Goal: Transaction & Acquisition: Purchase product/service

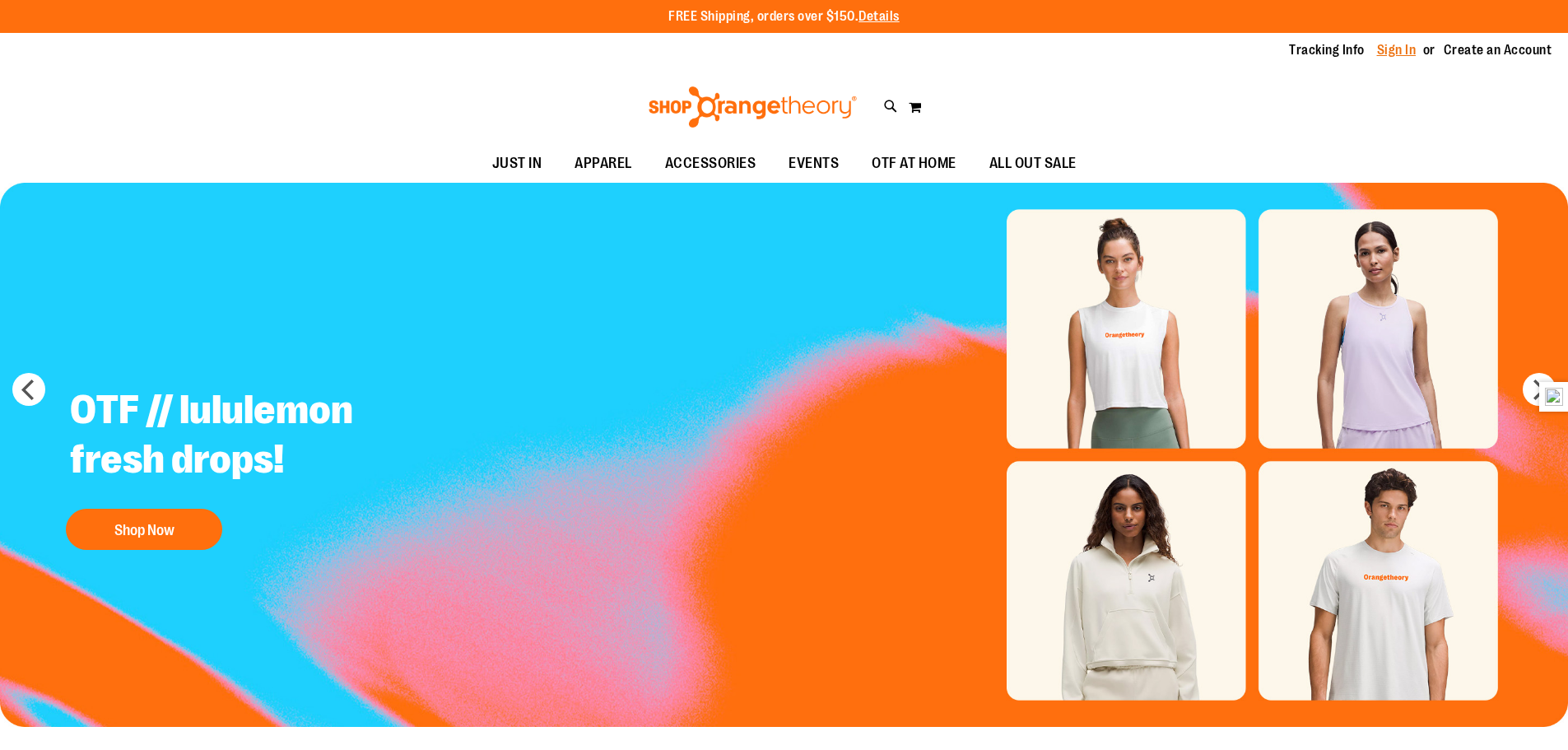
type input "**********"
click at [1393, 51] on link "Sign In" at bounding box center [1397, 50] width 40 height 18
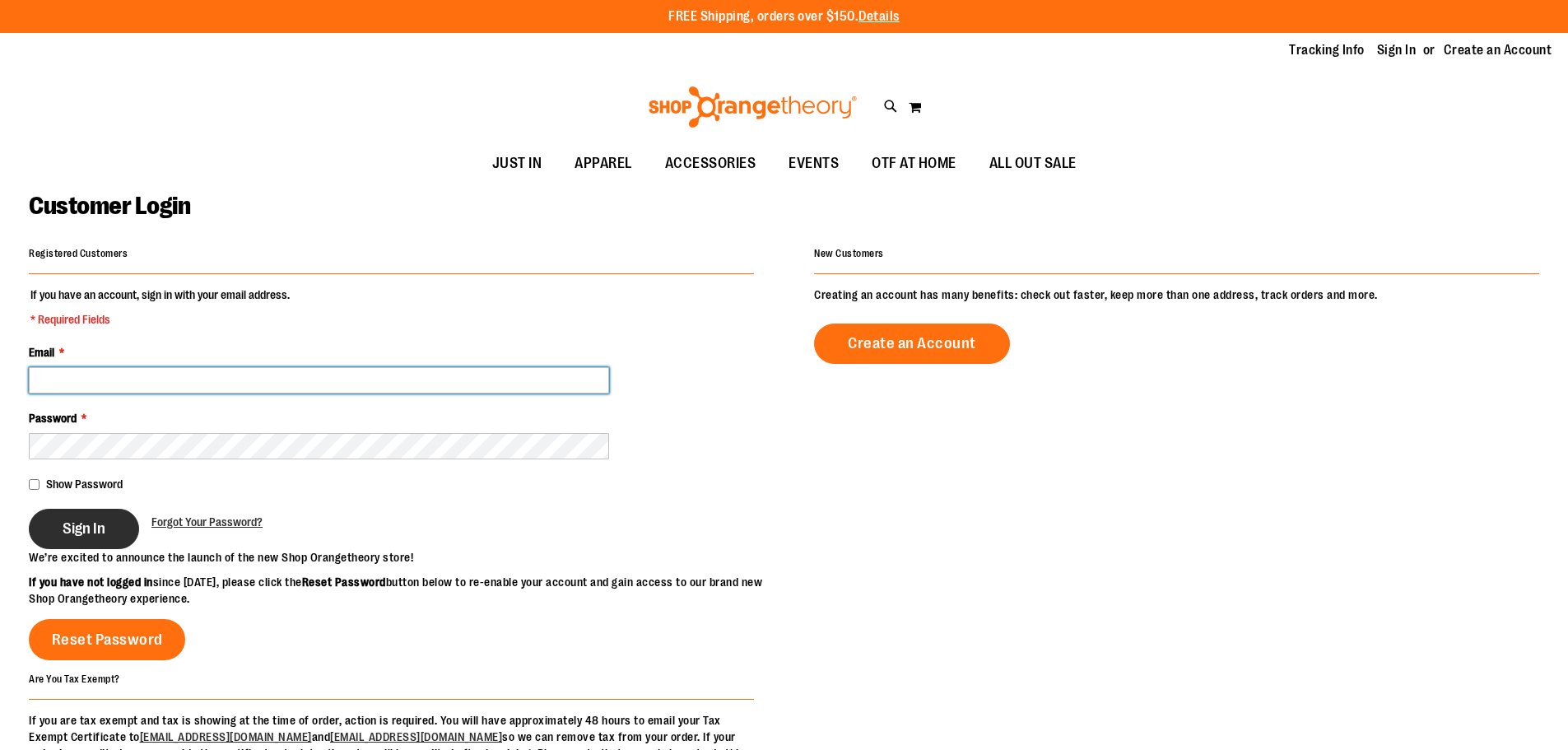
type input "**********"
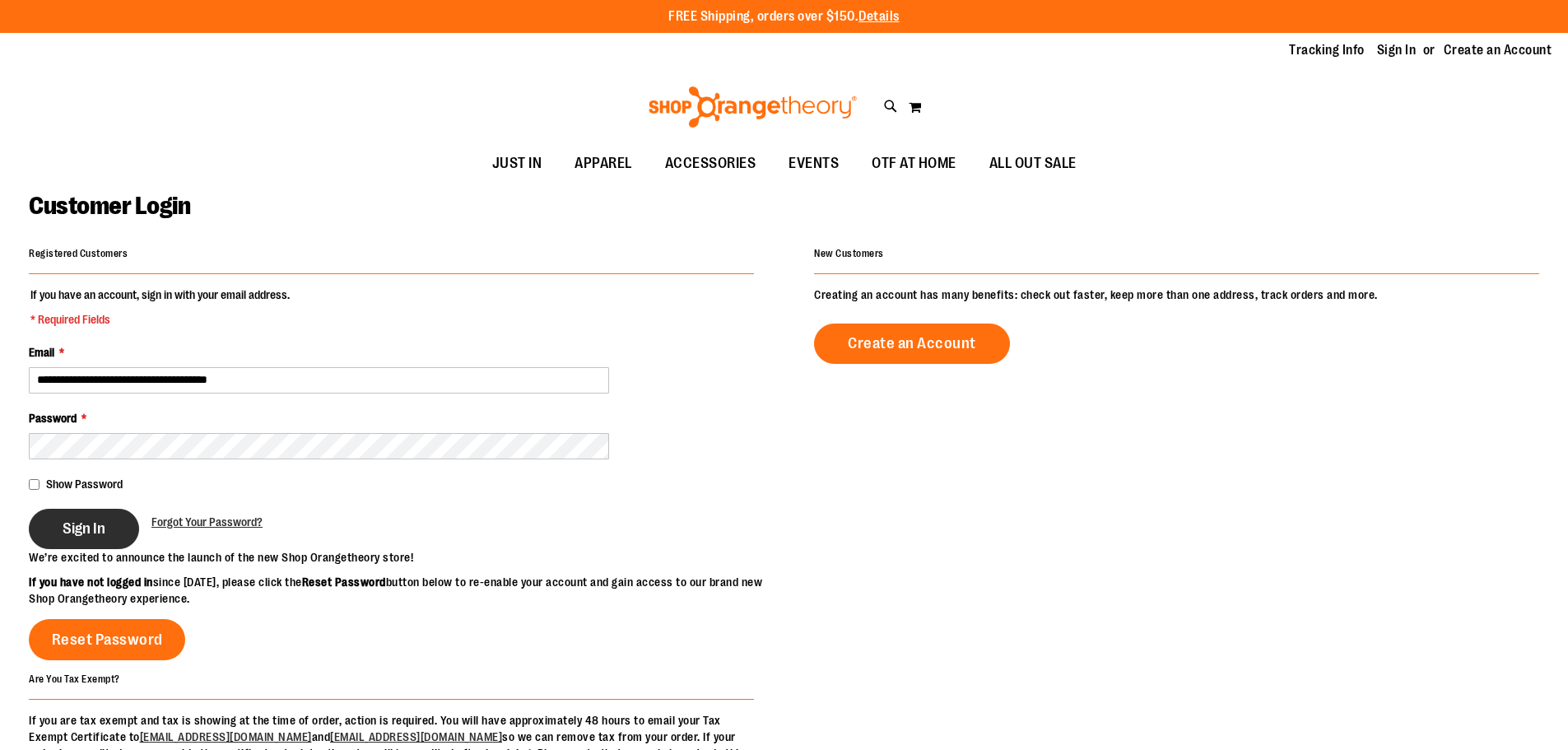
type input "**********"
click at [86, 521] on span "Sign In" at bounding box center [83, 528] width 43 height 18
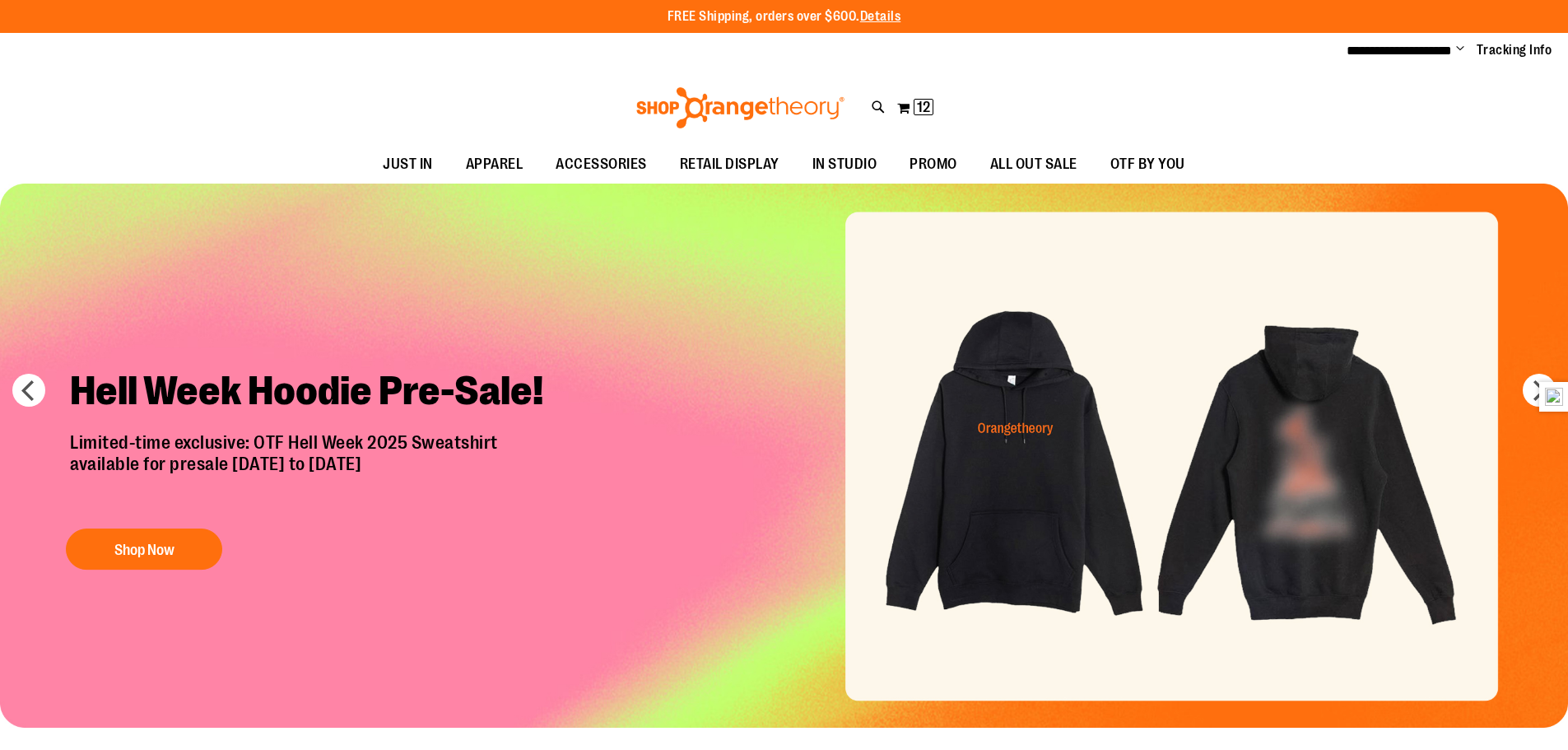
type input "**********"
click at [389, 85] on div "Toggle Nav Search Popular Suggestions Advanced Search" at bounding box center [784, 108] width 1568 height 76
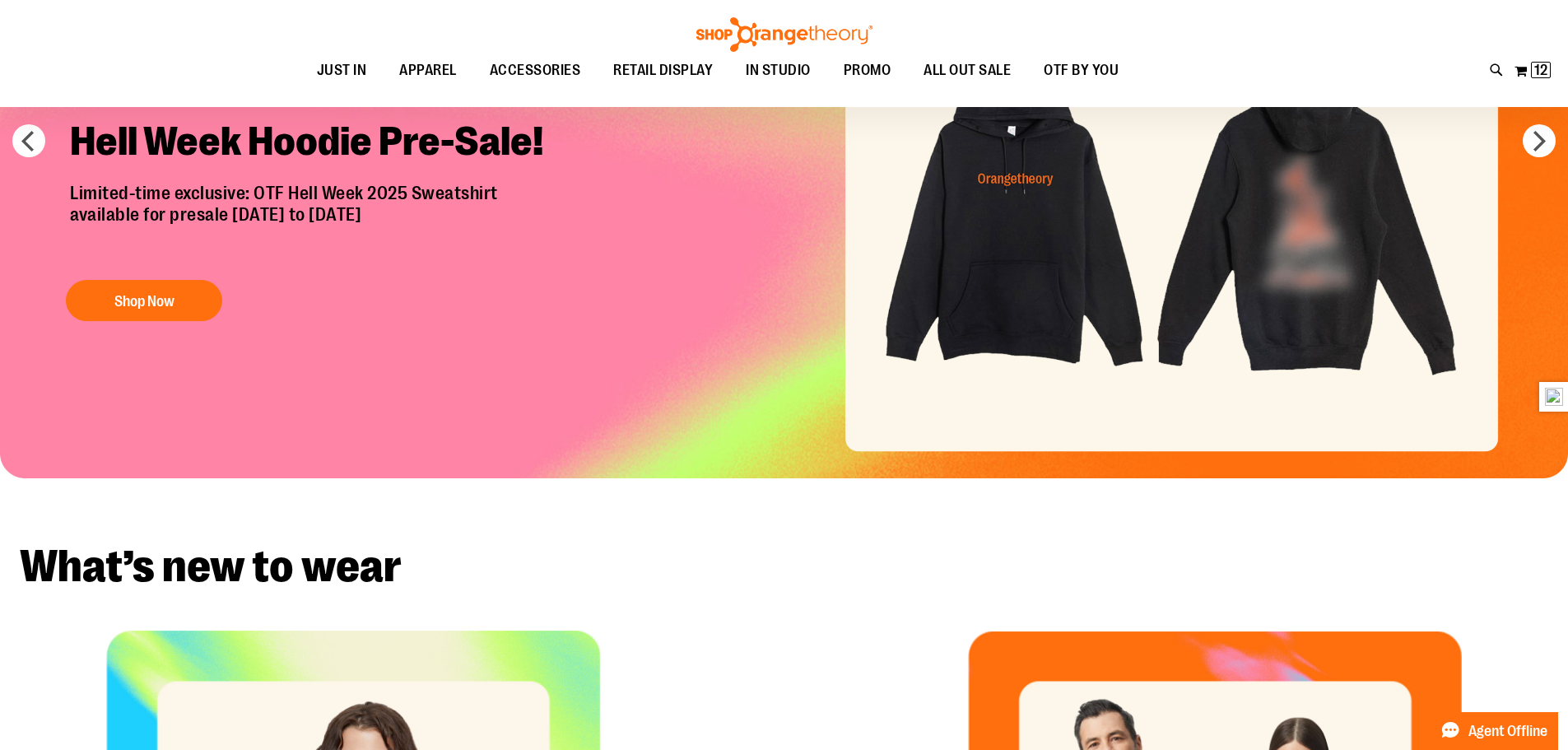
scroll to position [246, 0]
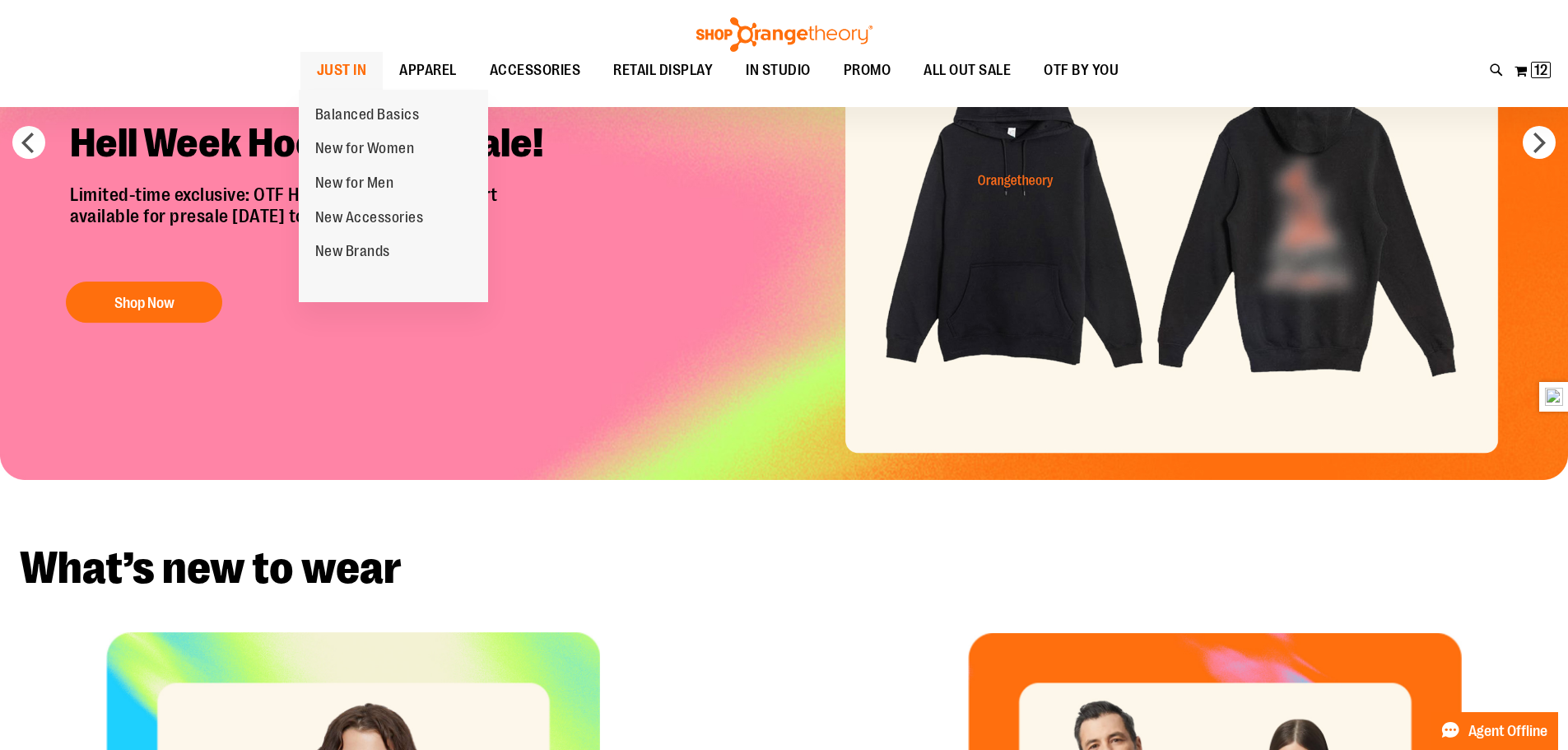
click at [351, 70] on span "JUST IN" at bounding box center [341, 70] width 50 height 37
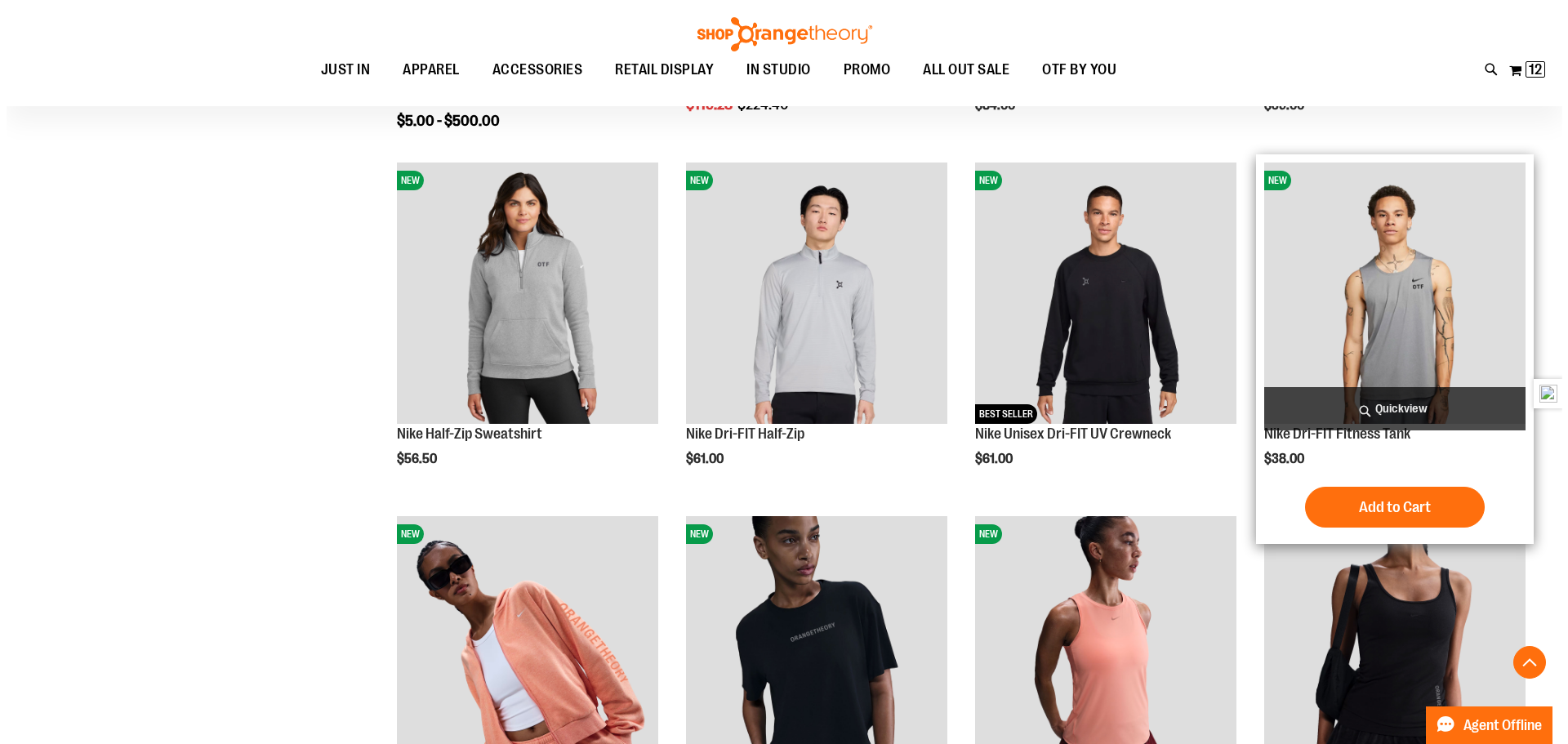
scroll to position [898, 0]
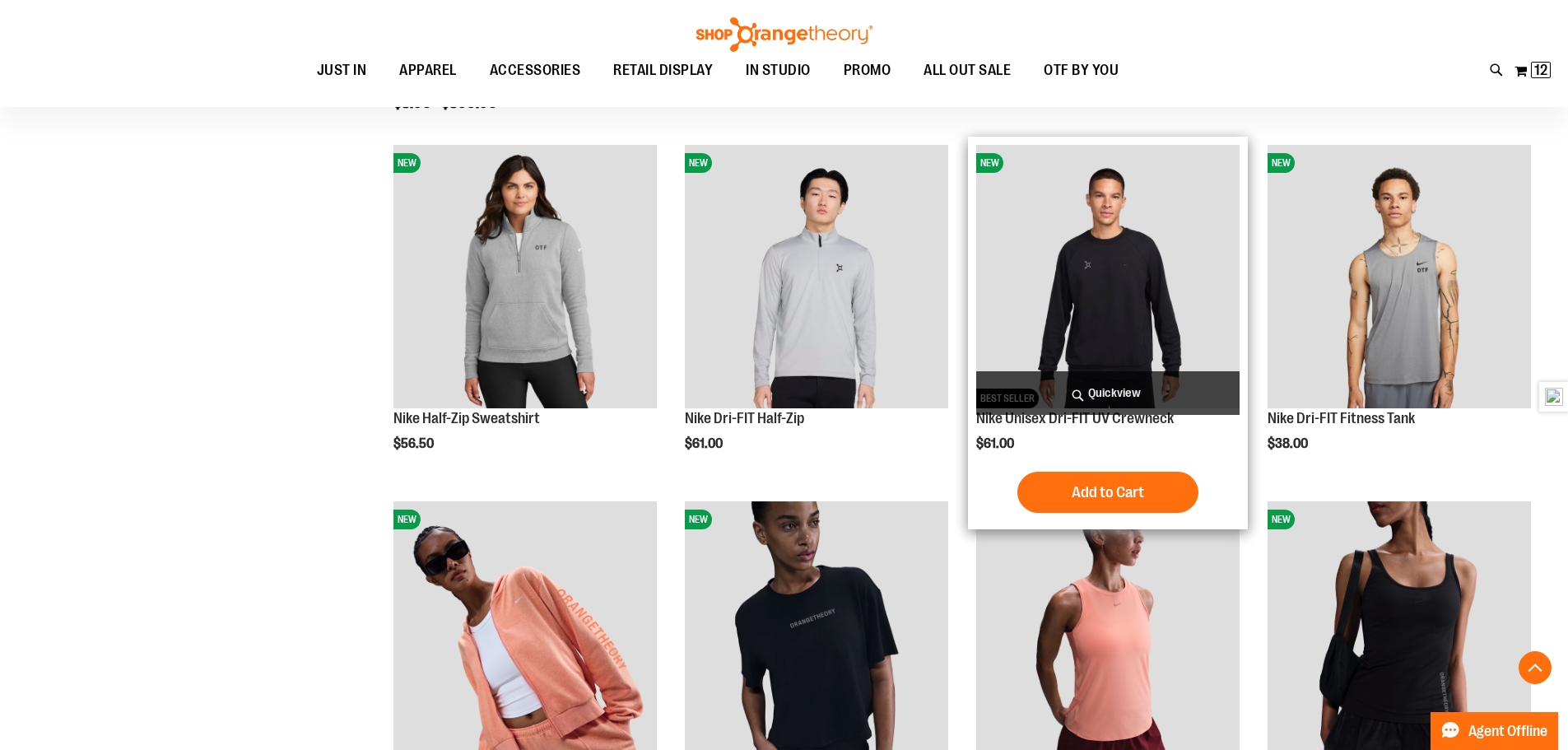
type input "**********"
click at [1127, 391] on span "Quickview" at bounding box center [1107, 393] width 264 height 44
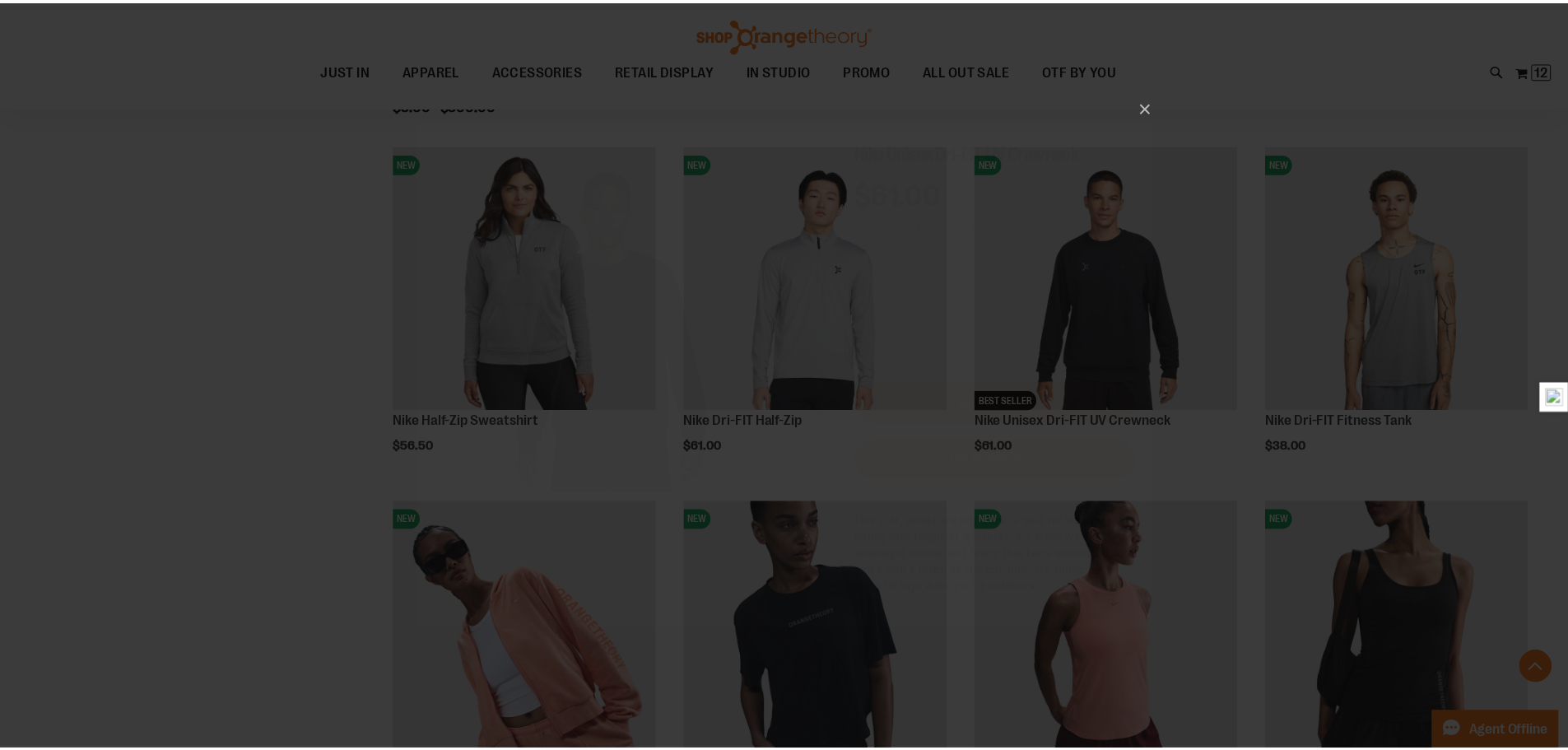
scroll to position [0, 0]
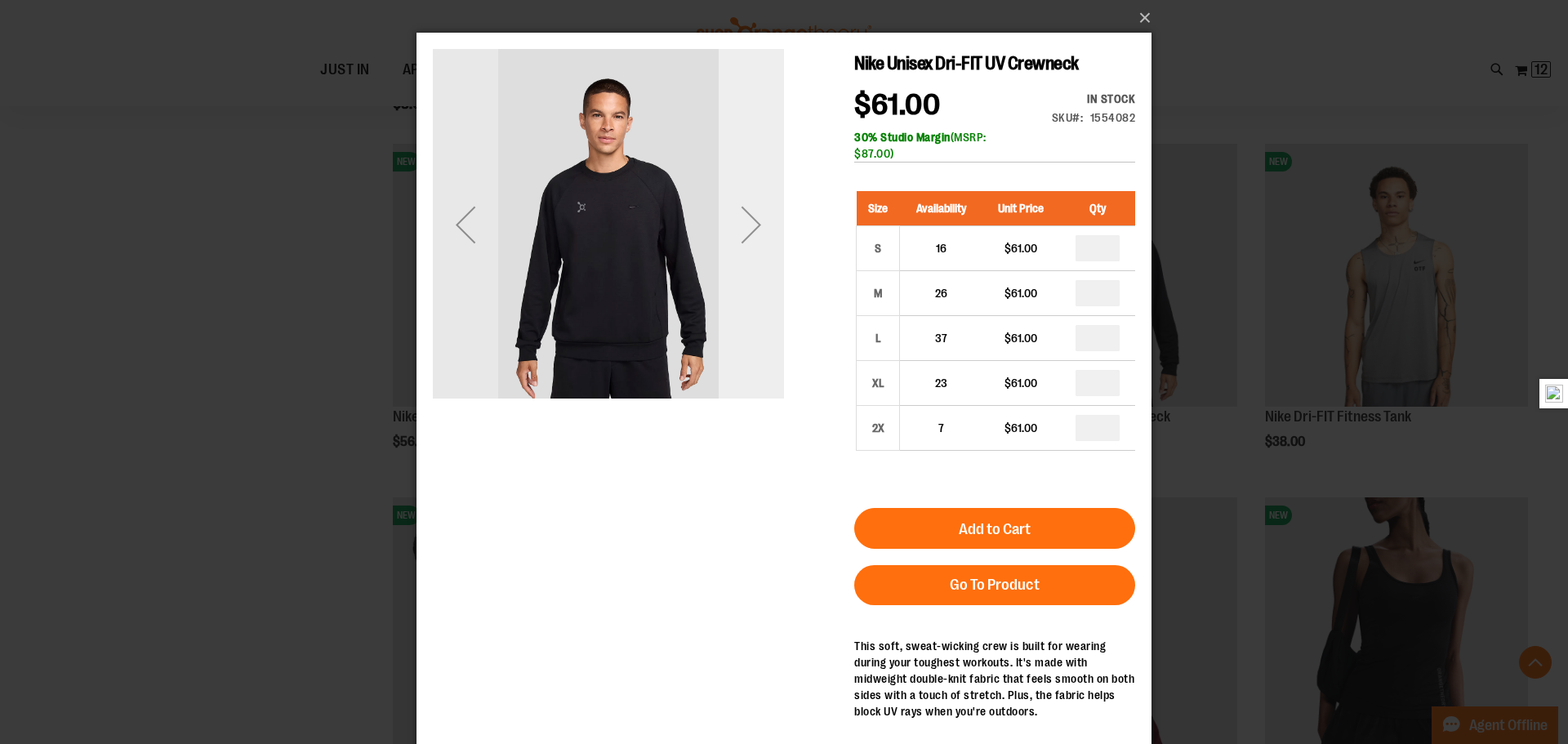
click at [769, 259] on div "Next" at bounding box center [752, 224] width 66 height 351
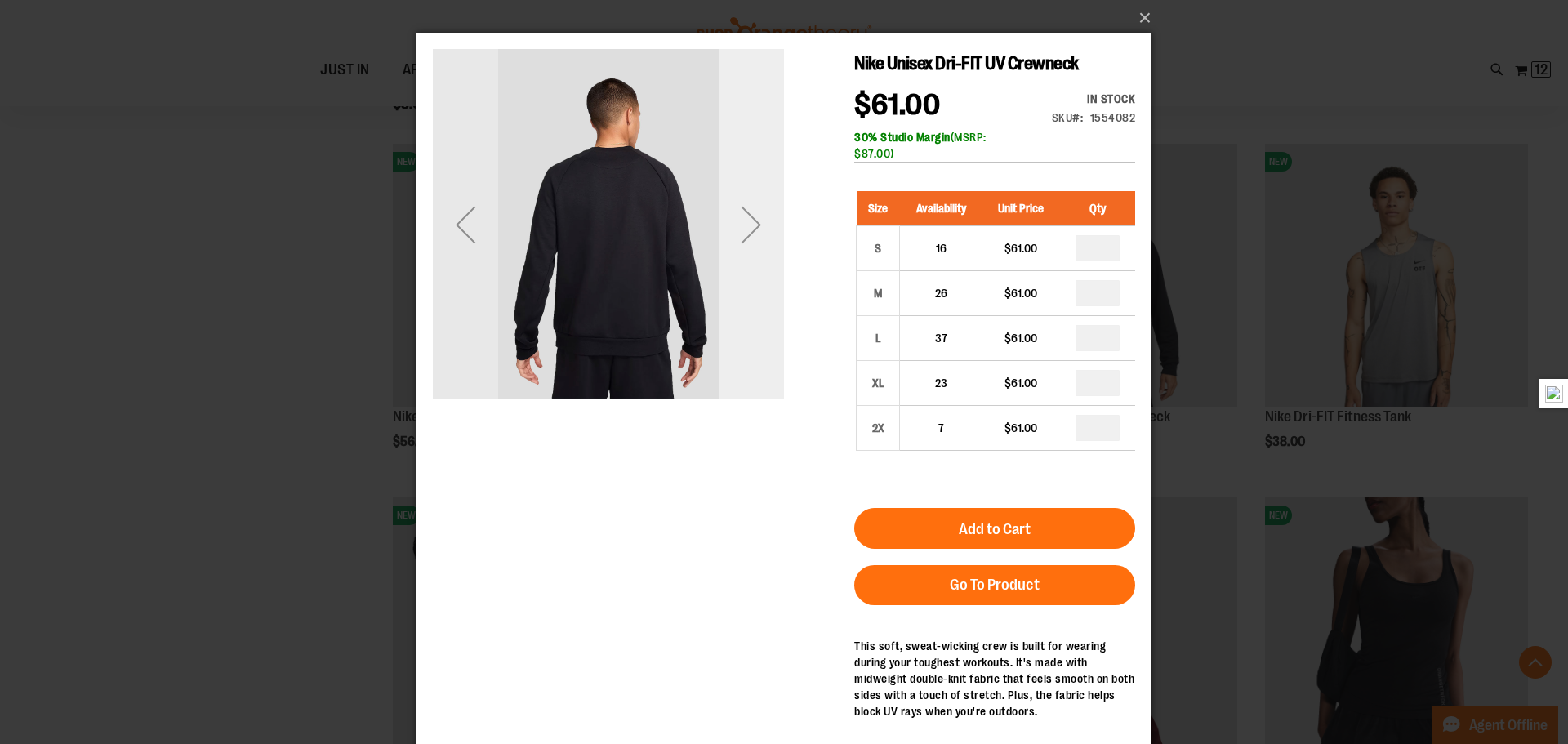
click at [744, 262] on div "Next" at bounding box center [752, 224] width 66 height 351
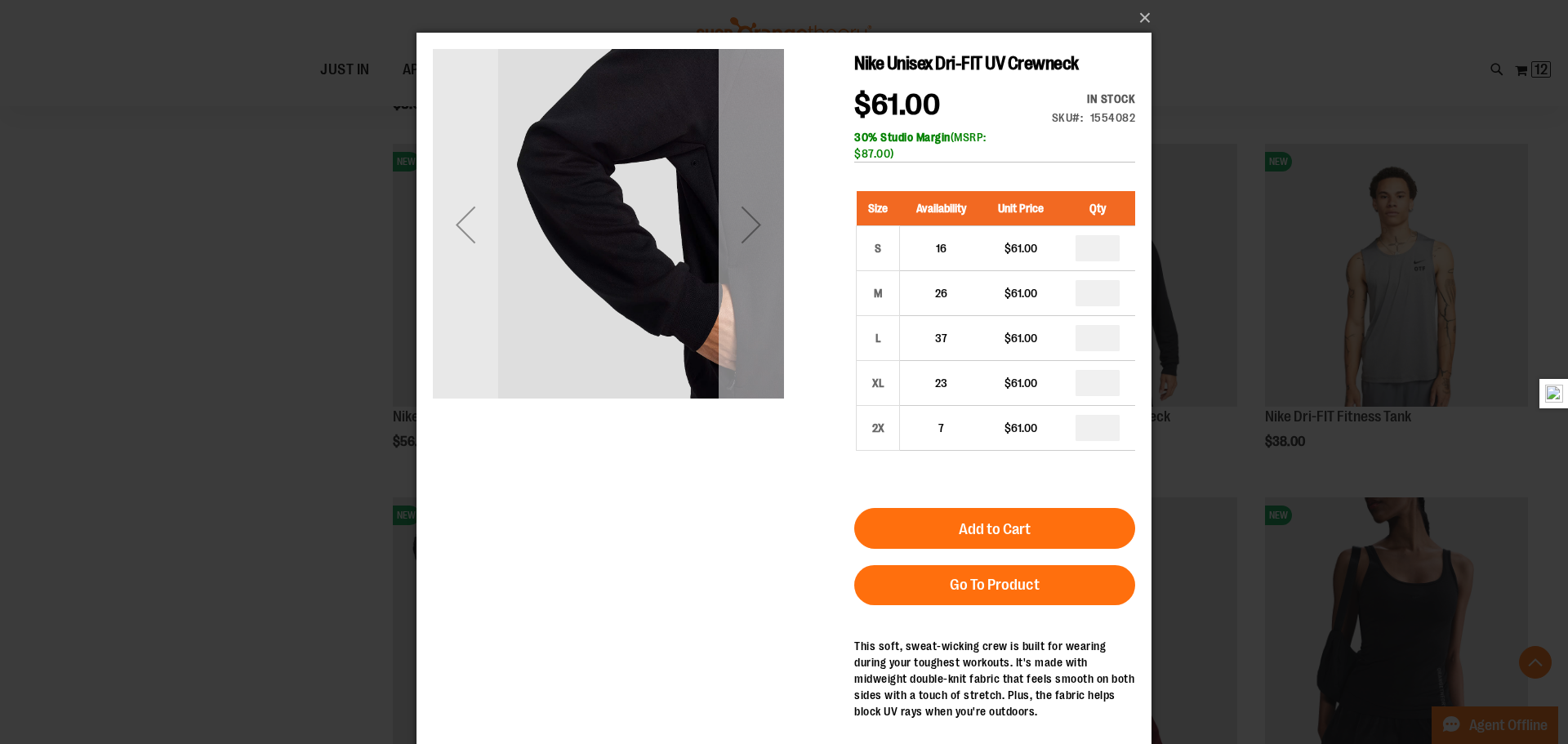
click at [744, 262] on div "Next" at bounding box center [752, 224] width 66 height 351
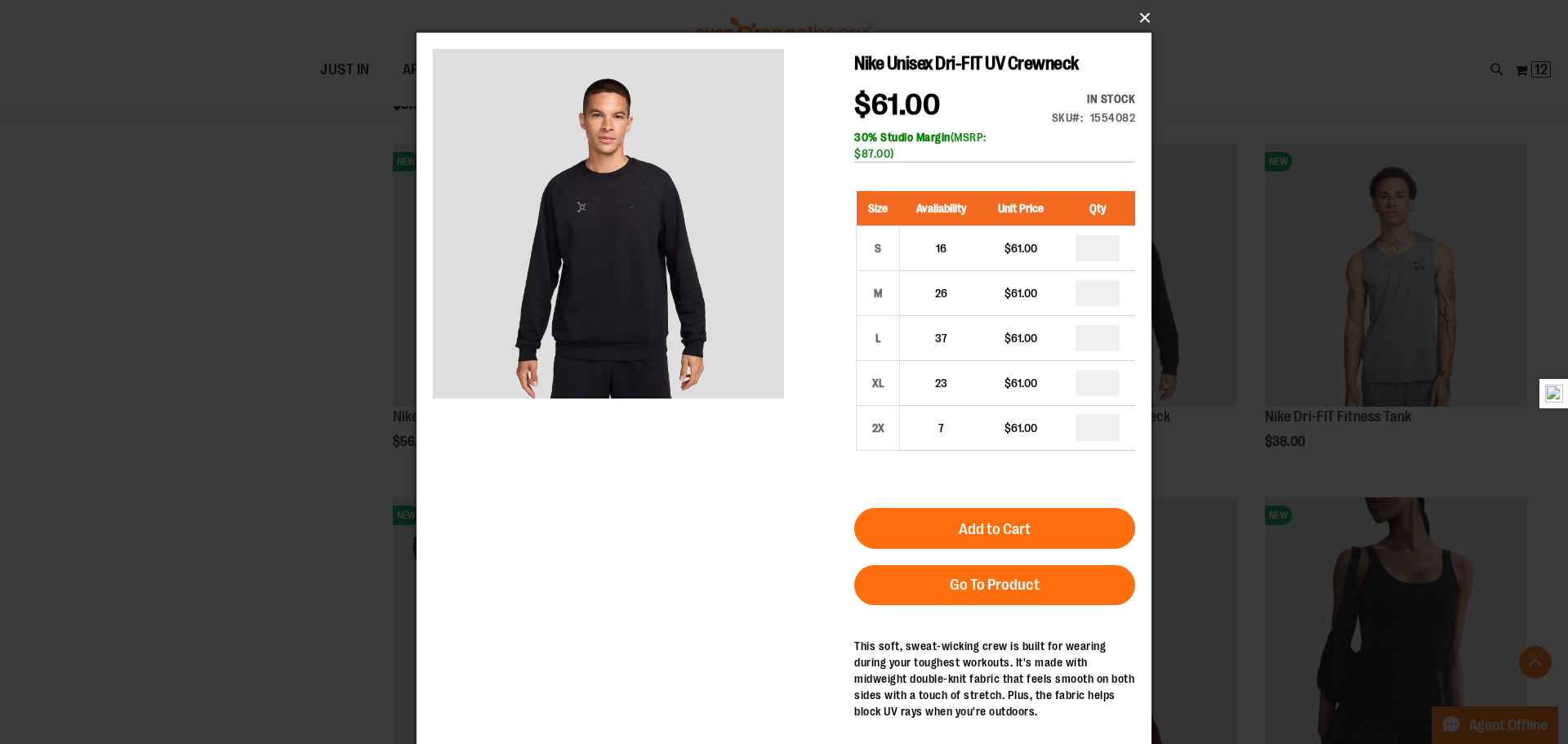
click at [1145, 18] on button "×" at bounding box center [788, 18] width 735 height 36
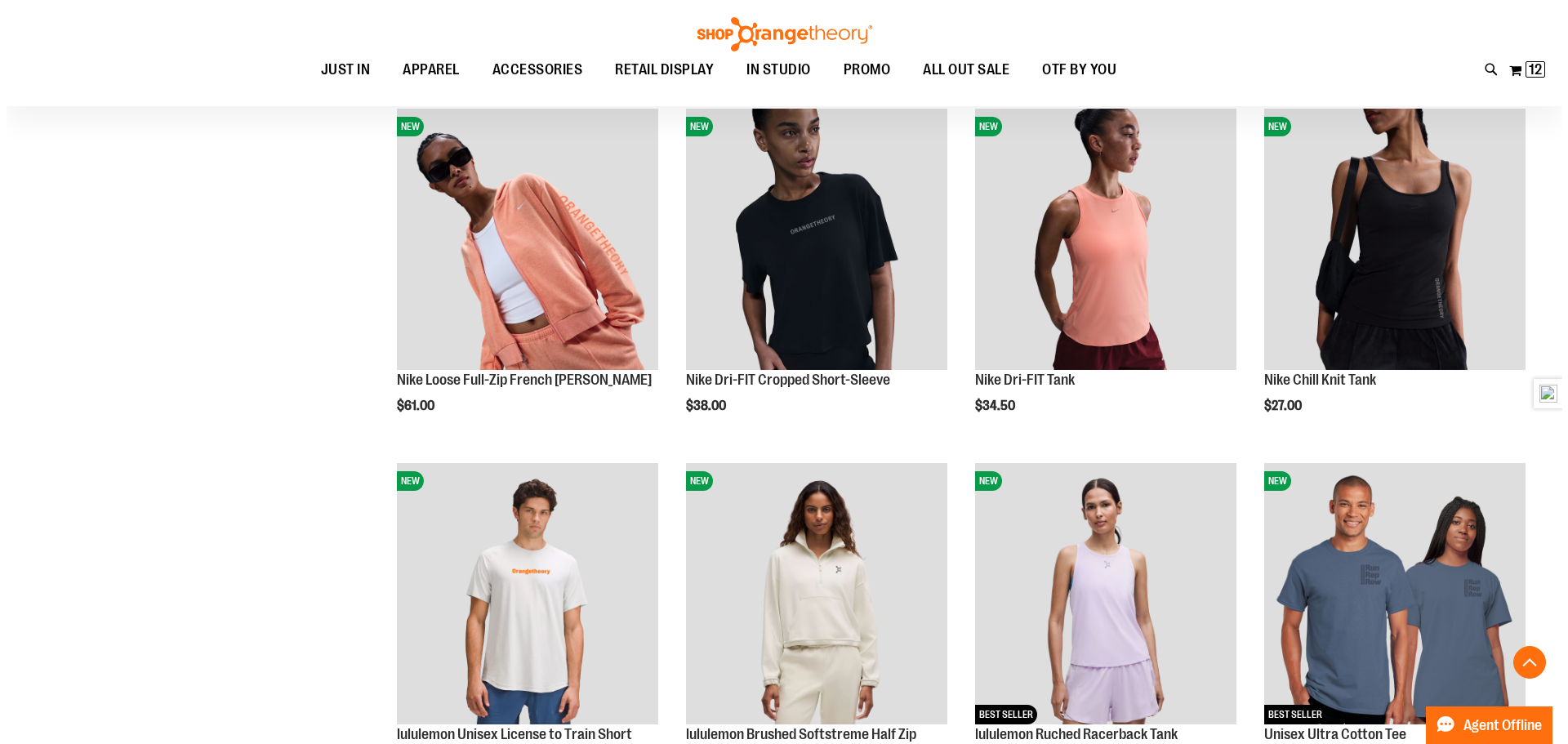
scroll to position [1388, 0]
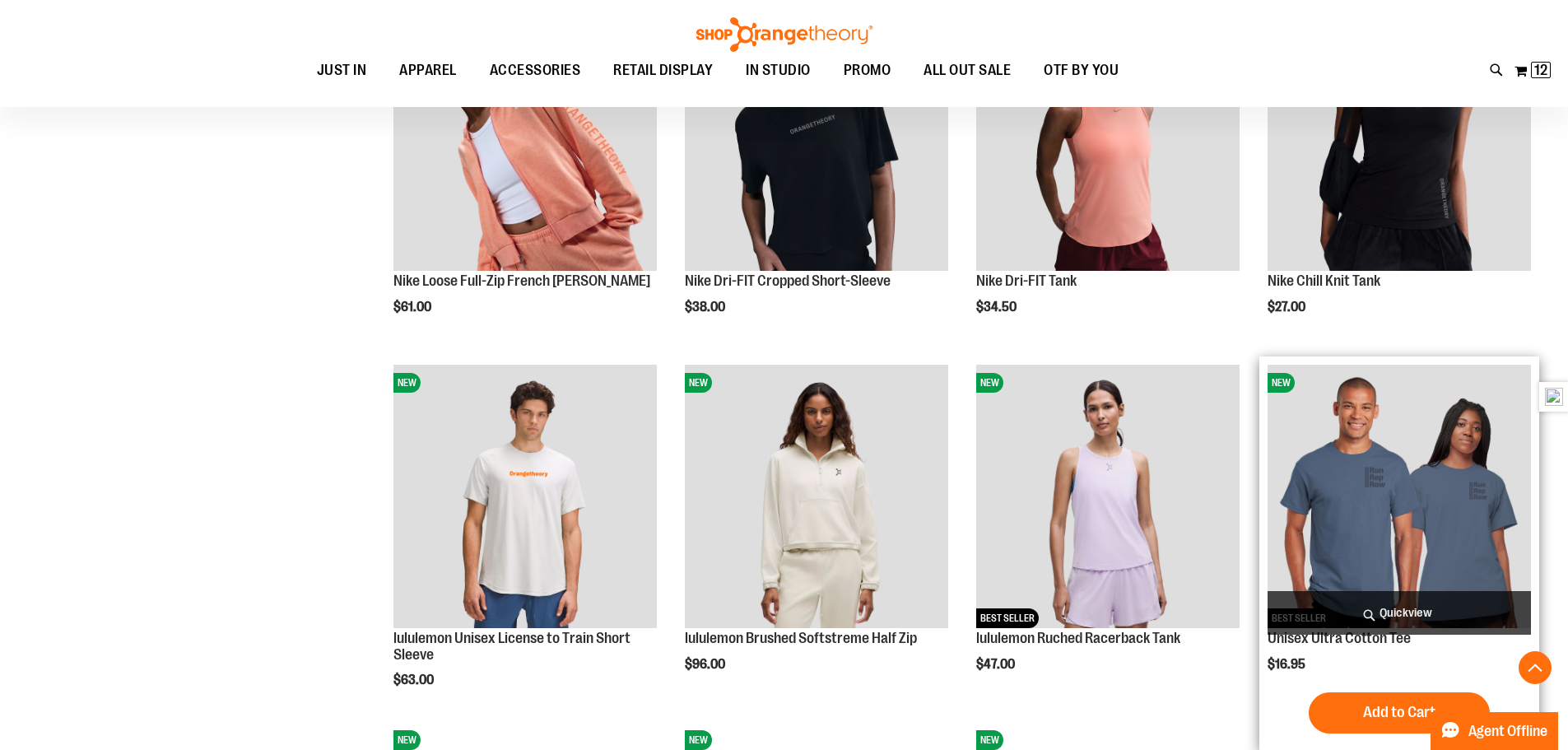
click at [1421, 615] on span "Quickview" at bounding box center [1399, 613] width 264 height 44
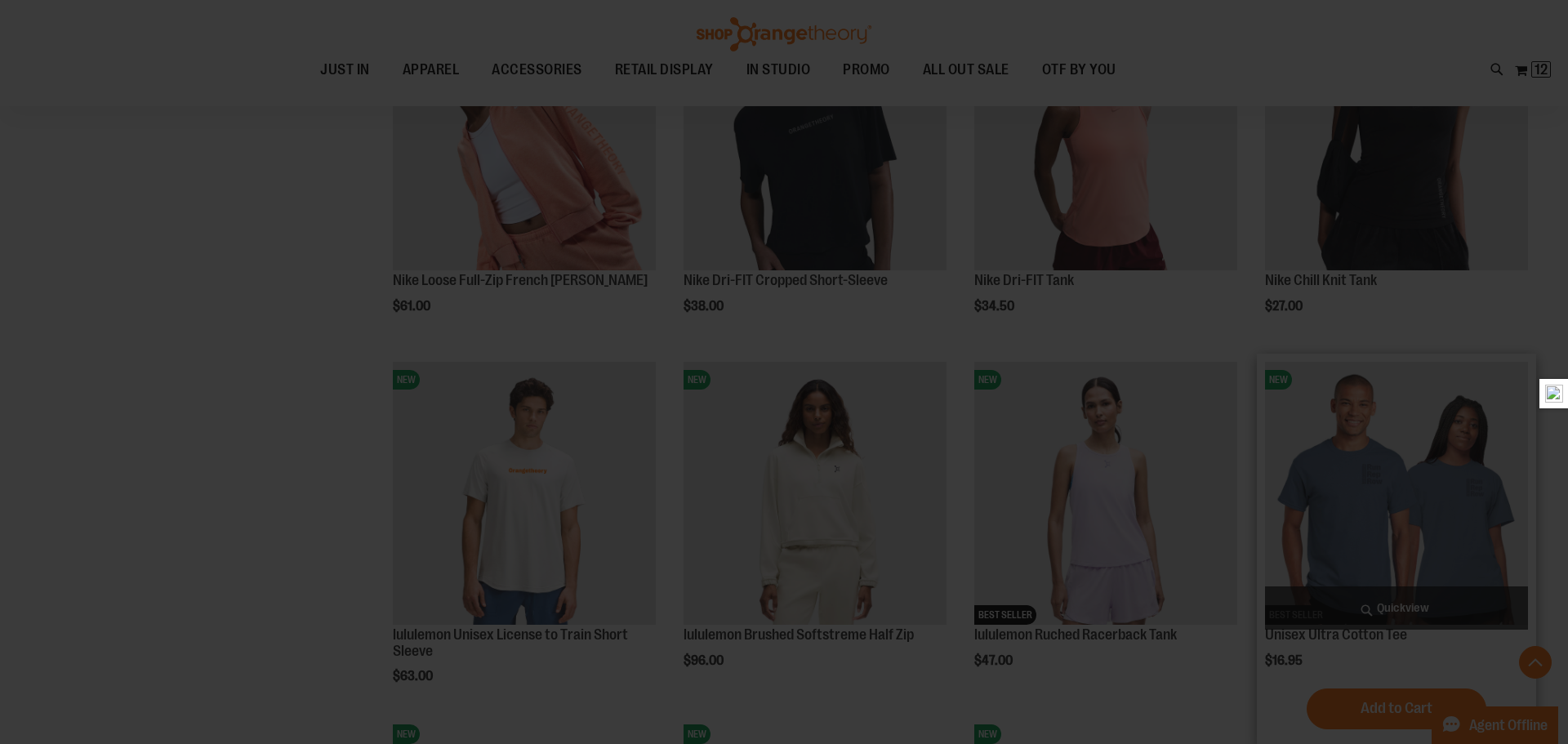
scroll to position [0, 0]
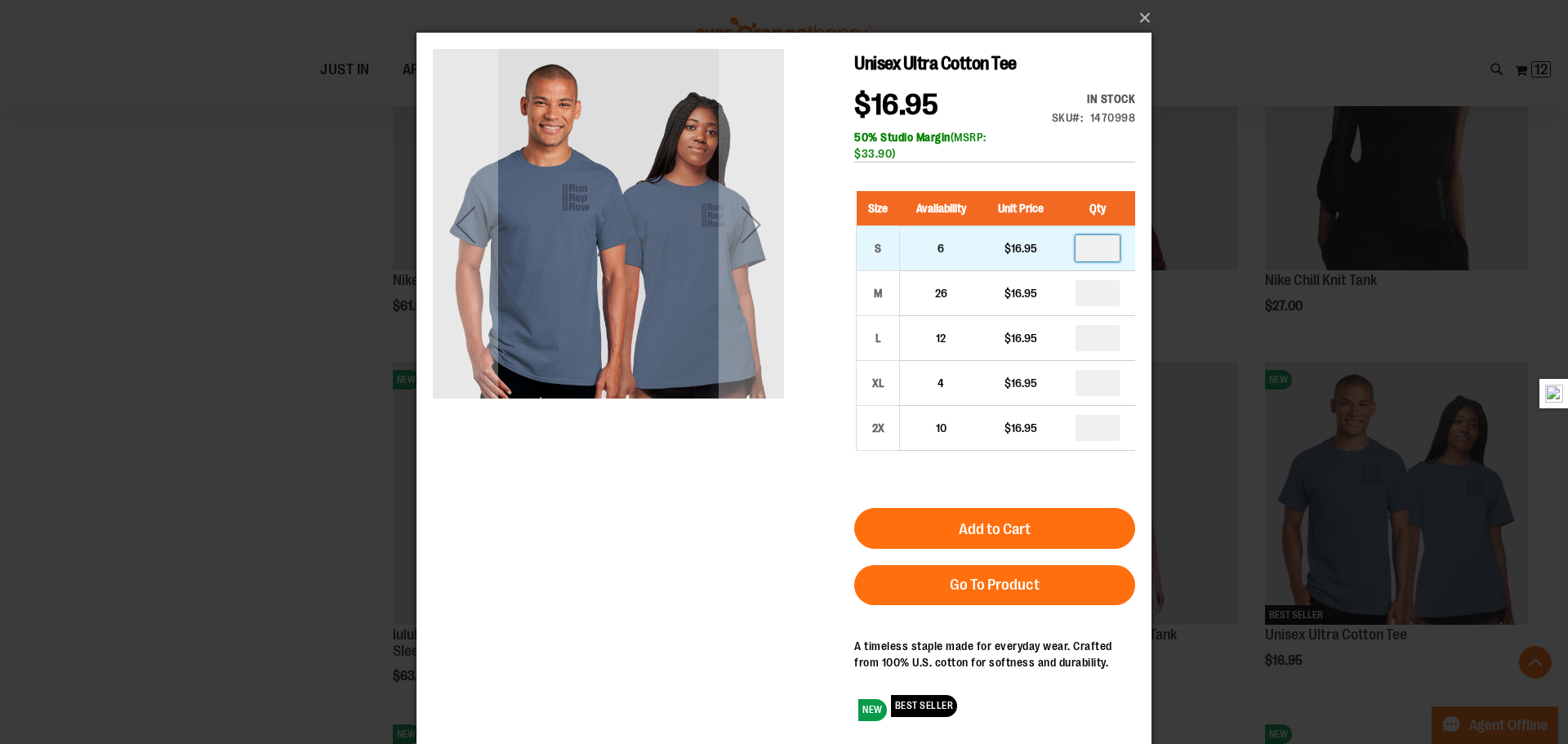
click at [1106, 251] on input "number" at bounding box center [1097, 249] width 44 height 26
type input "*"
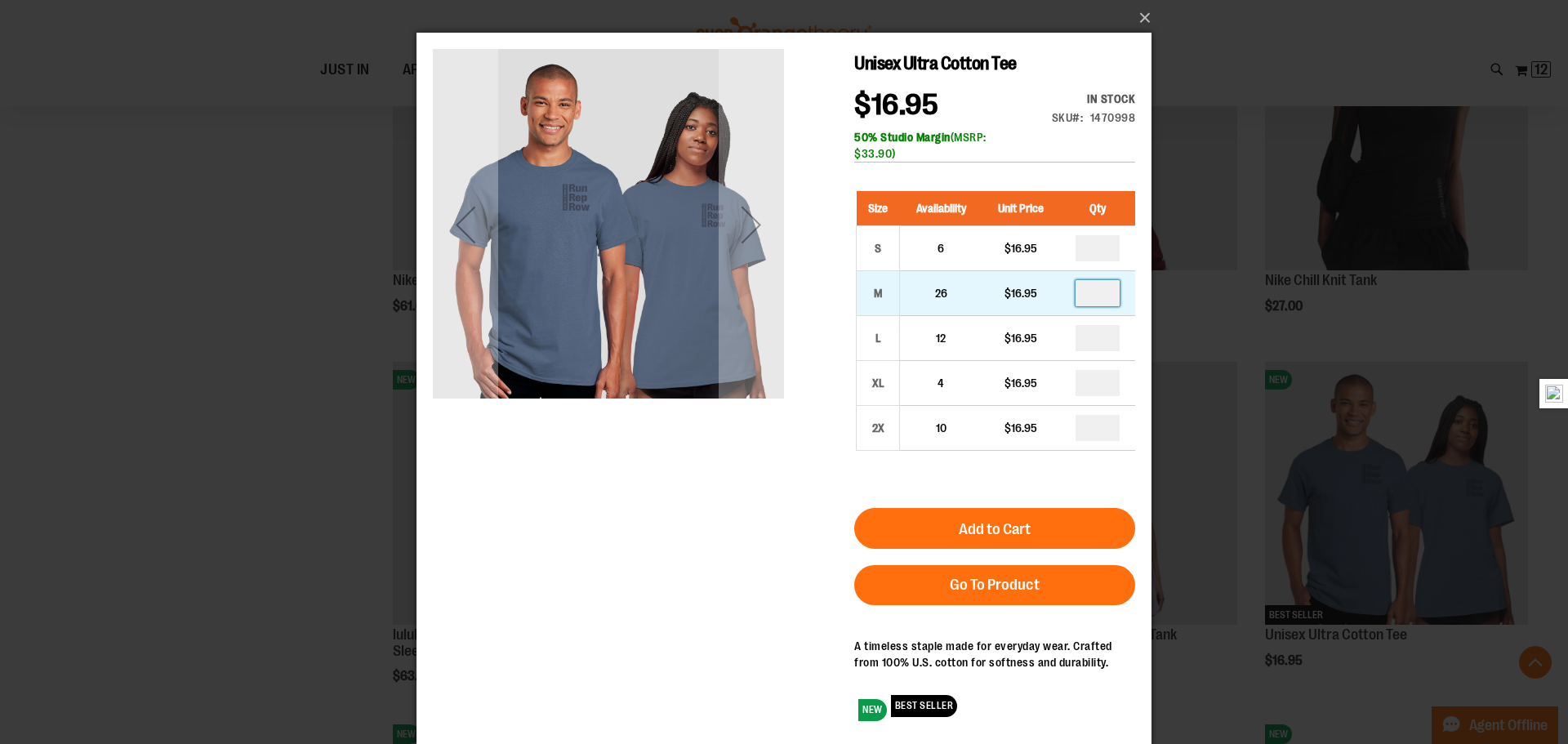
click at [1103, 299] on input "number" at bounding box center [1097, 294] width 44 height 26
type input "*"
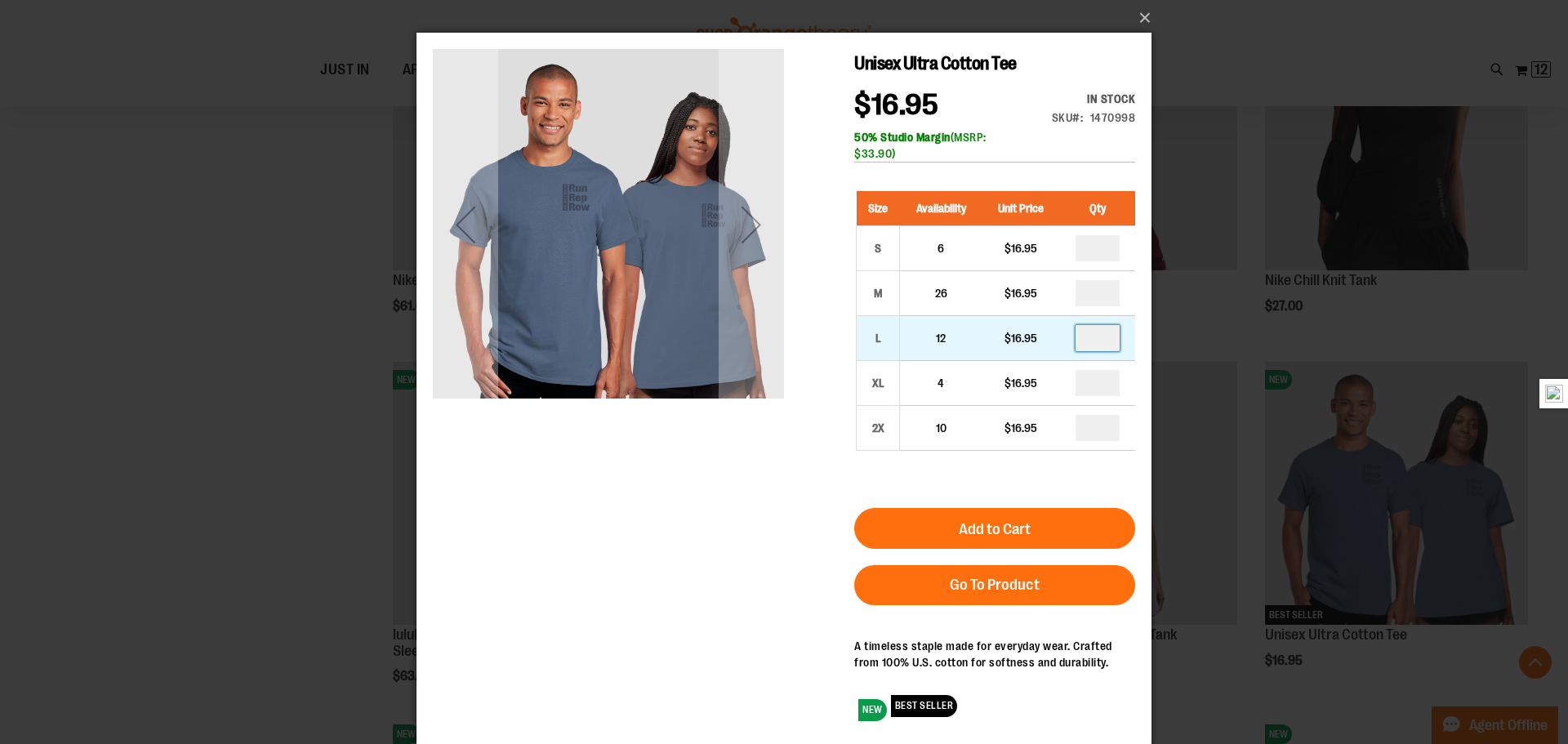
click at [1104, 336] on input "number" at bounding box center [1097, 338] width 44 height 26
type input "*"
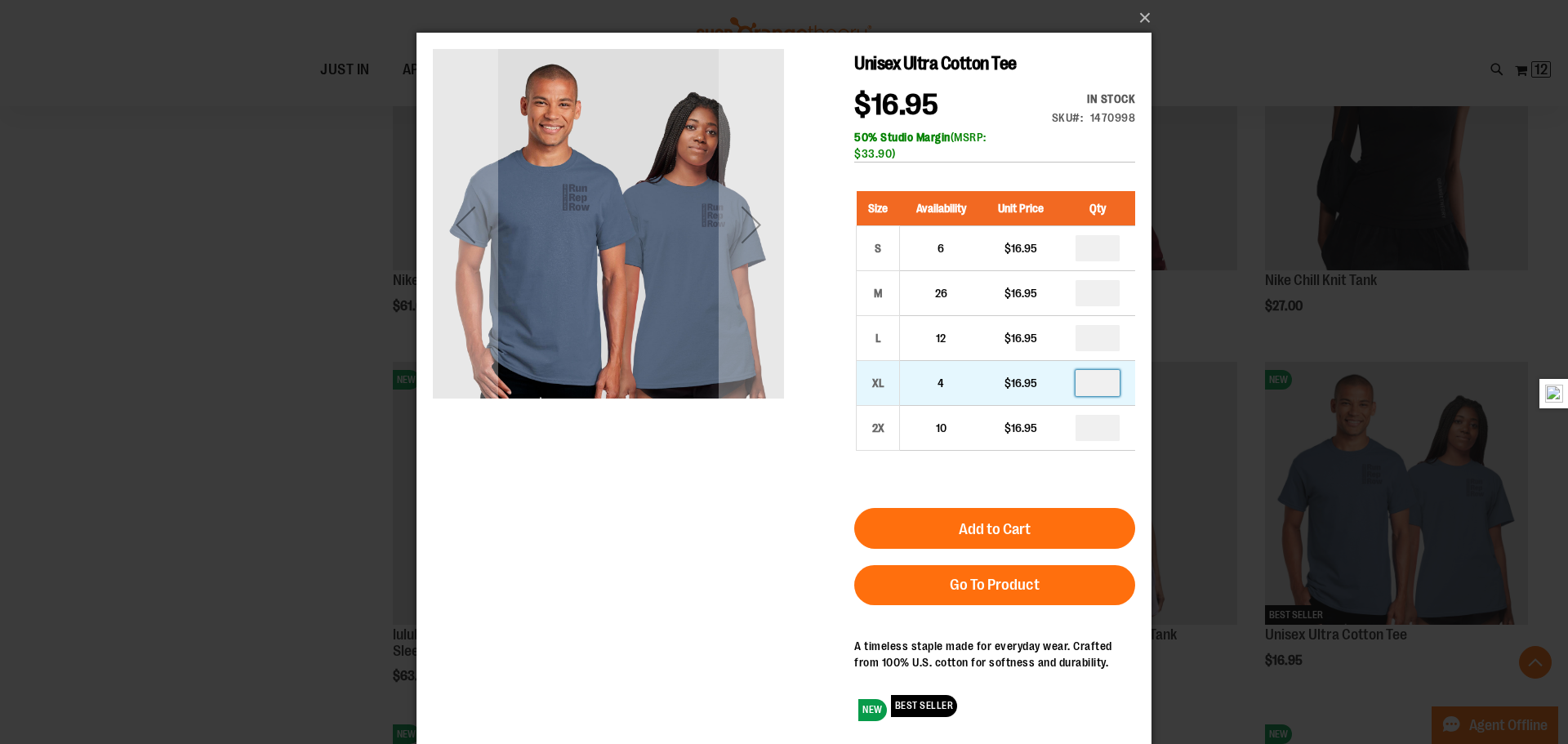
click at [1104, 387] on input "number" at bounding box center [1097, 383] width 44 height 26
type input "*"
click at [1108, 480] on div "Size Availability Unit Price Qty S 6 $16.95 * M 26" at bounding box center [994, 333] width 281 height 317
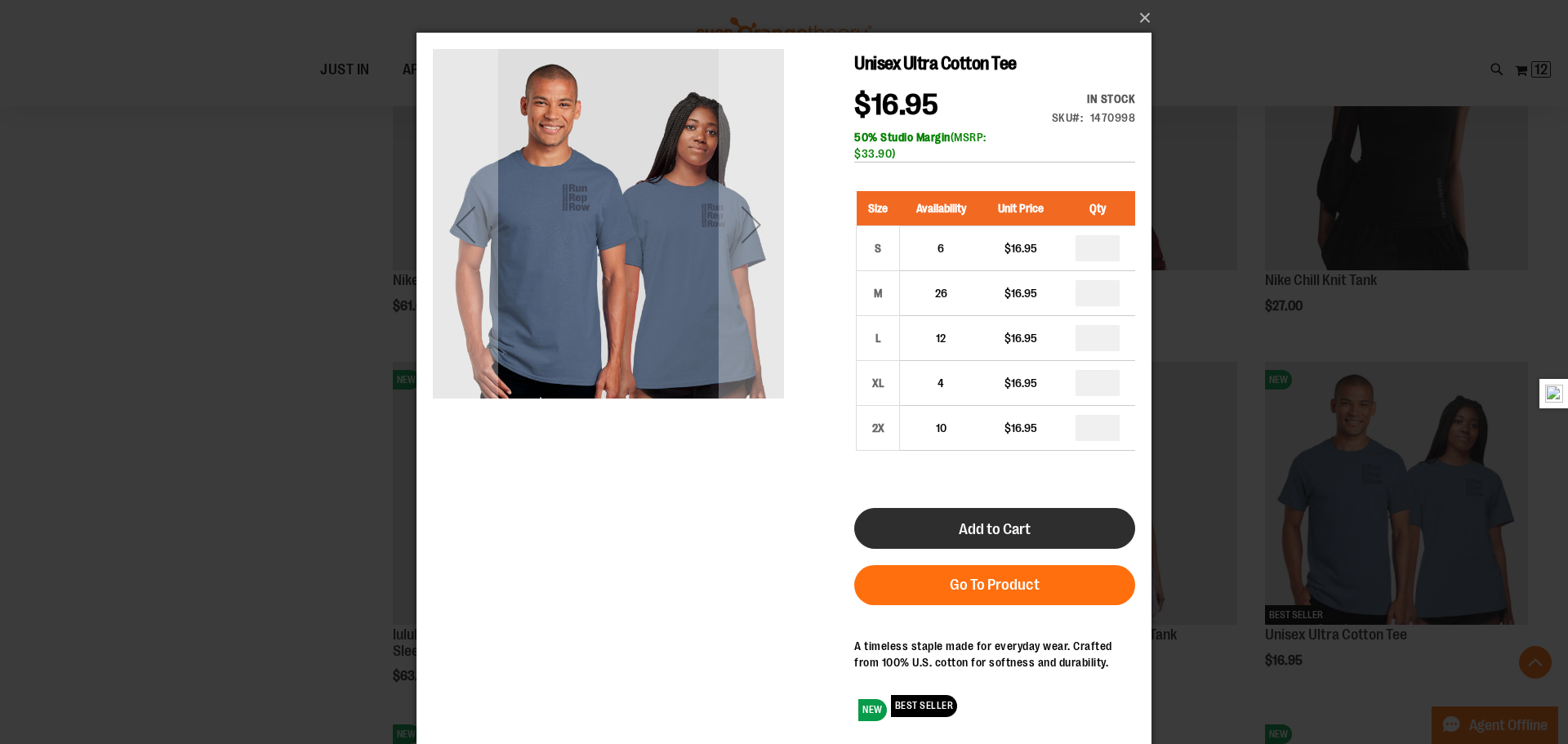
click at [1073, 539] on button "Add to Cart" at bounding box center [994, 528] width 281 height 41
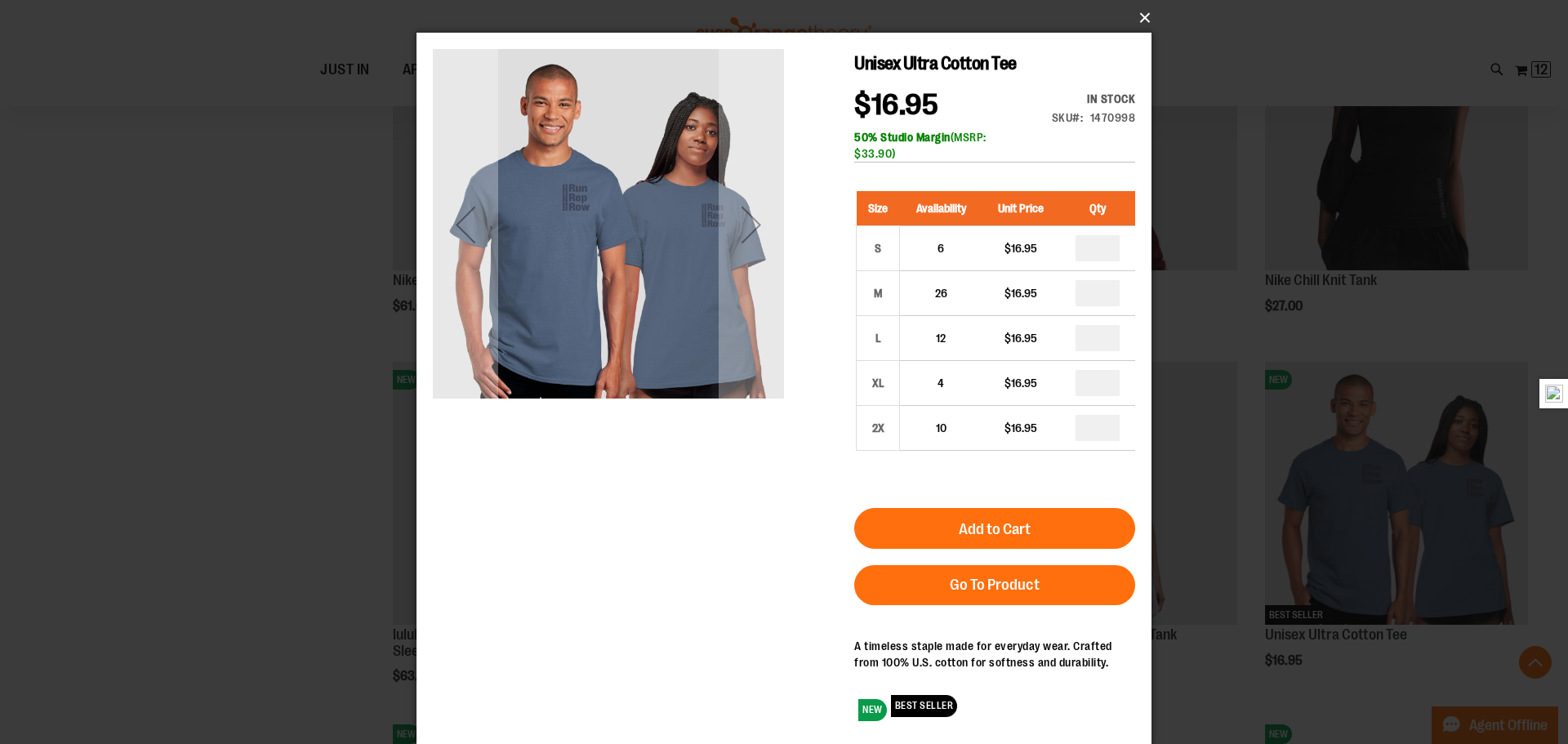
click at [1137, 18] on button "×" at bounding box center [788, 18] width 735 height 36
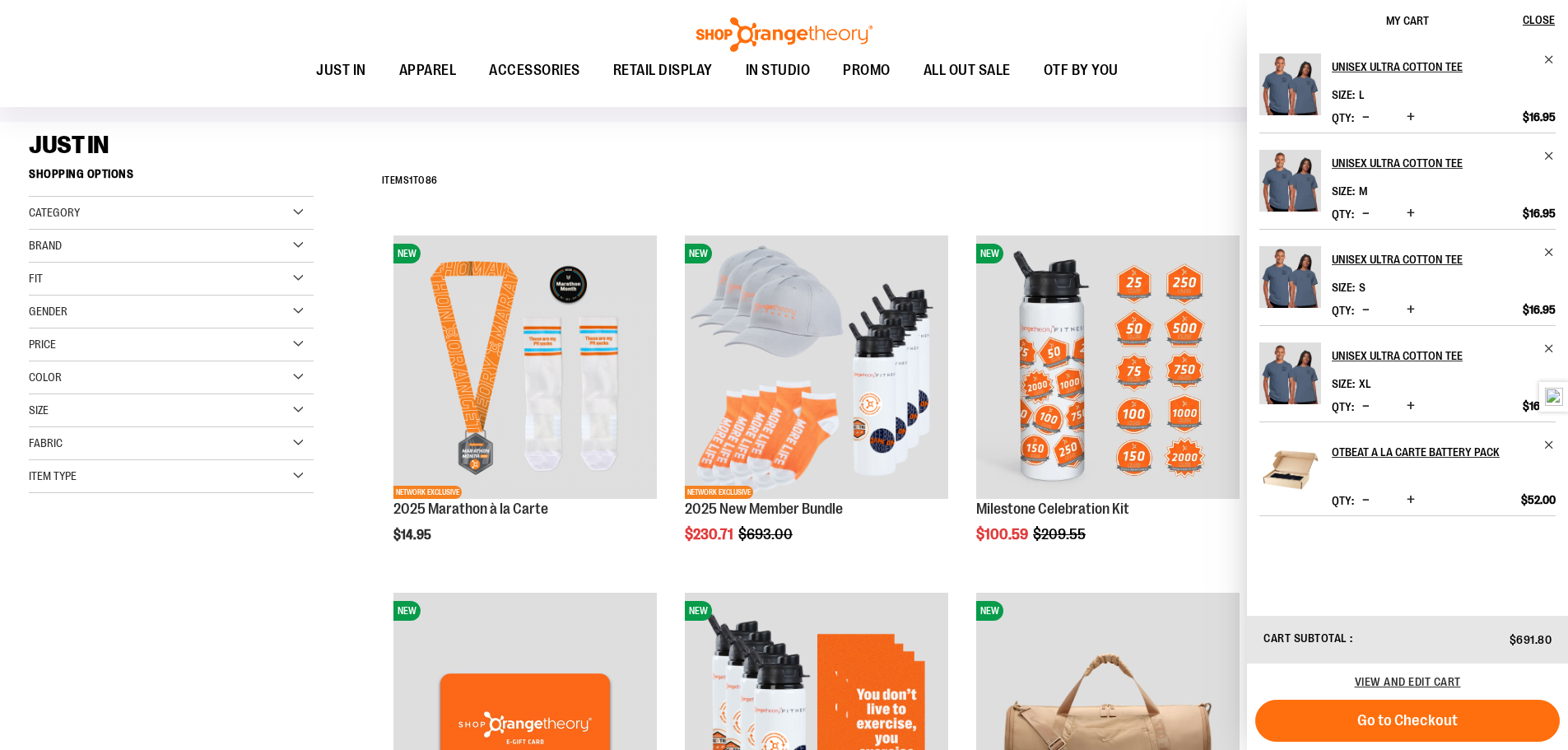
scroll to position [411, 0]
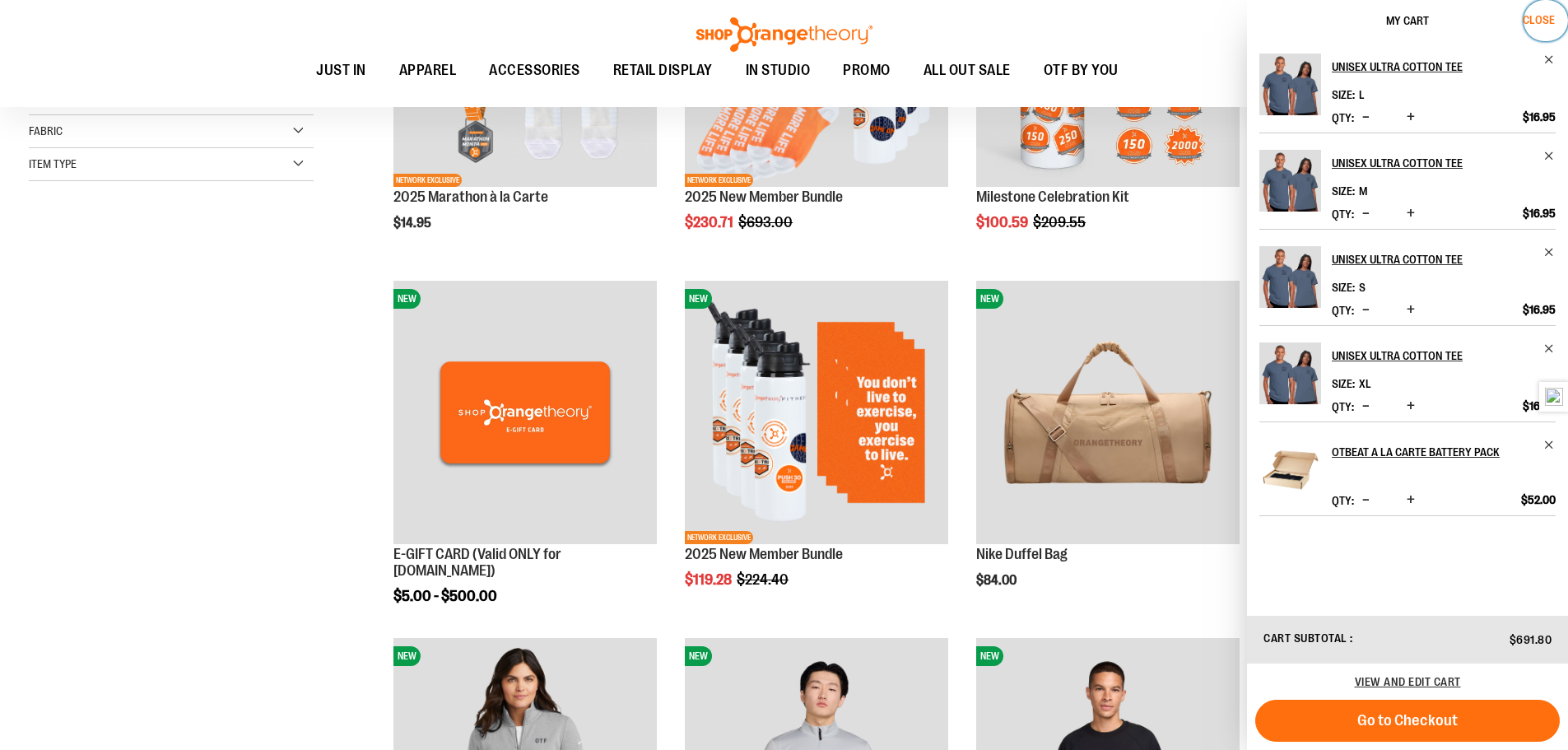
click at [1541, 27] on button "Close" at bounding box center [1545, 21] width 44 height 42
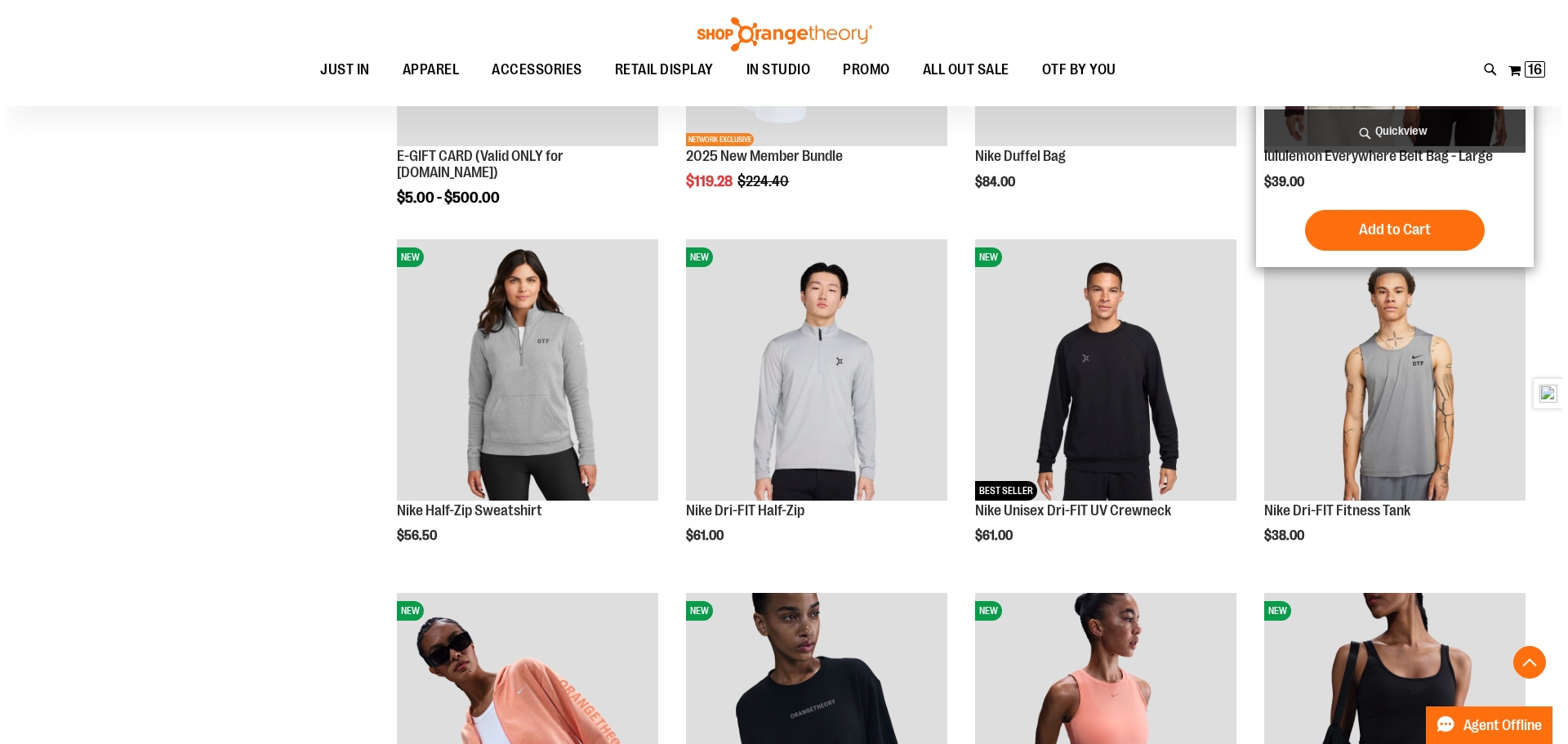
scroll to position [816, 0]
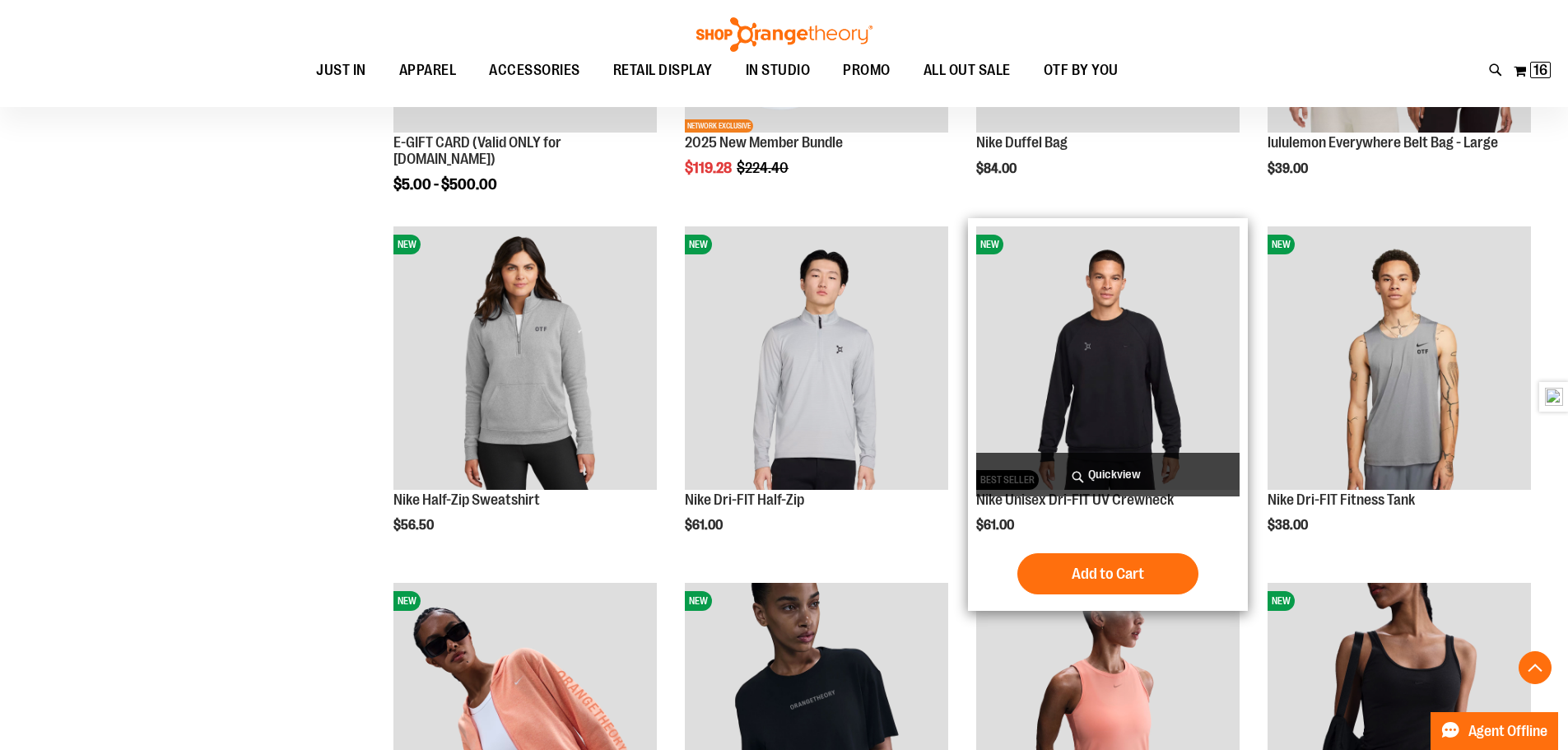
click at [1120, 467] on span "Quickview" at bounding box center [1107, 475] width 264 height 44
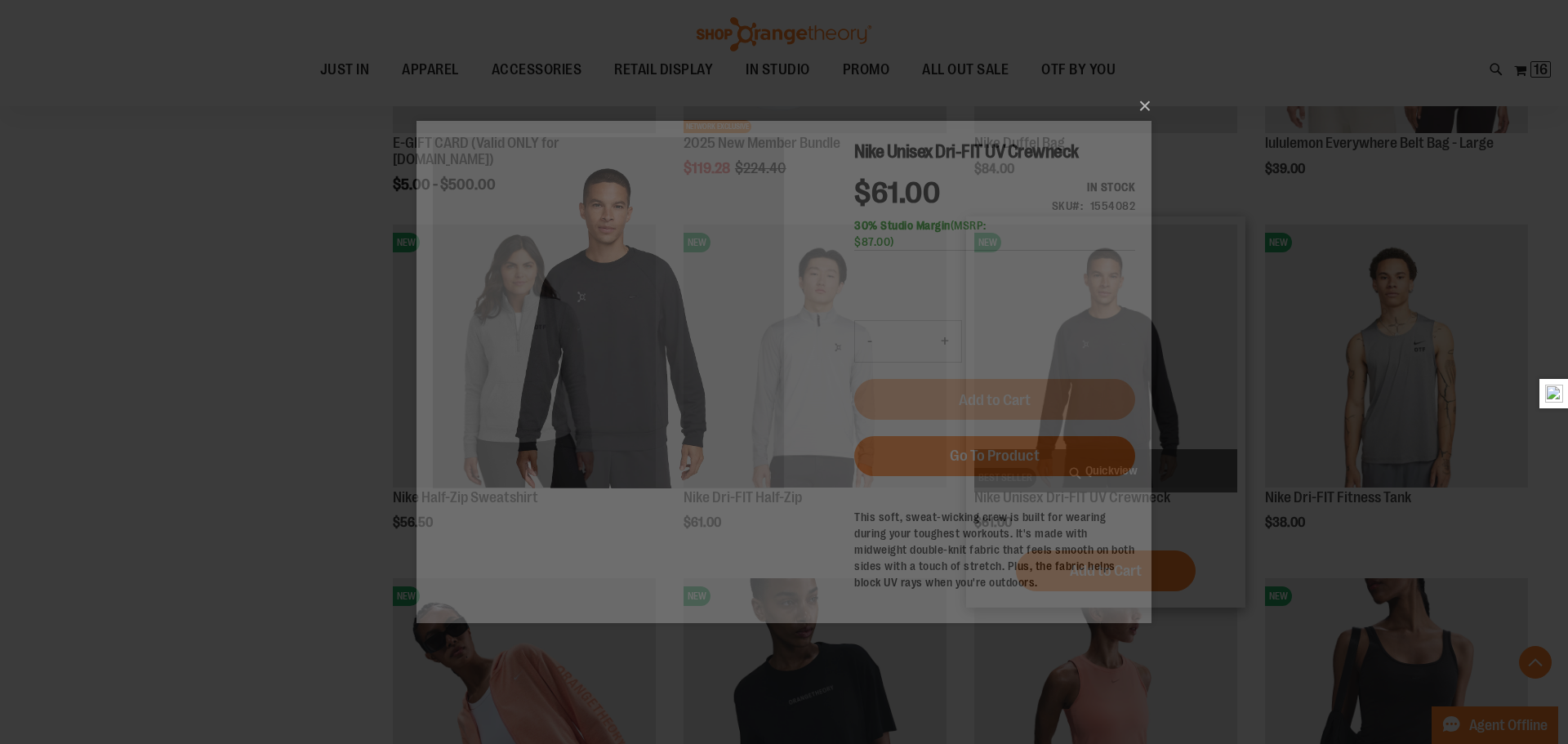
scroll to position [0, 0]
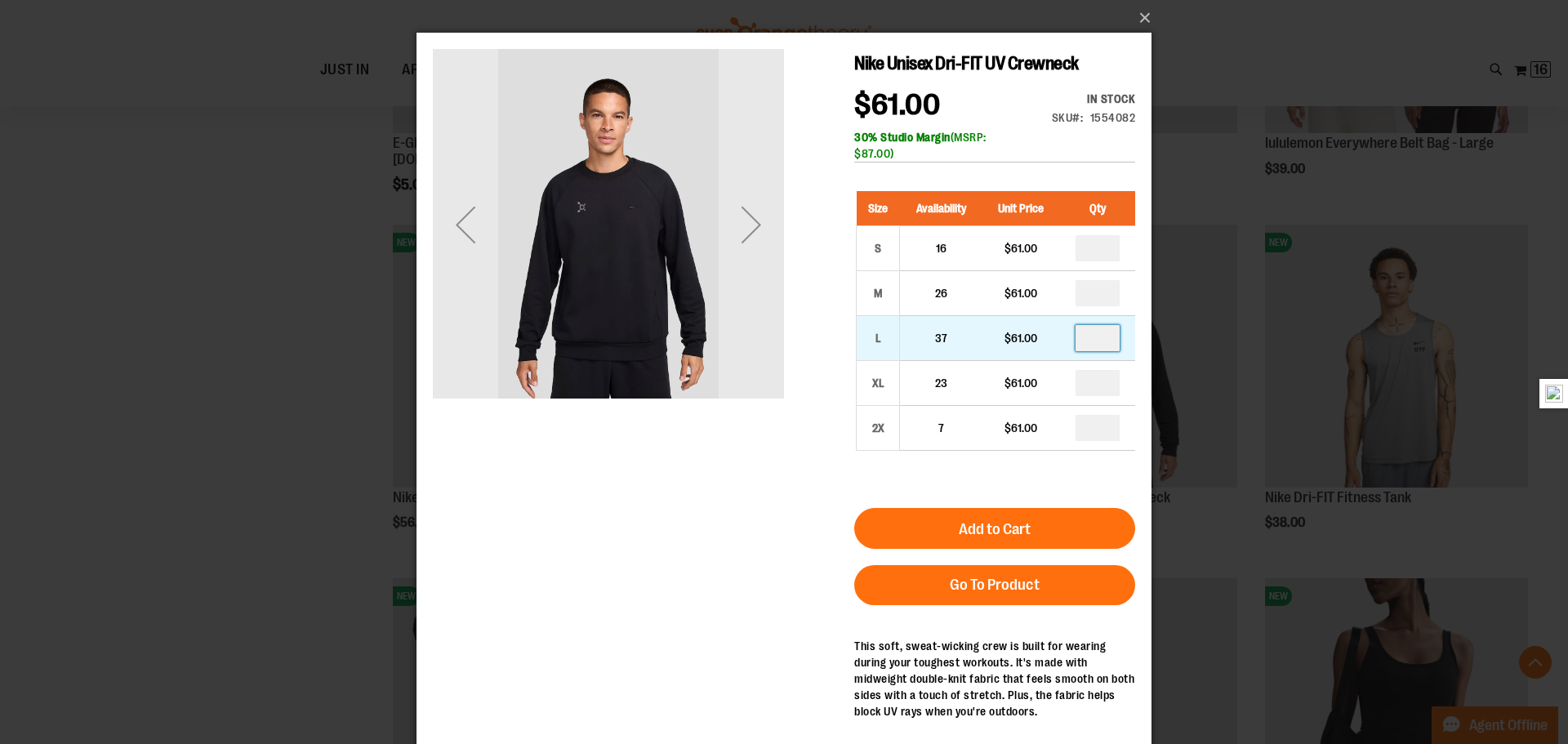
click at [1107, 343] on input "number" at bounding box center [1097, 338] width 44 height 26
type input "*"
drag, startPoint x: 671, startPoint y: 598, endPoint x: 748, endPoint y: 588, distance: 77.6
click at [671, 597] on div "Nike Unisex Dri-FIT UV Crewneck $61.00 In stock Only %1 left SKU 1554082 30% St…" at bounding box center [784, 416] width 703 height 734
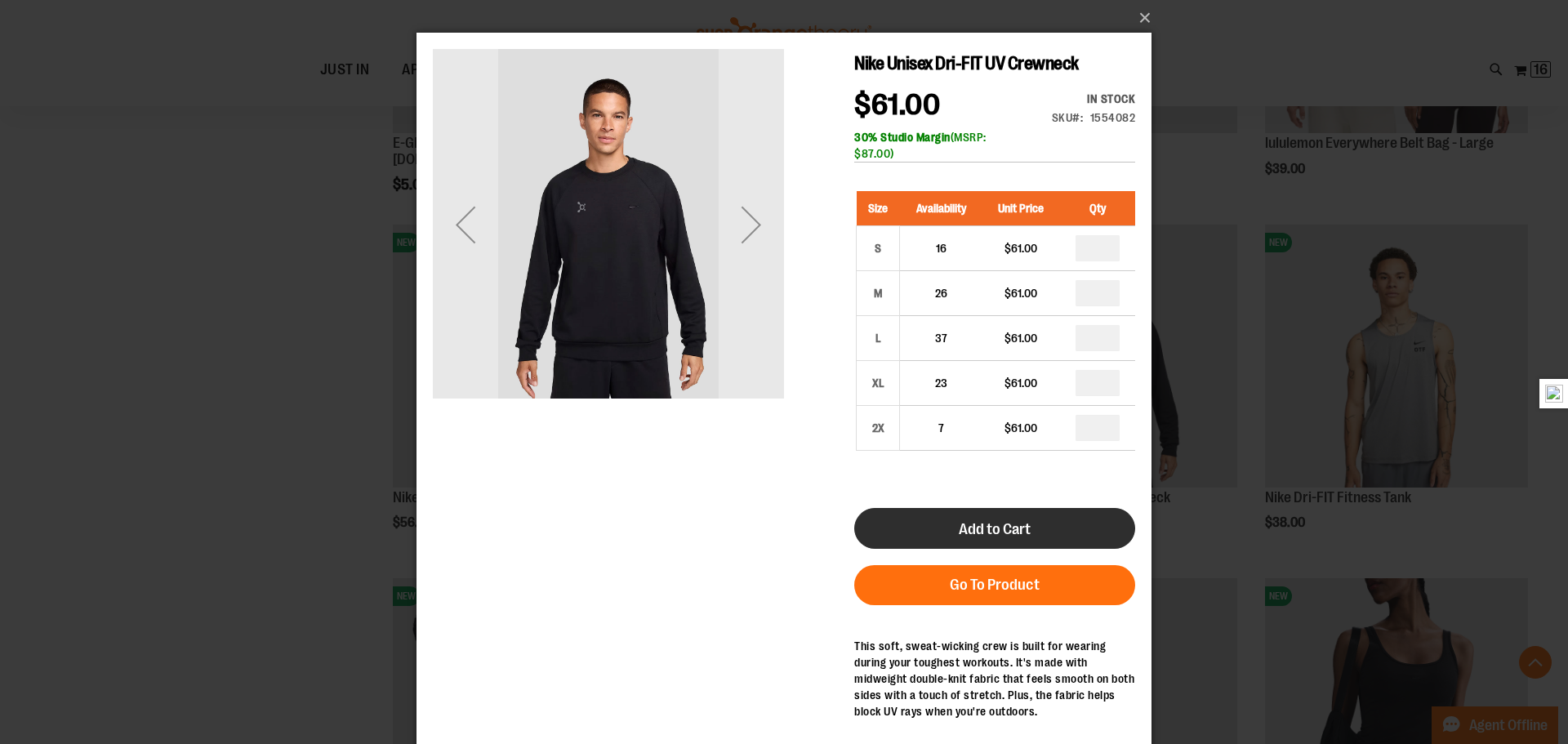
click at [1025, 520] on button "Add to Cart" at bounding box center [994, 528] width 281 height 41
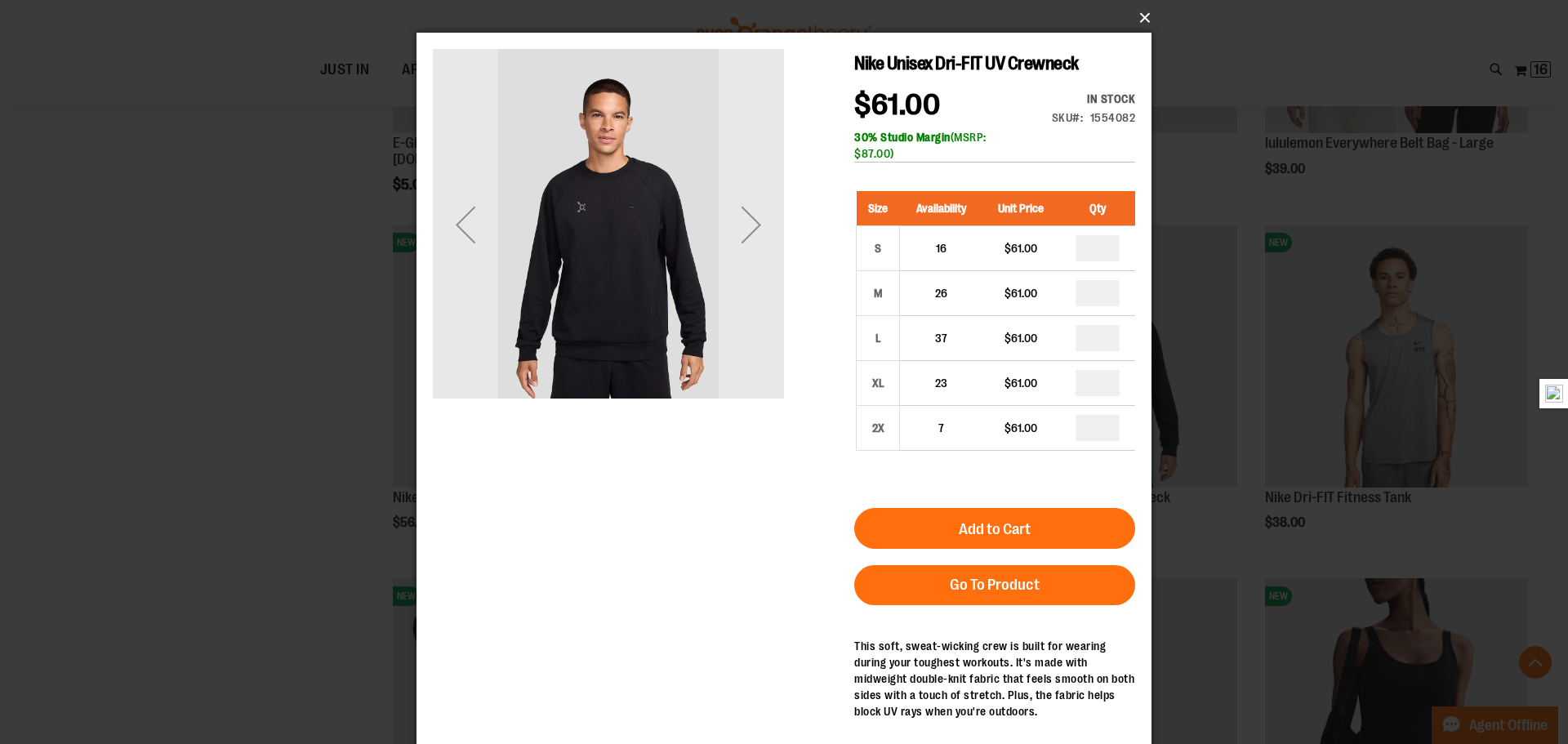
click at [1144, 17] on button "×" at bounding box center [788, 18] width 735 height 36
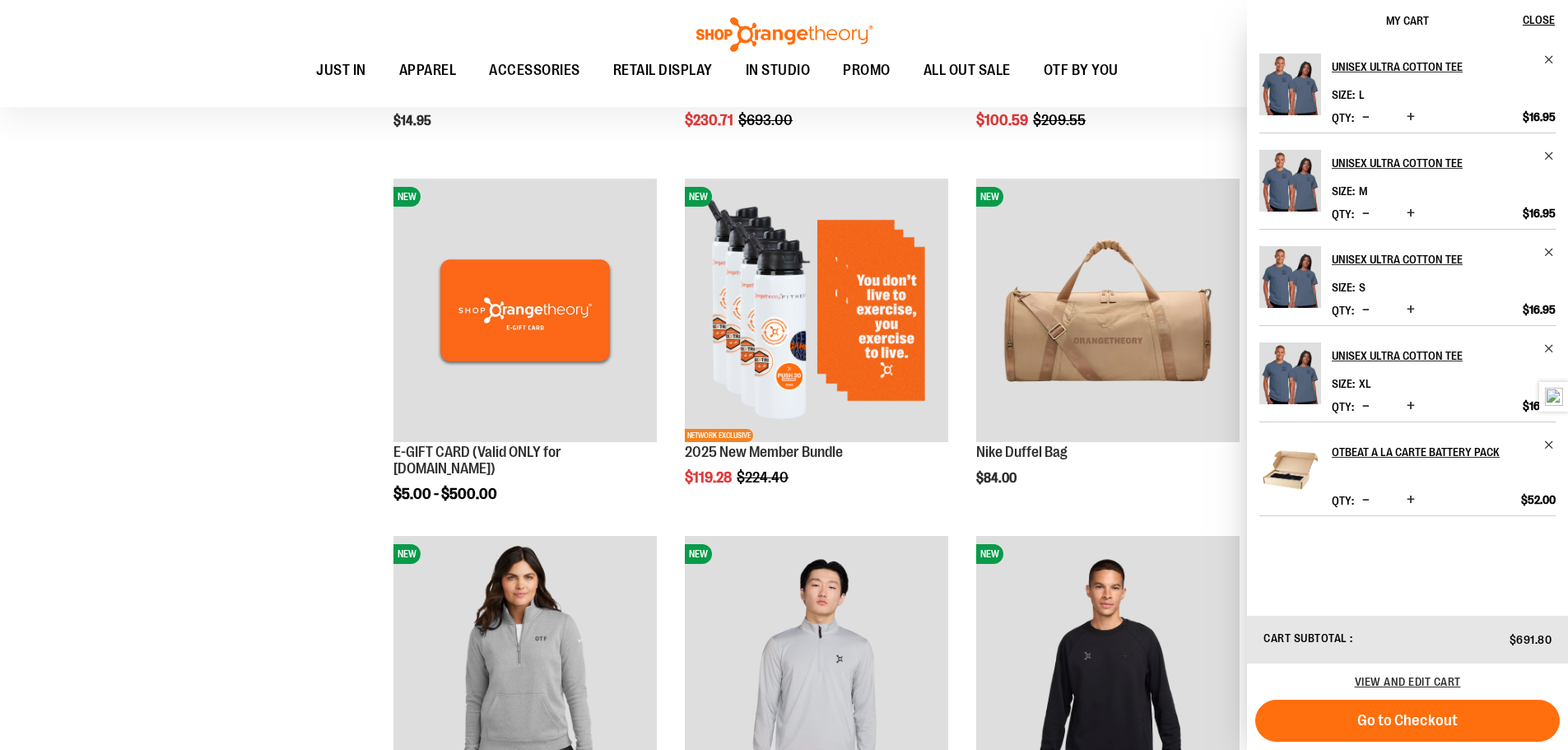
scroll to position [741, 0]
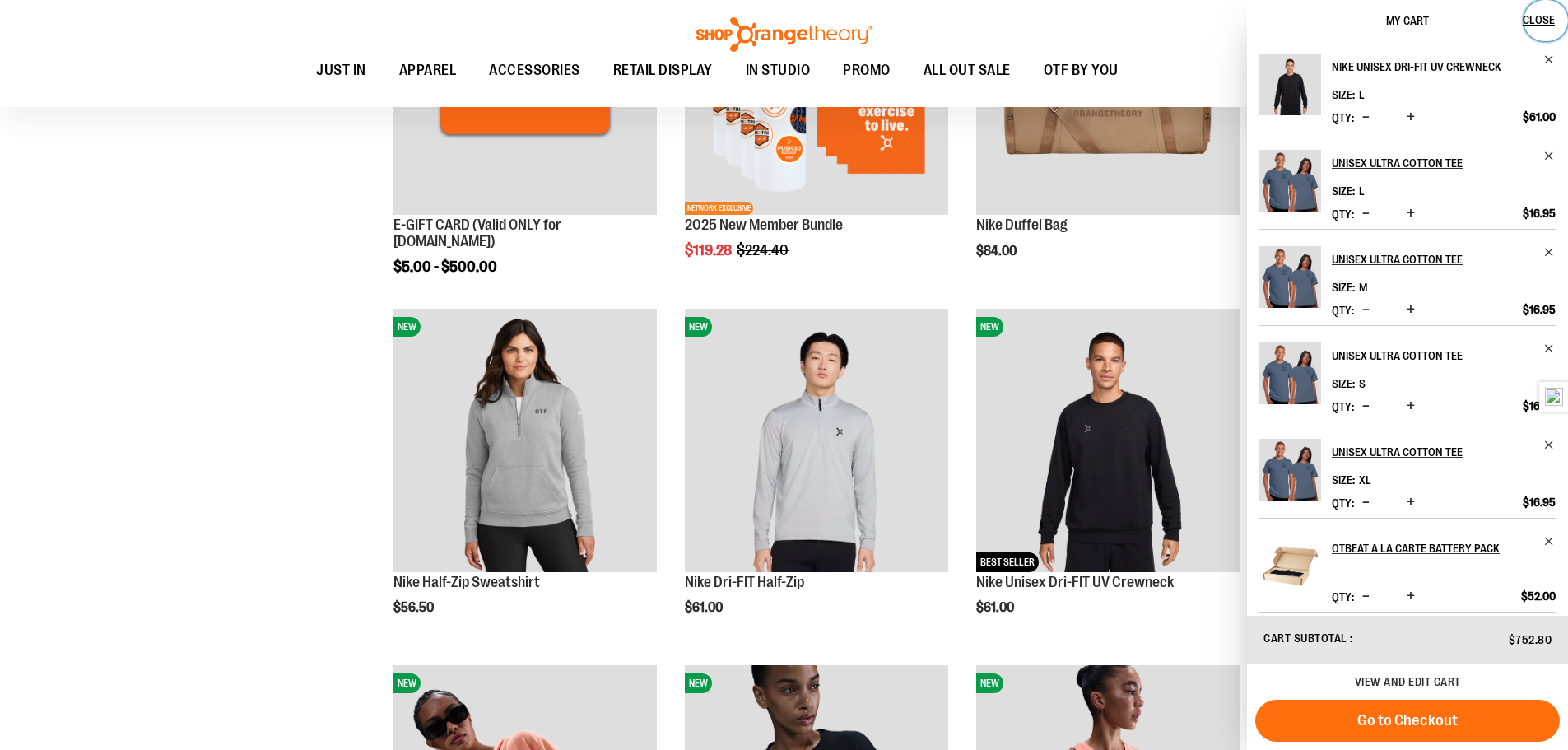
click at [1543, 16] on span "Close" at bounding box center [1539, 20] width 32 height 13
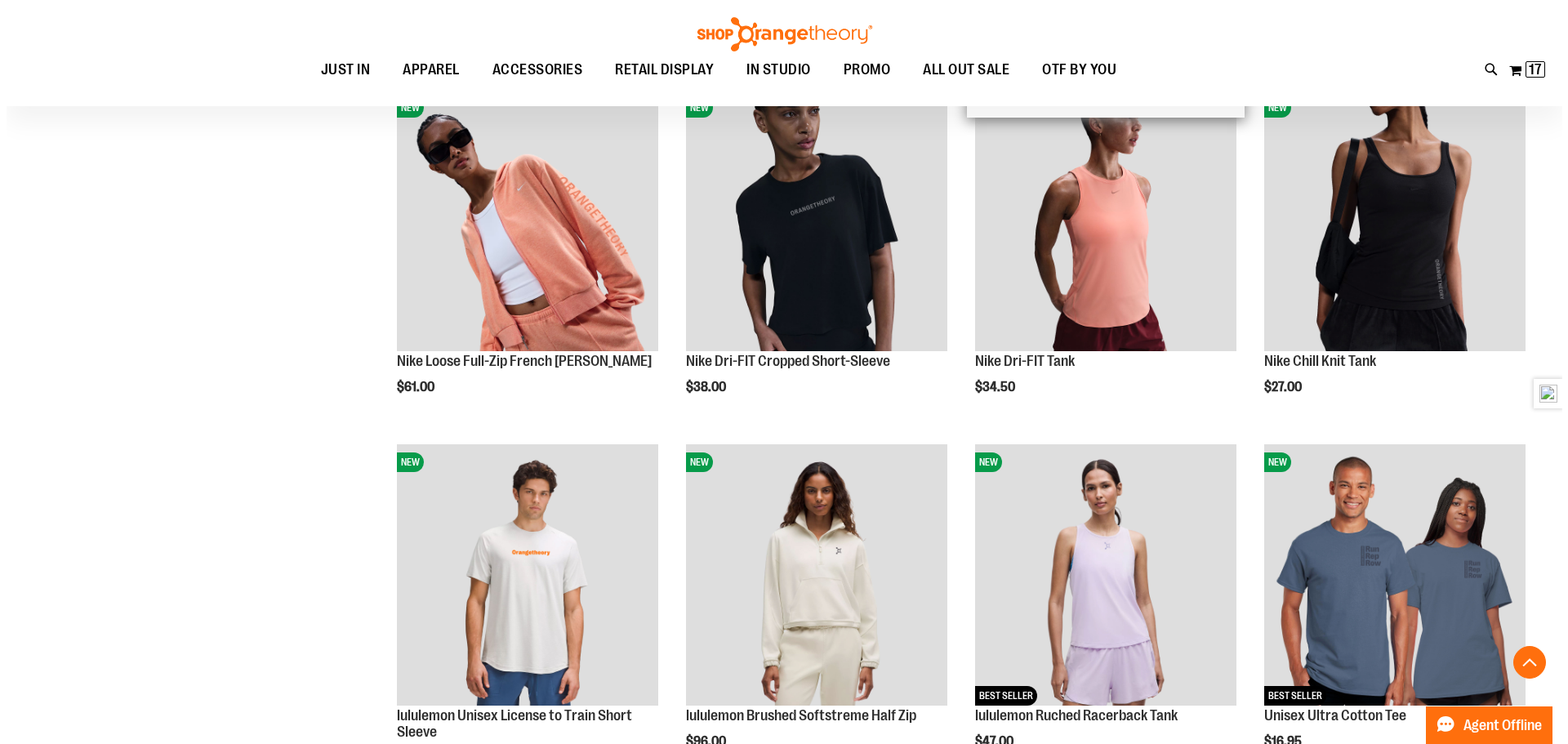
scroll to position [1307, 0]
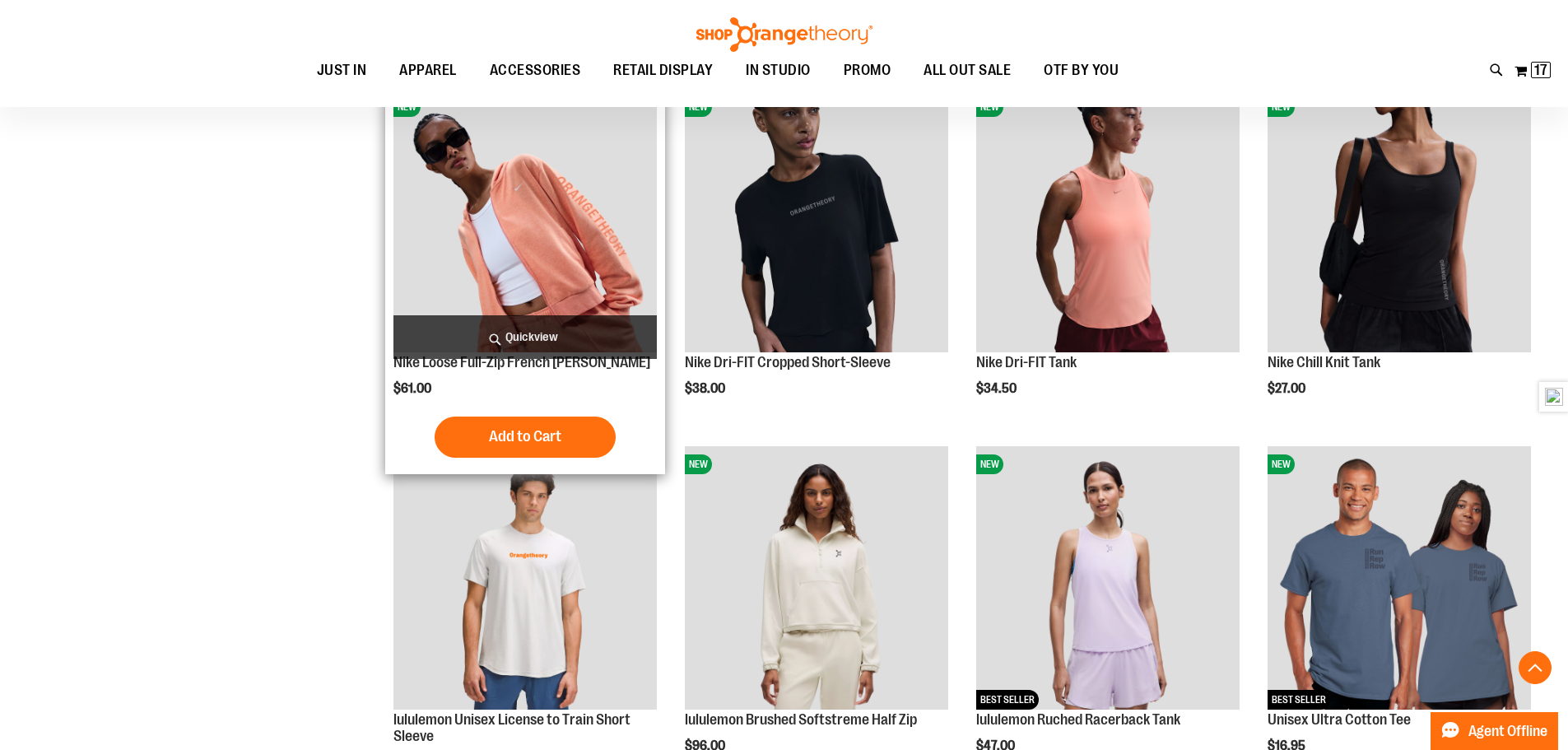
click at [515, 337] on span "Quickview" at bounding box center [525, 337] width 264 height 44
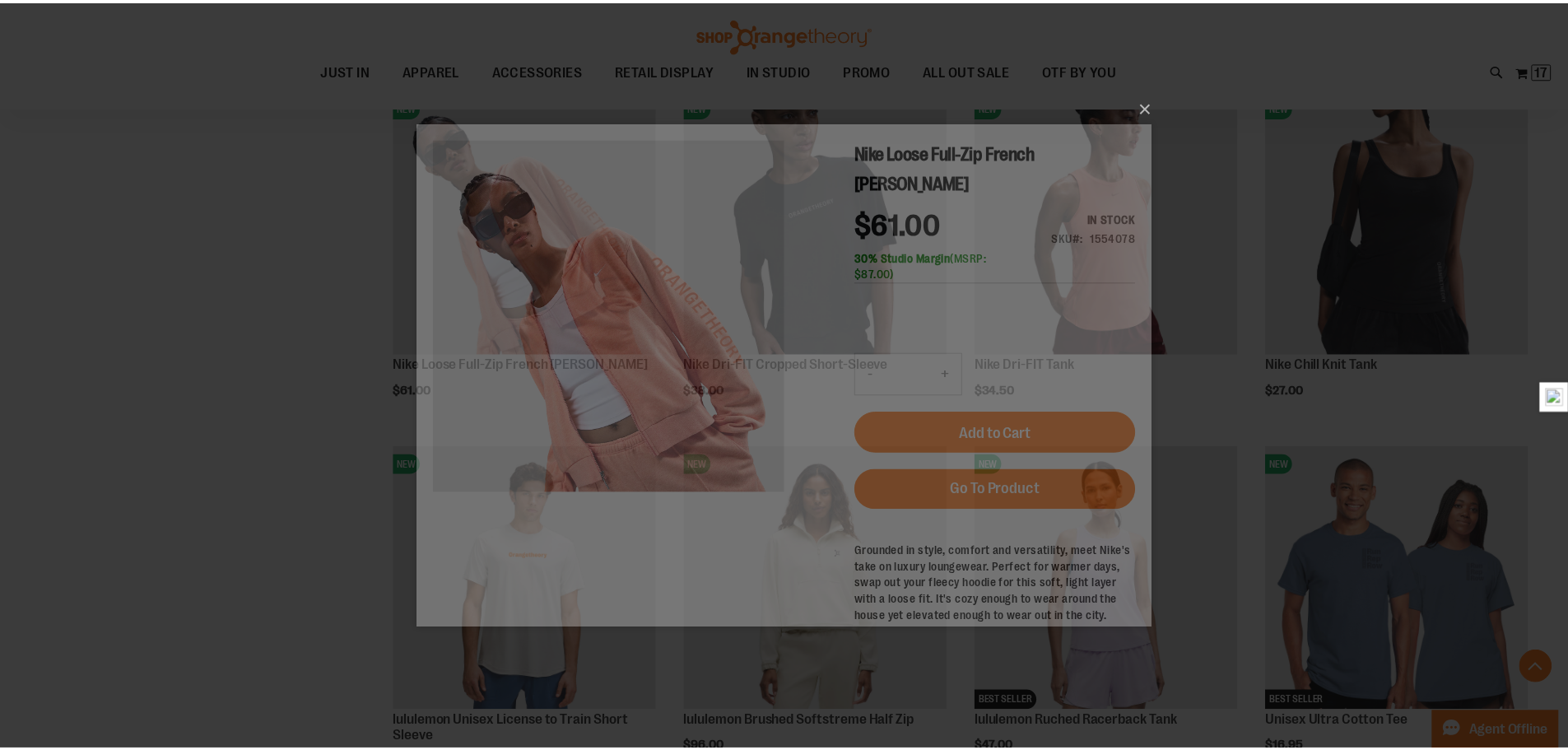
scroll to position [0, 0]
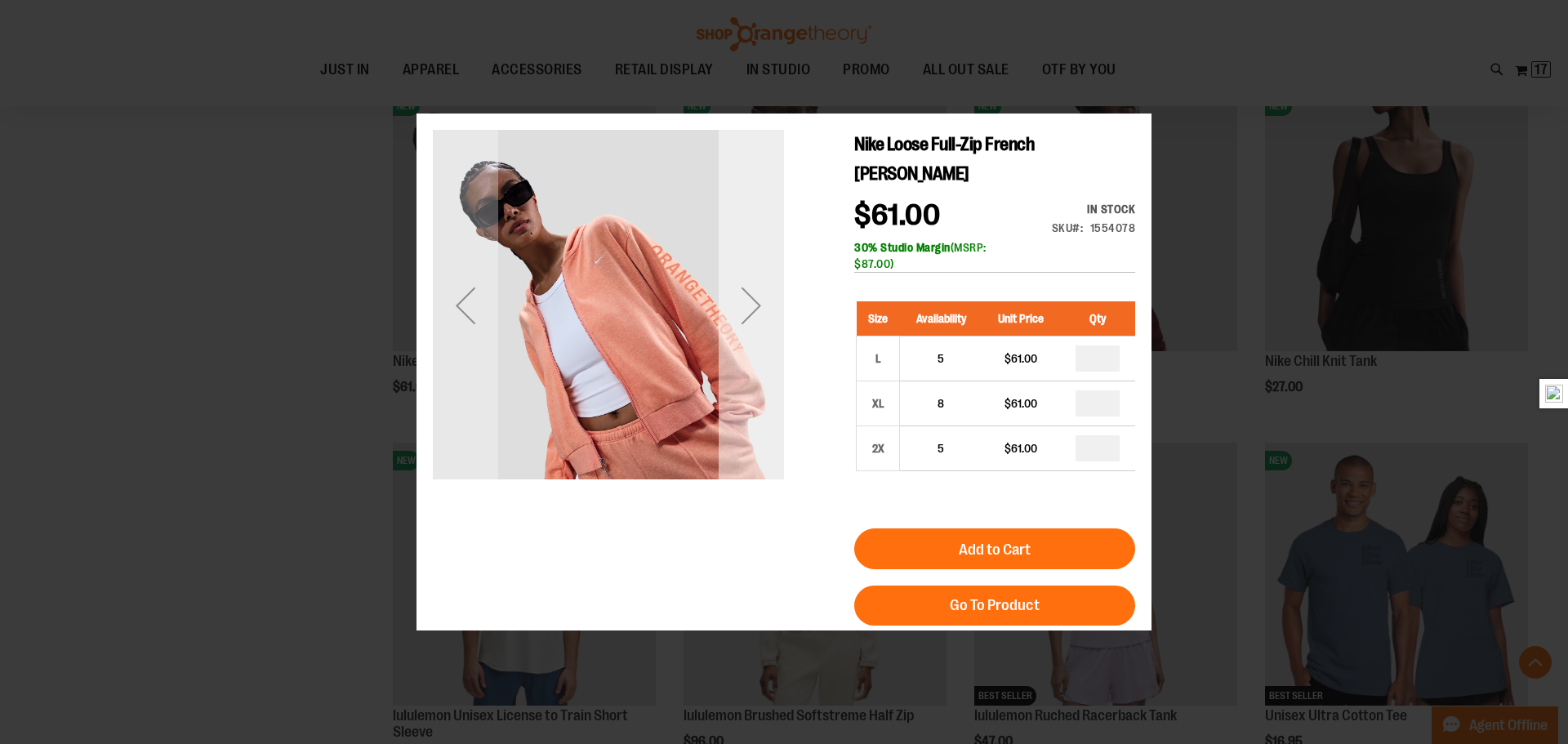
click at [769, 347] on div "Next" at bounding box center [752, 305] width 66 height 351
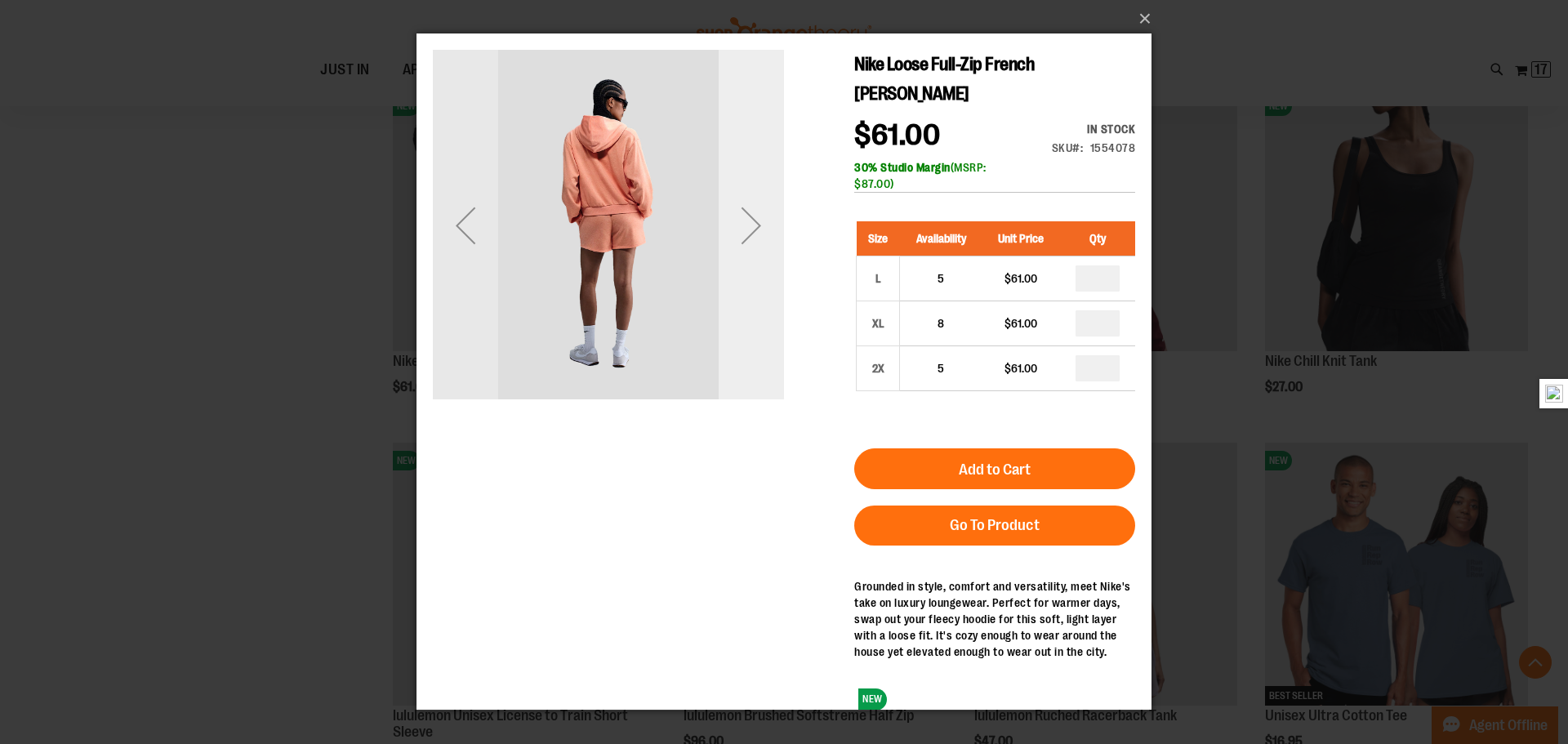
click at [769, 306] on div "Next" at bounding box center [752, 225] width 66 height 351
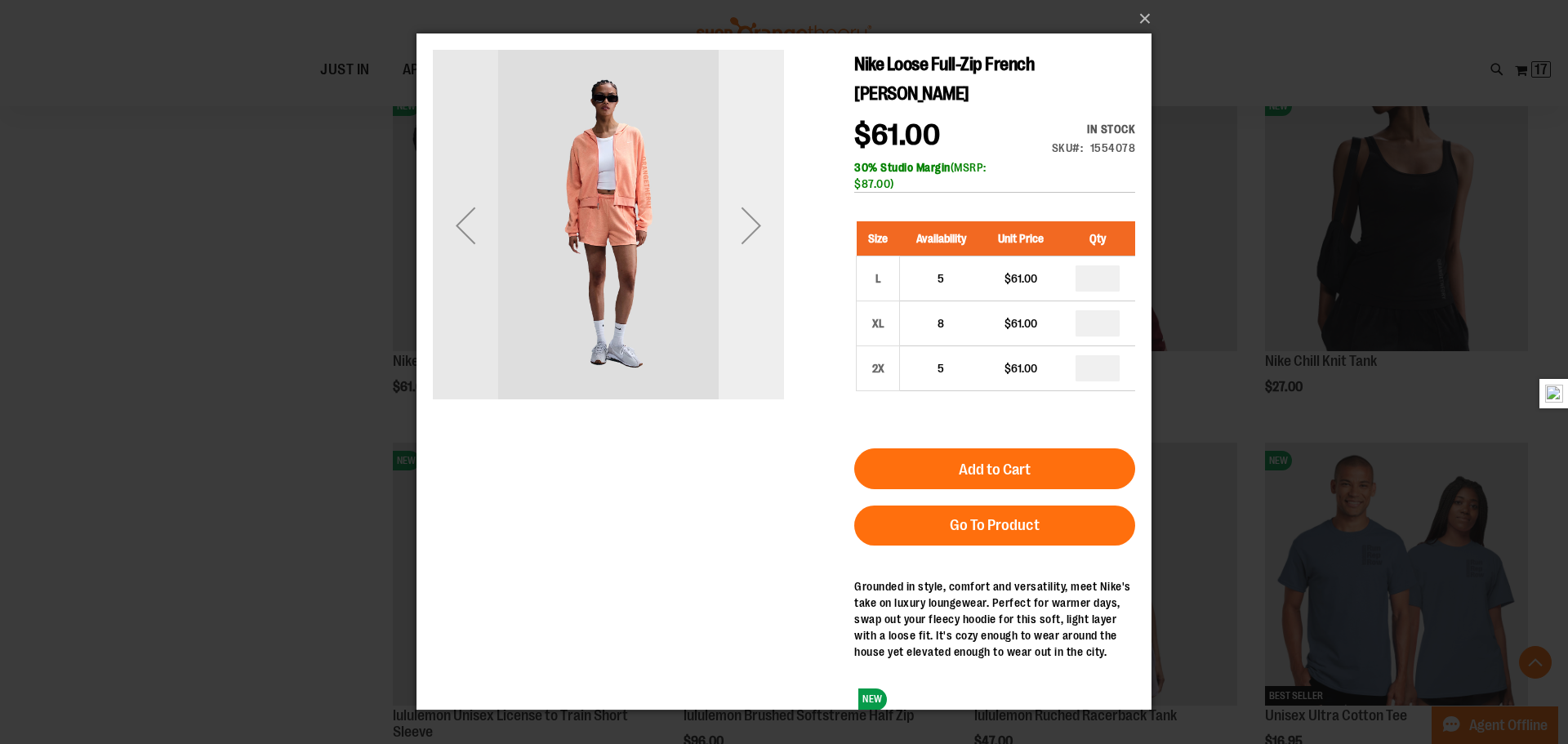
click at [769, 306] on div "Next" at bounding box center [752, 225] width 66 height 351
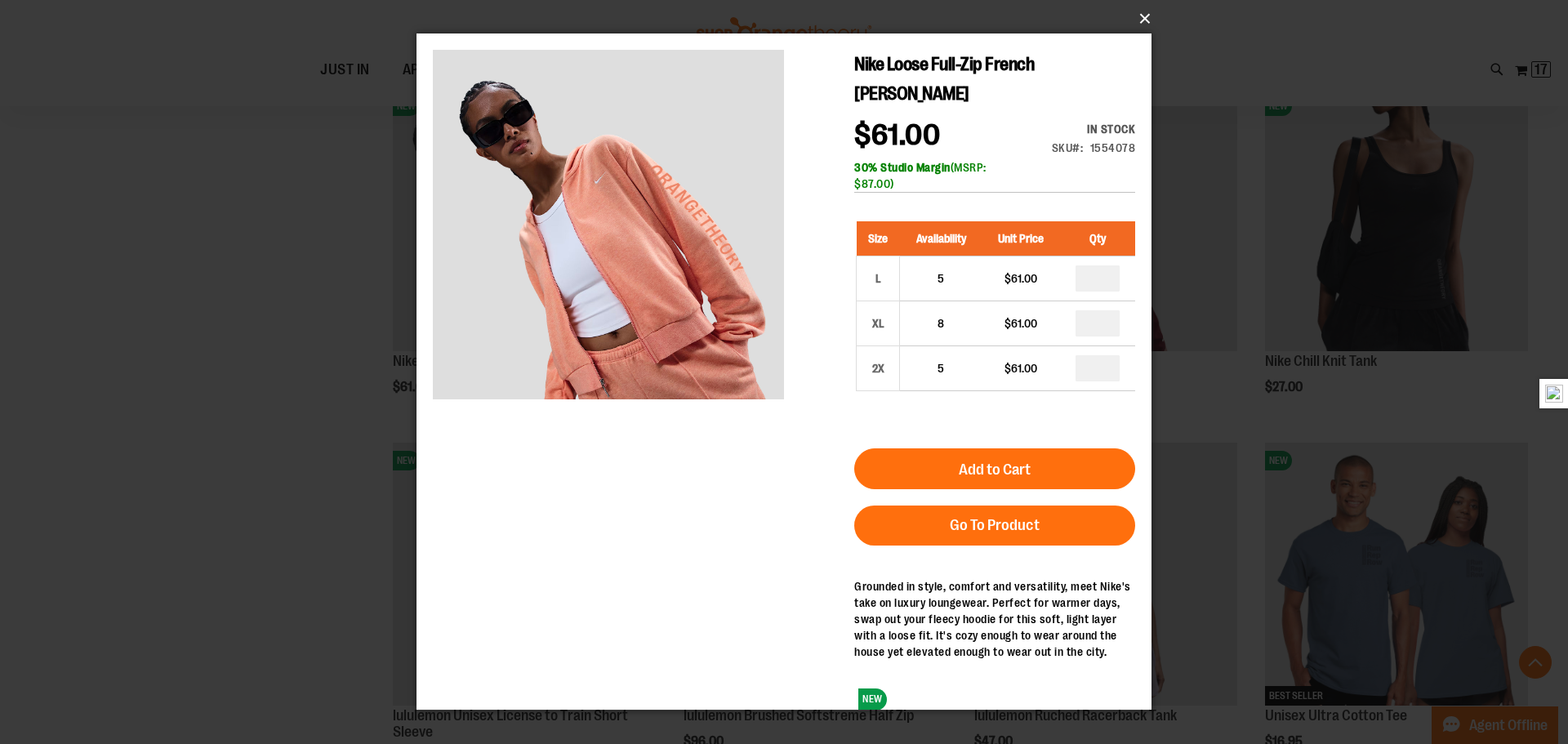
click at [1144, 17] on button "×" at bounding box center [788, 19] width 735 height 36
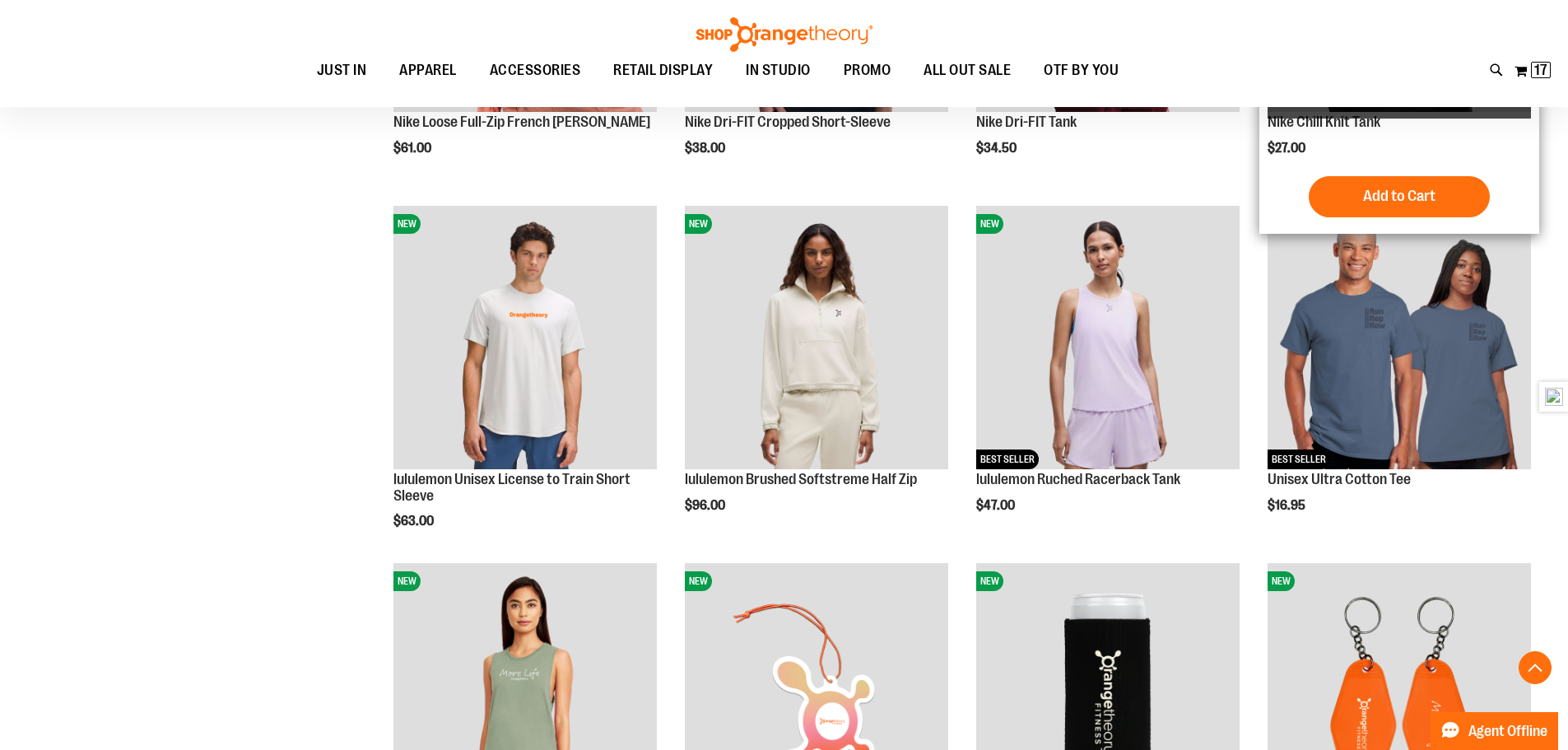
scroll to position [1729, 0]
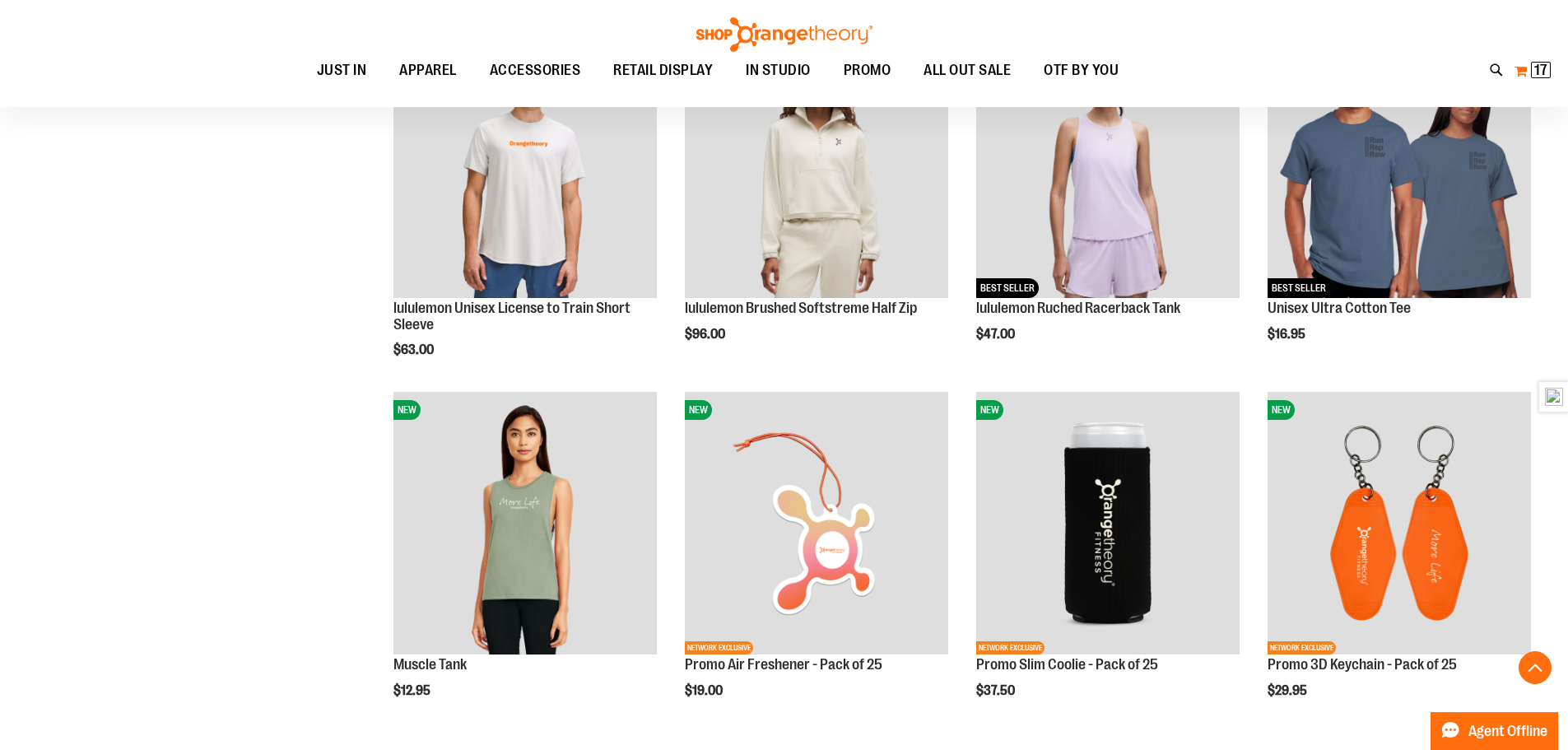
click at [1542, 73] on span "17" at bounding box center [1541, 69] width 13 height 16
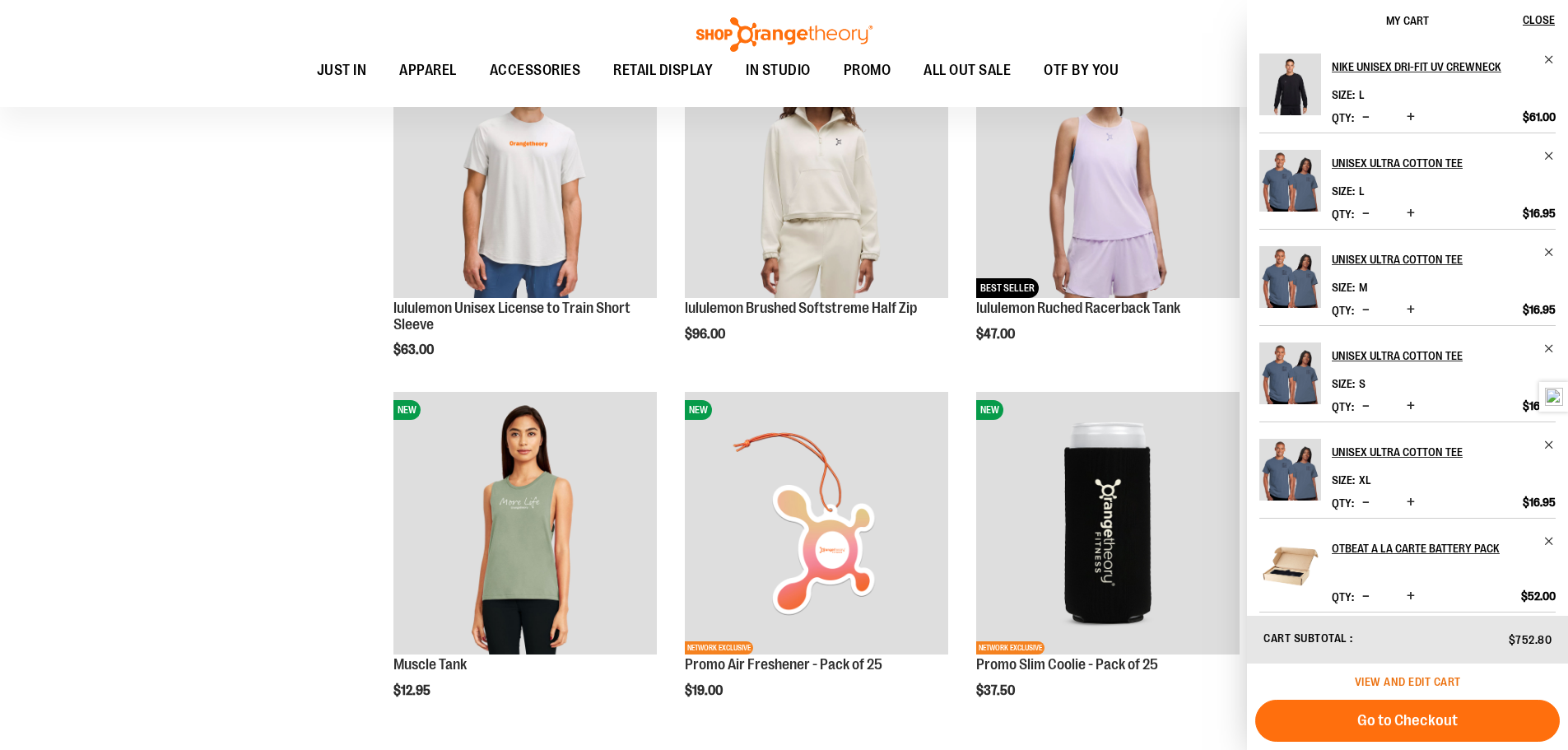
click at [1411, 676] on span "View and edit cart" at bounding box center [1408, 682] width 106 height 13
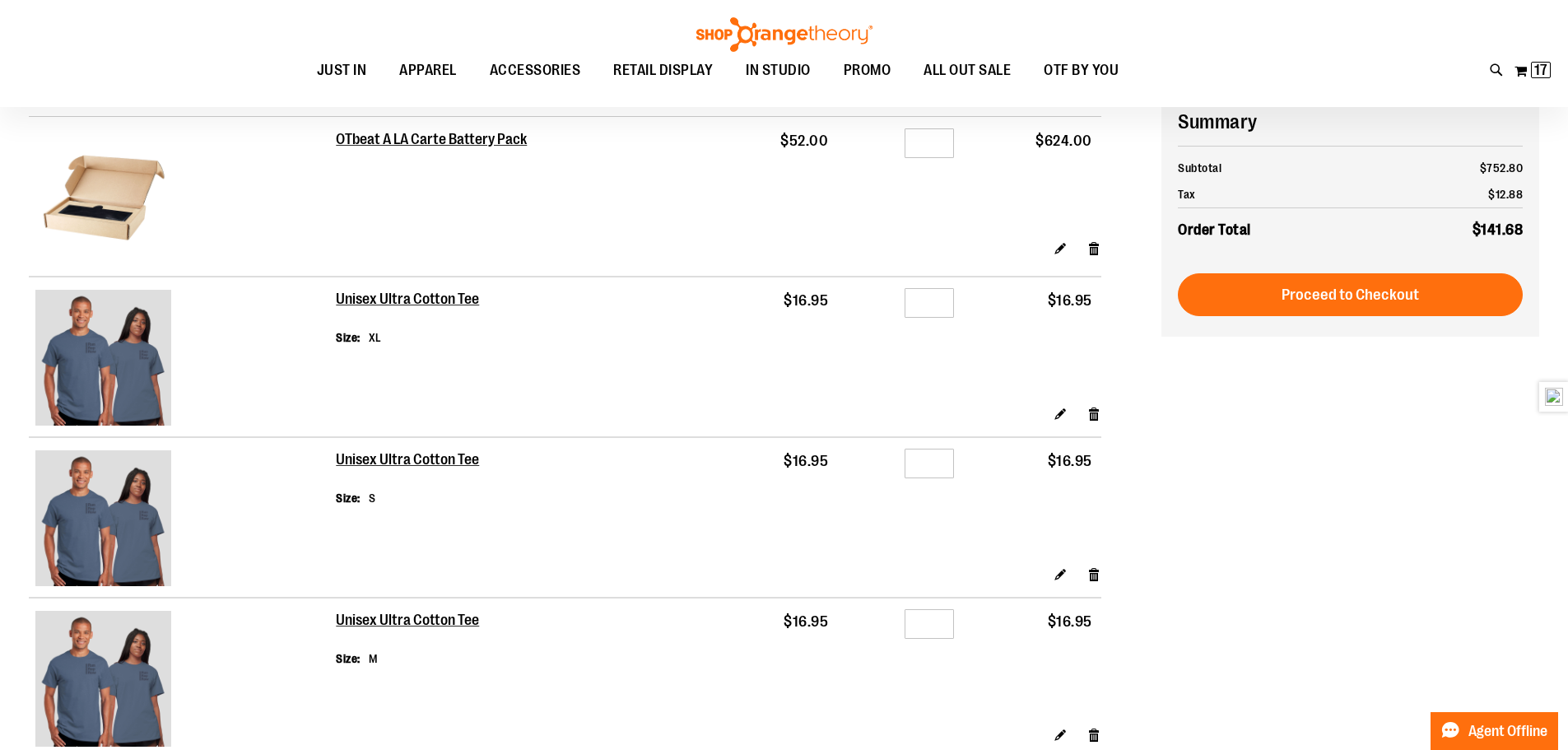
scroll to position [164, 0]
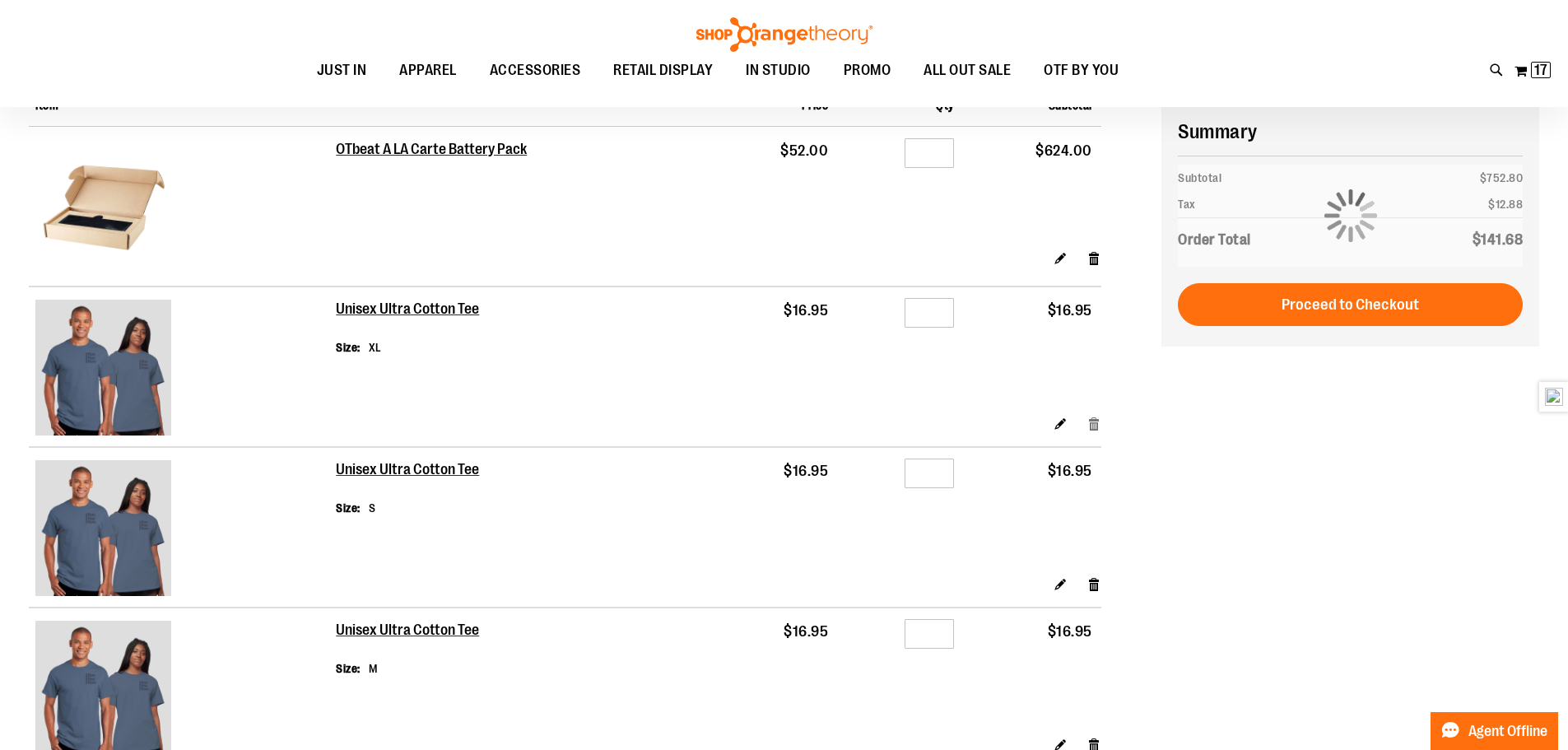
type input "**********"
click at [1091, 426] on link "Remove item" at bounding box center [1094, 424] width 14 height 17
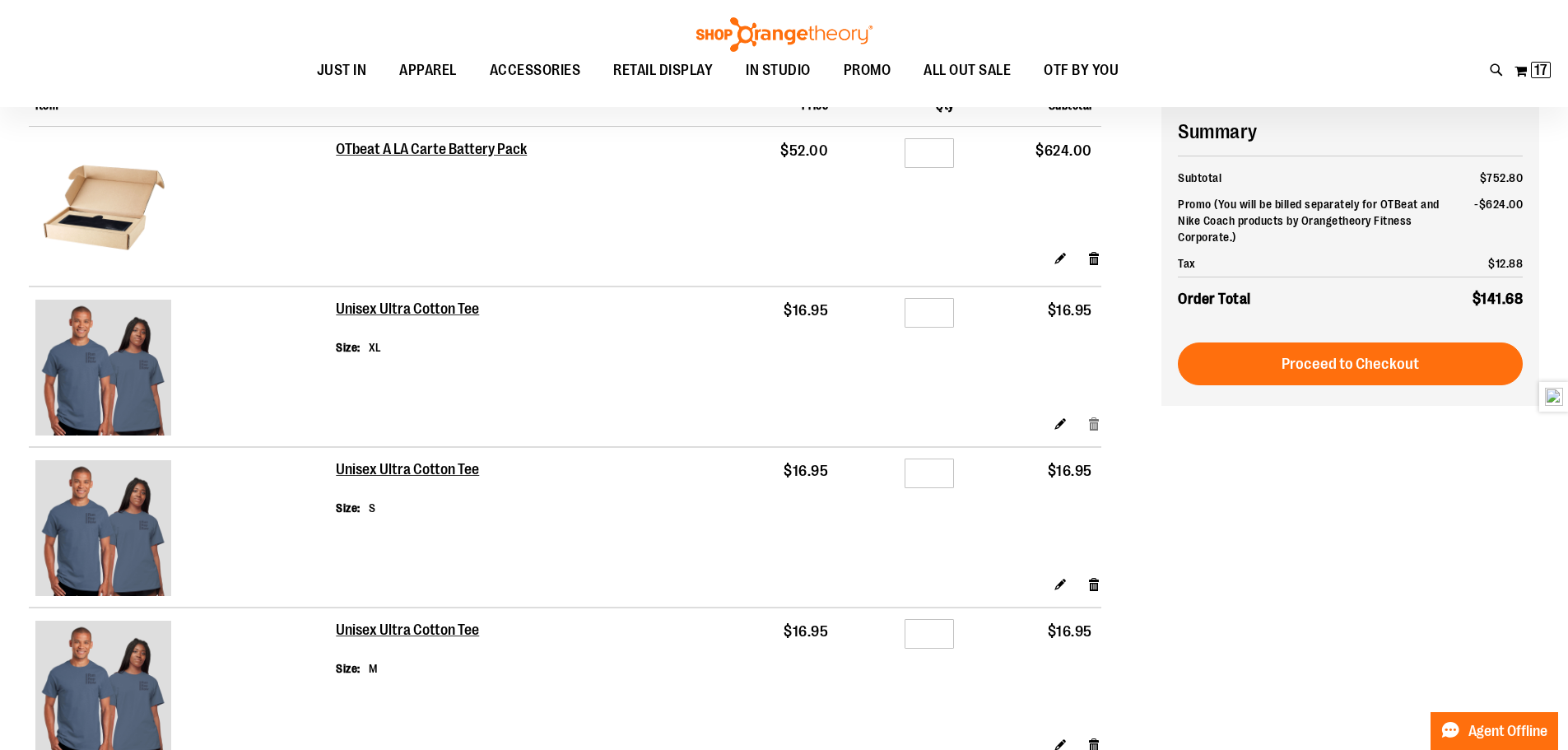
click at [1091, 426] on link "Remove item" at bounding box center [1094, 424] width 14 height 17
click at [1095, 420] on link "Remove item" at bounding box center [1094, 424] width 14 height 17
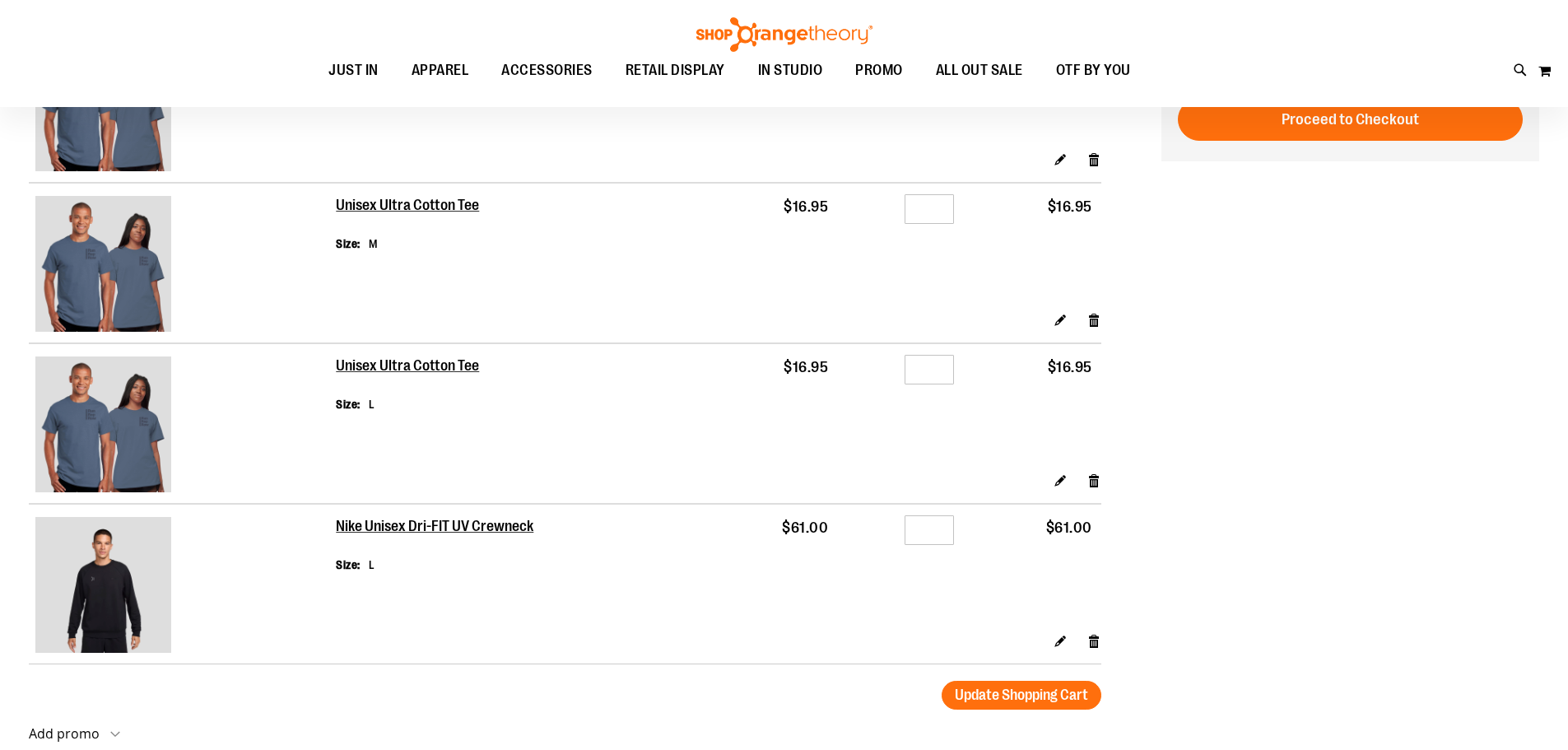
scroll to position [246, 0]
type input "**********"
click at [1093, 479] on link "Remove item" at bounding box center [1094, 480] width 14 height 17
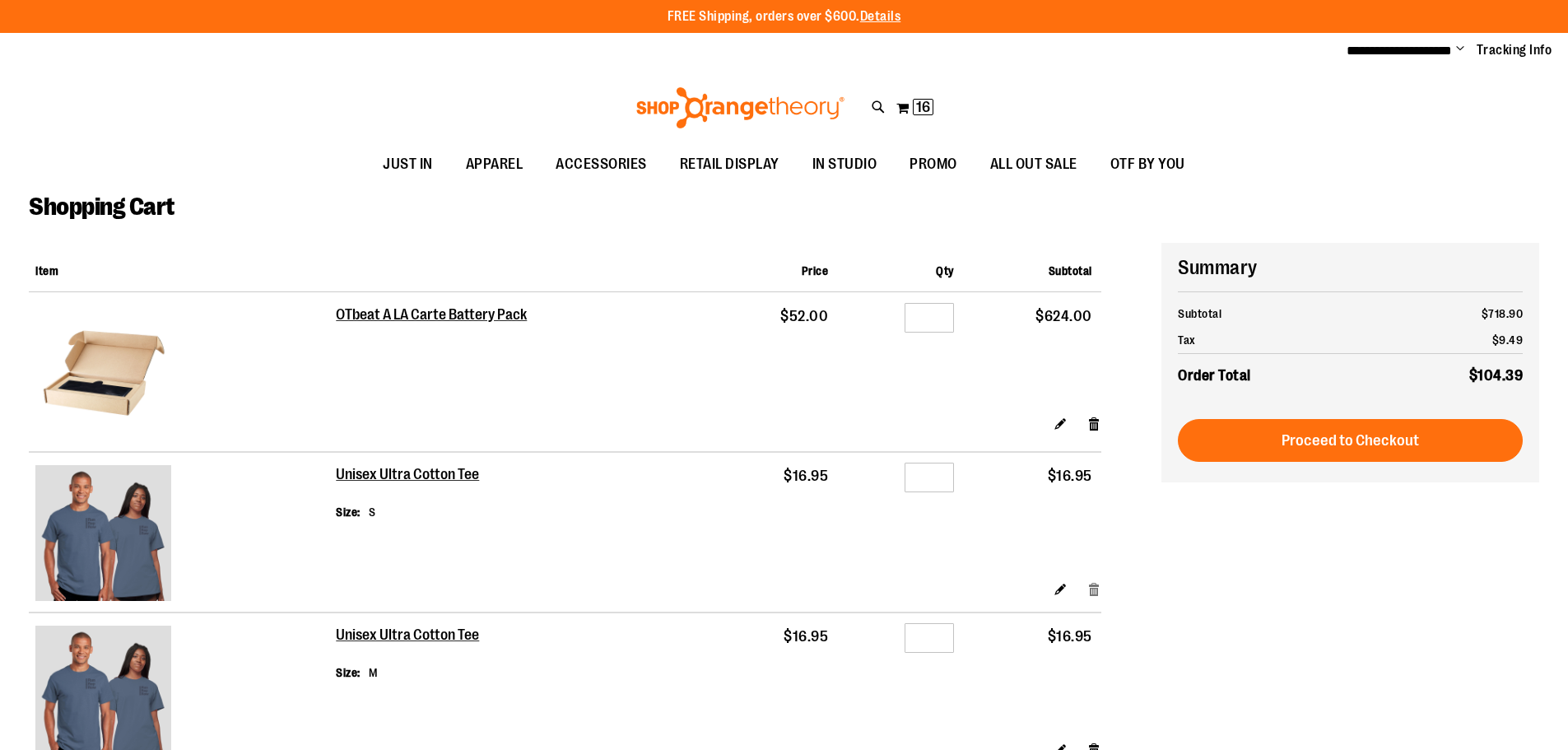
type input "**********"
click at [1095, 586] on link "Remove item" at bounding box center [1094, 589] width 14 height 17
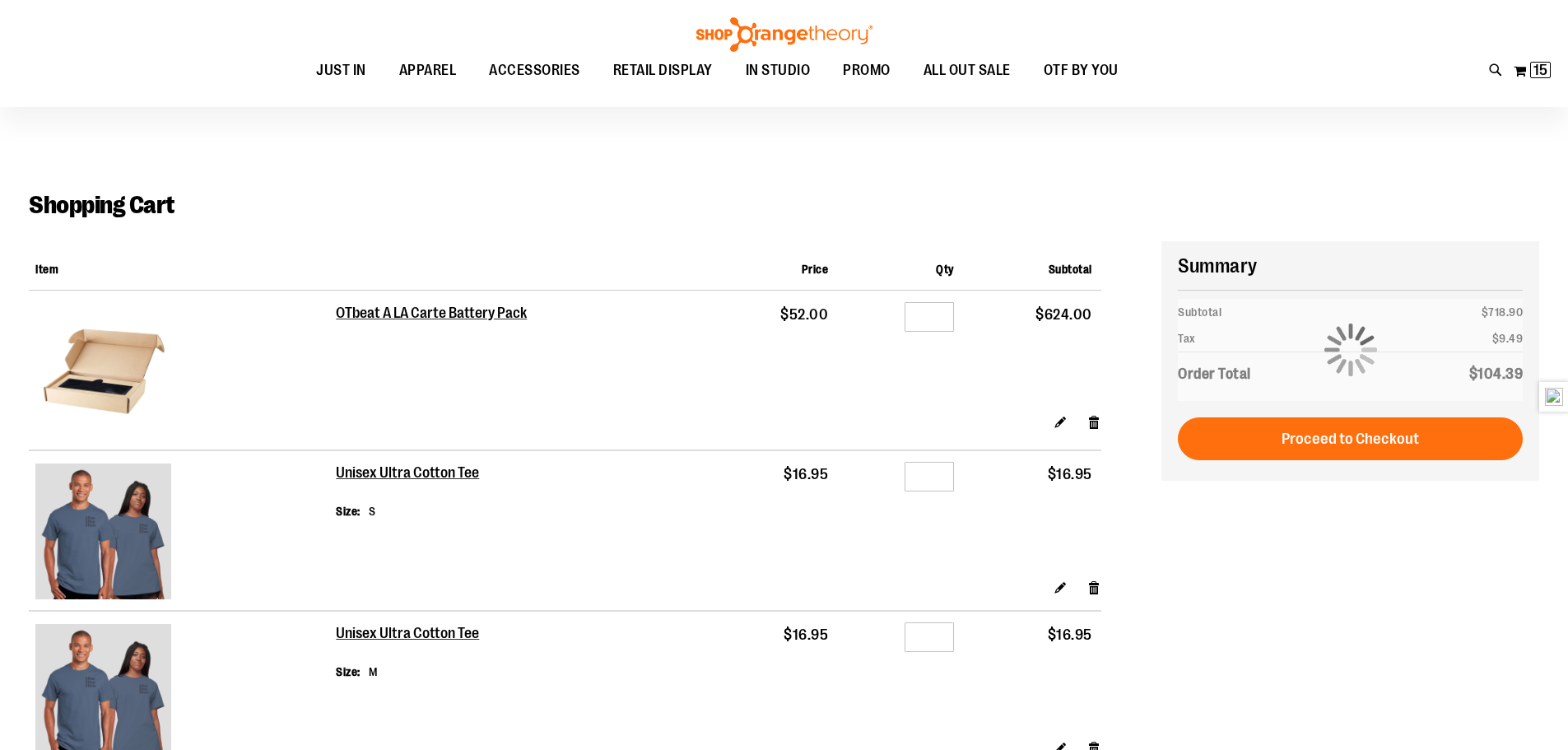
scroll to position [328, 0]
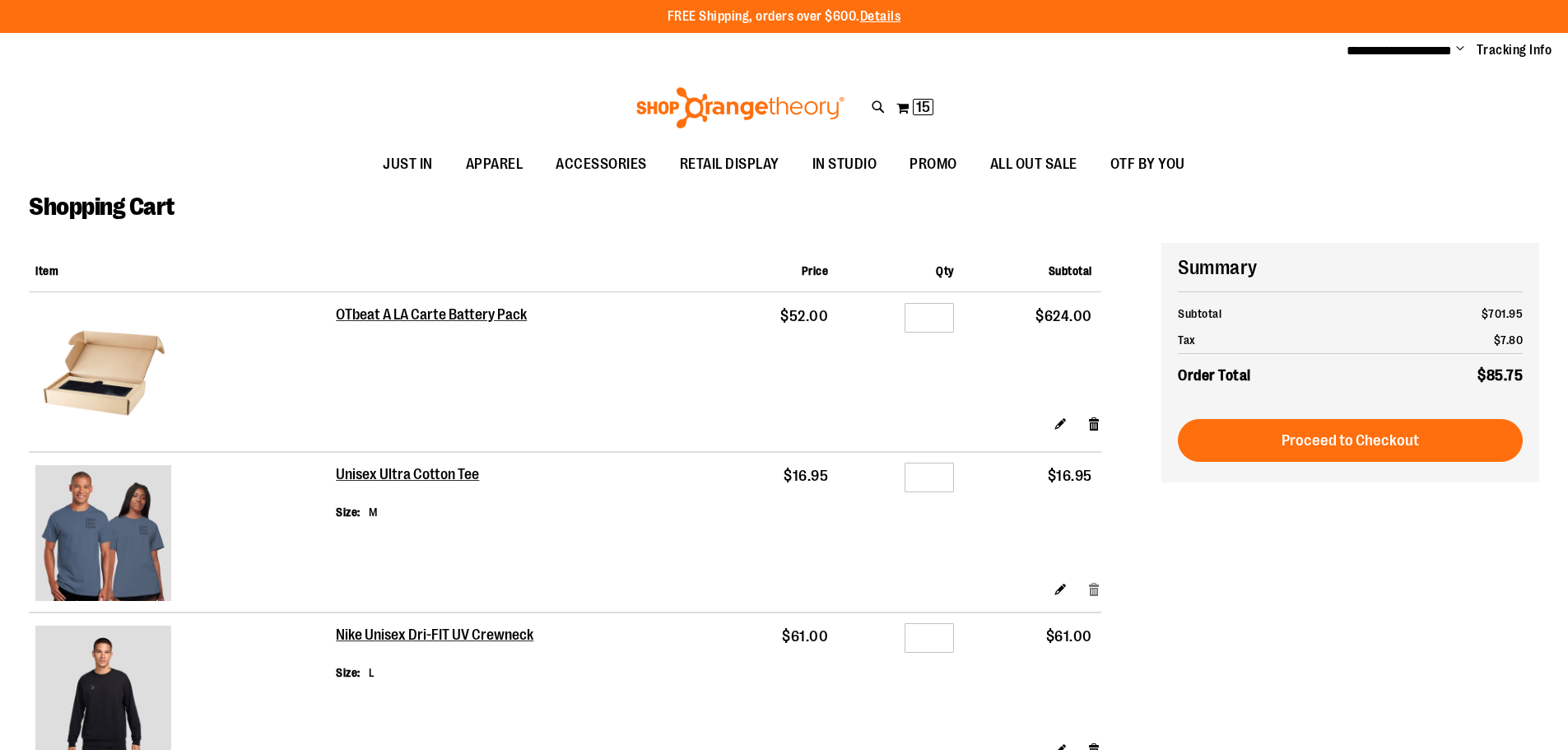
type input "**********"
click at [1096, 592] on link "Remove item" at bounding box center [1094, 589] width 14 height 17
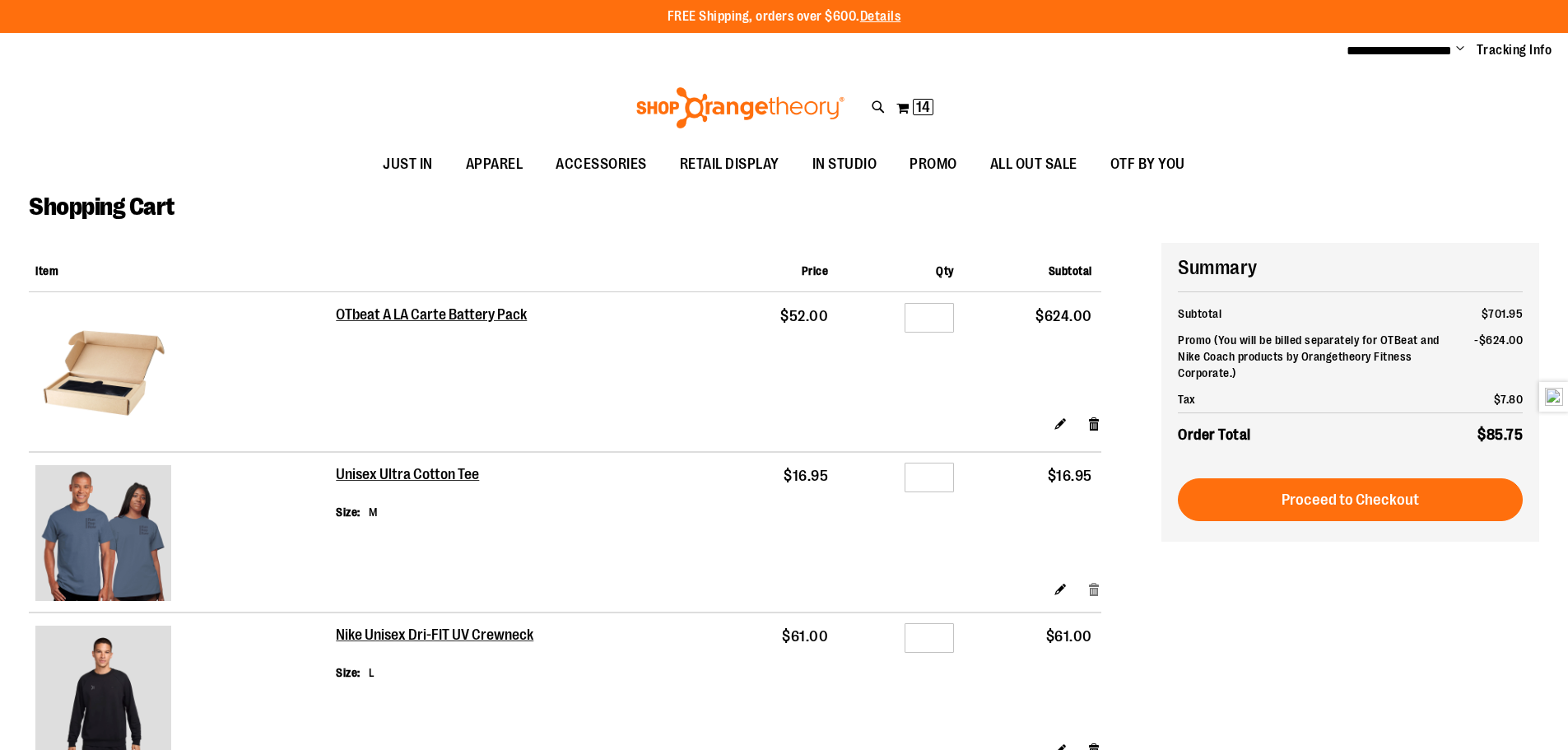
click at [1096, 584] on link "Remove item" at bounding box center [1094, 589] width 14 height 17
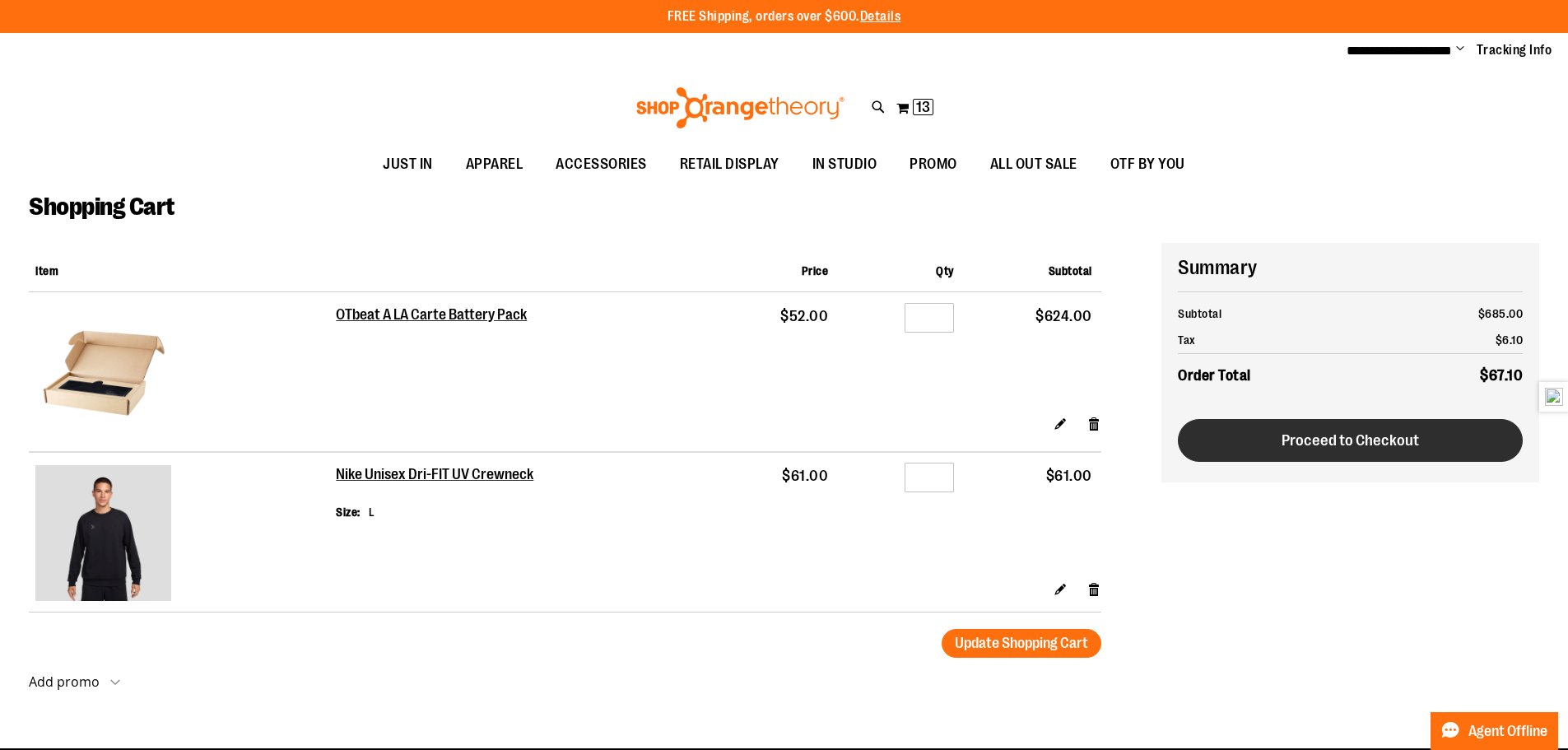
type input "**********"
click at [1336, 431] on span "Proceed to Checkout" at bounding box center [1350, 440] width 137 height 18
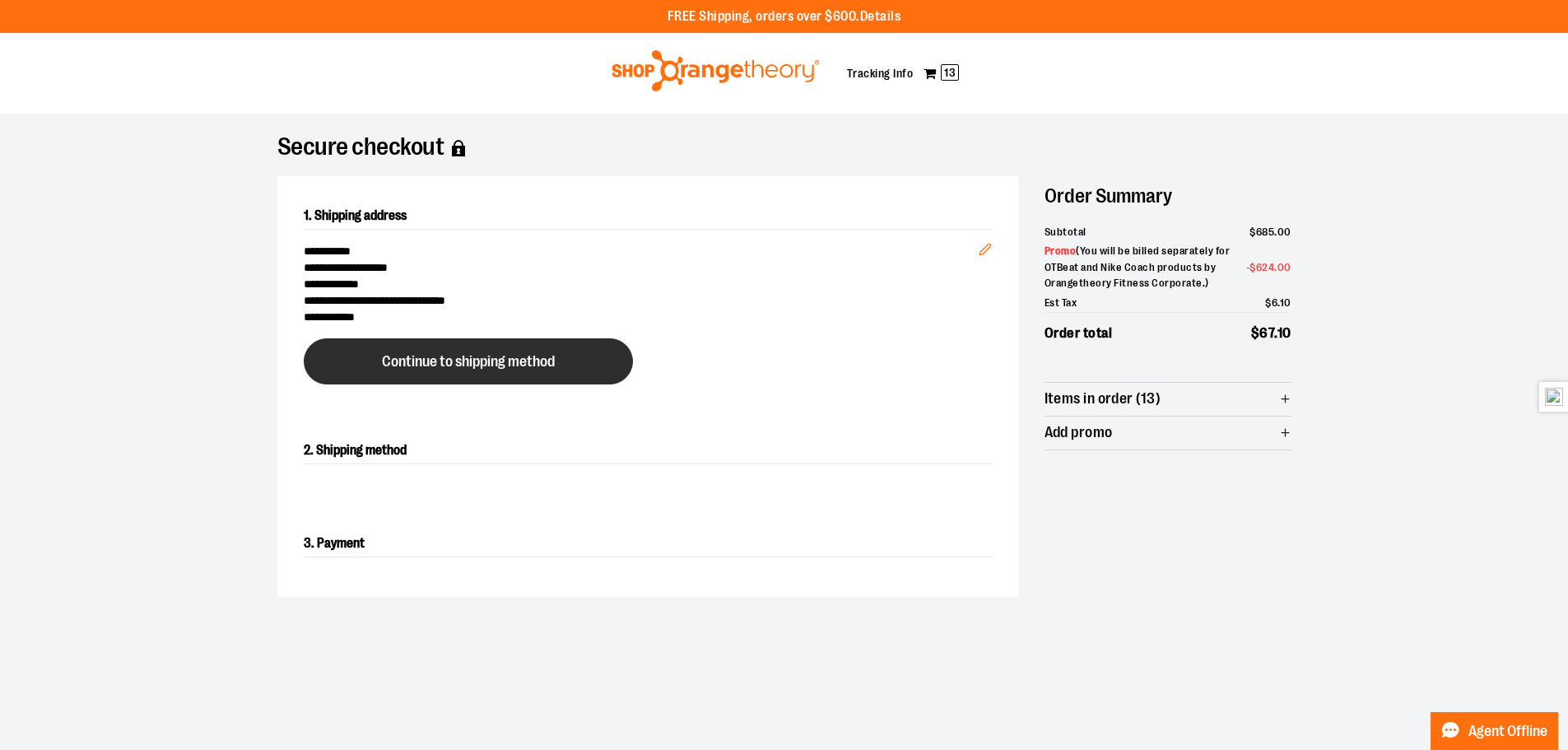
click at [548, 366] on span "Continue to shipping method" at bounding box center [468, 361] width 173 height 16
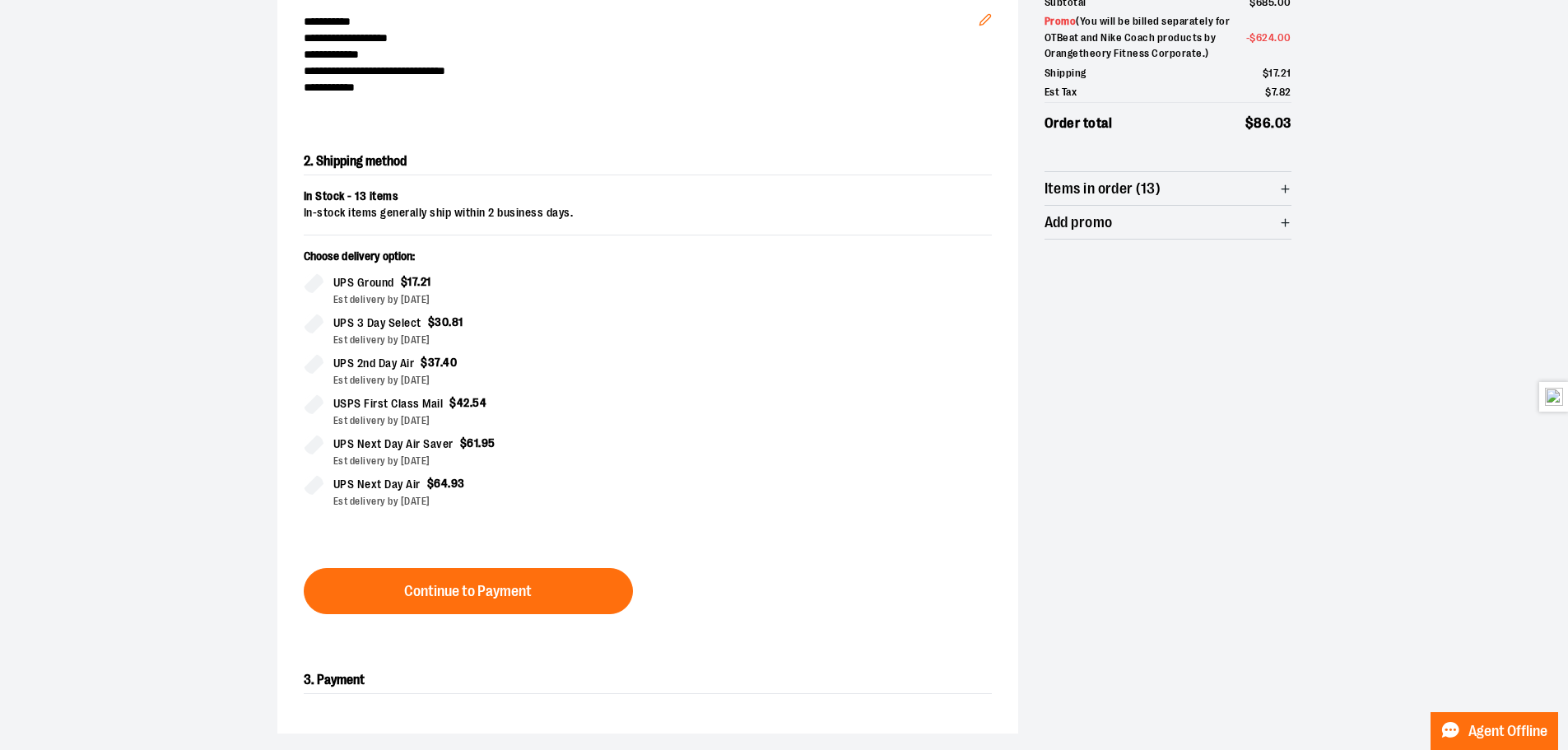
scroll to position [281, 0]
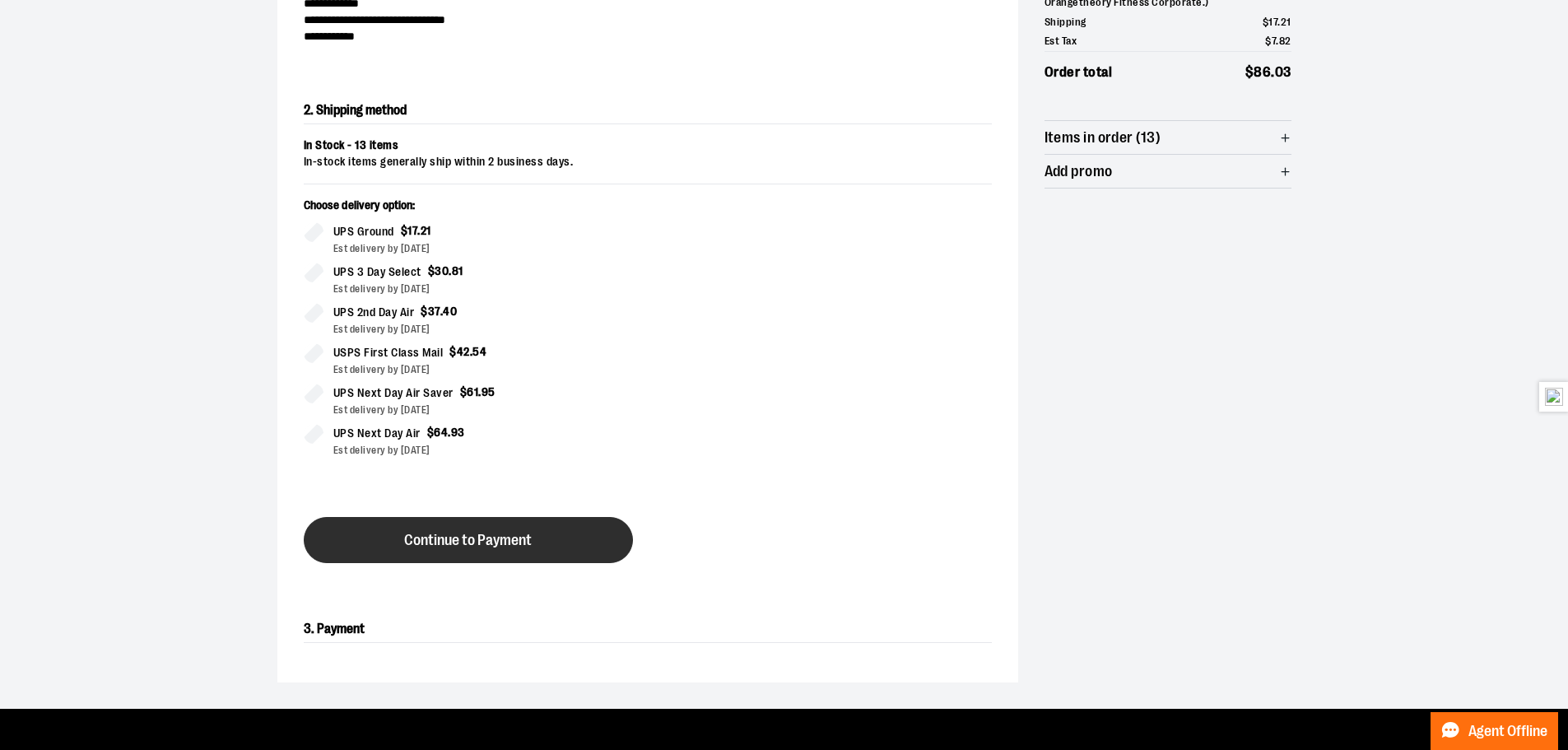
click at [582, 530] on button "Continue to Payment" at bounding box center [468, 540] width 329 height 46
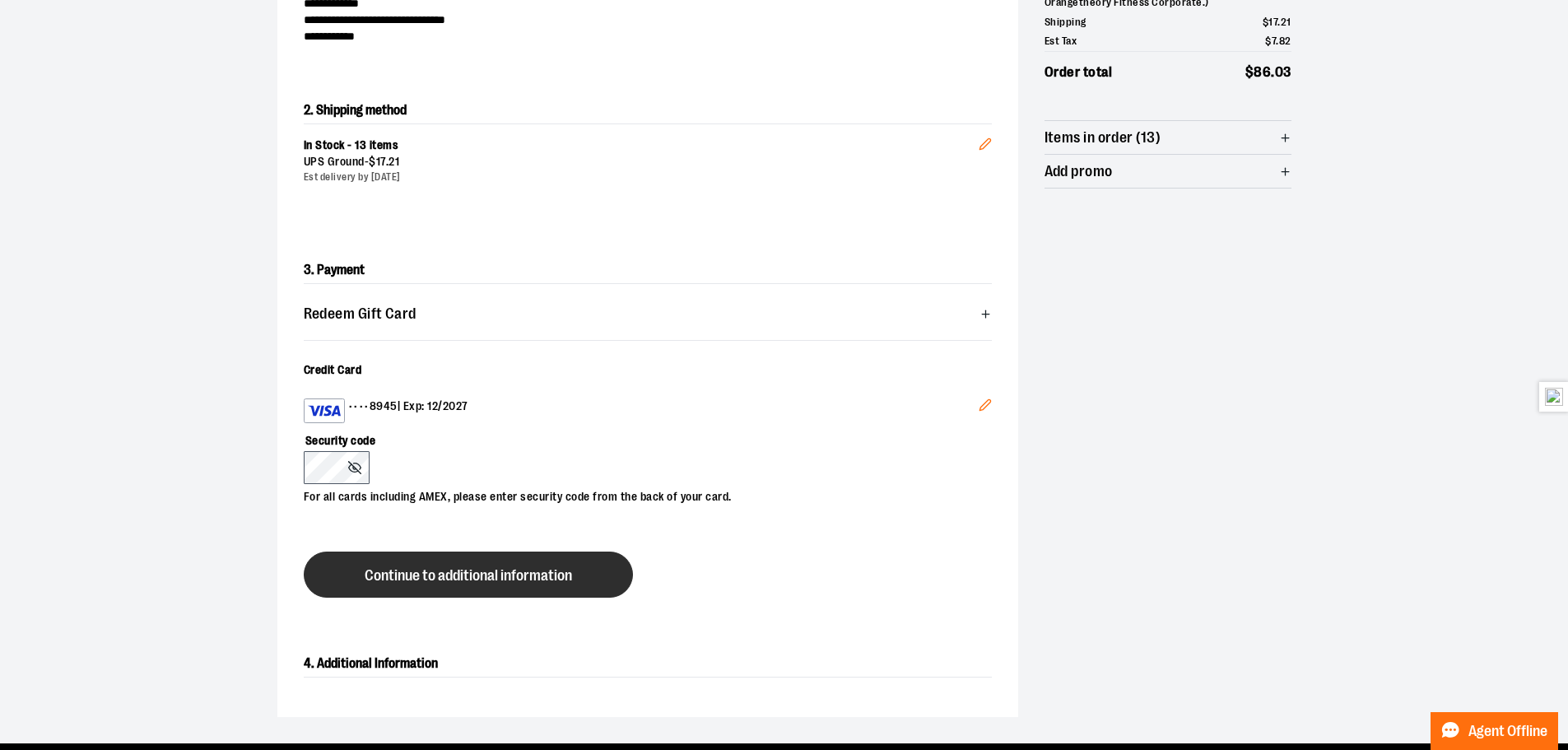
click at [513, 574] on span "Continue to additional information" at bounding box center [468, 576] width 207 height 16
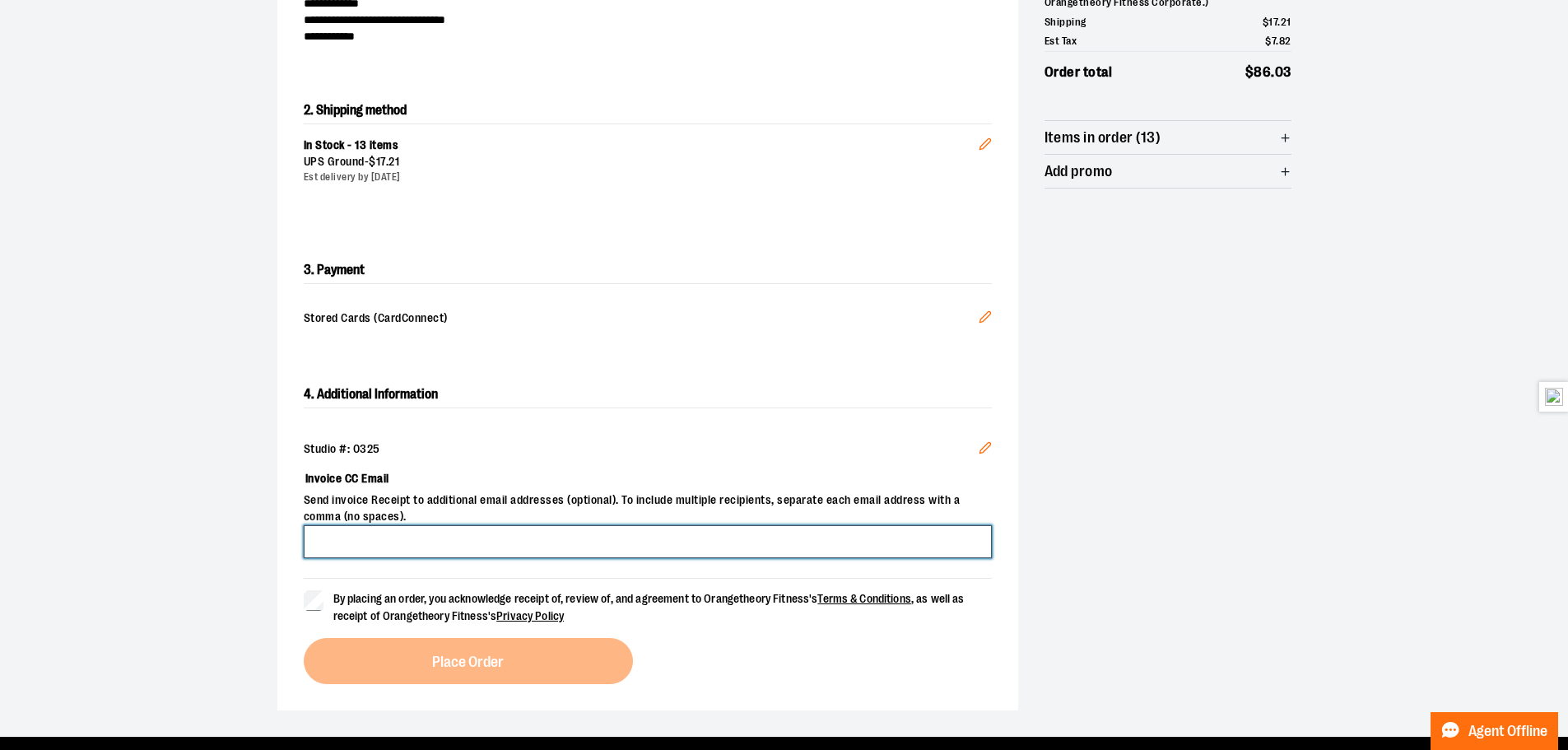
click at [686, 549] on input "Invoice CC Email" at bounding box center [648, 541] width 688 height 33
type input "**********"
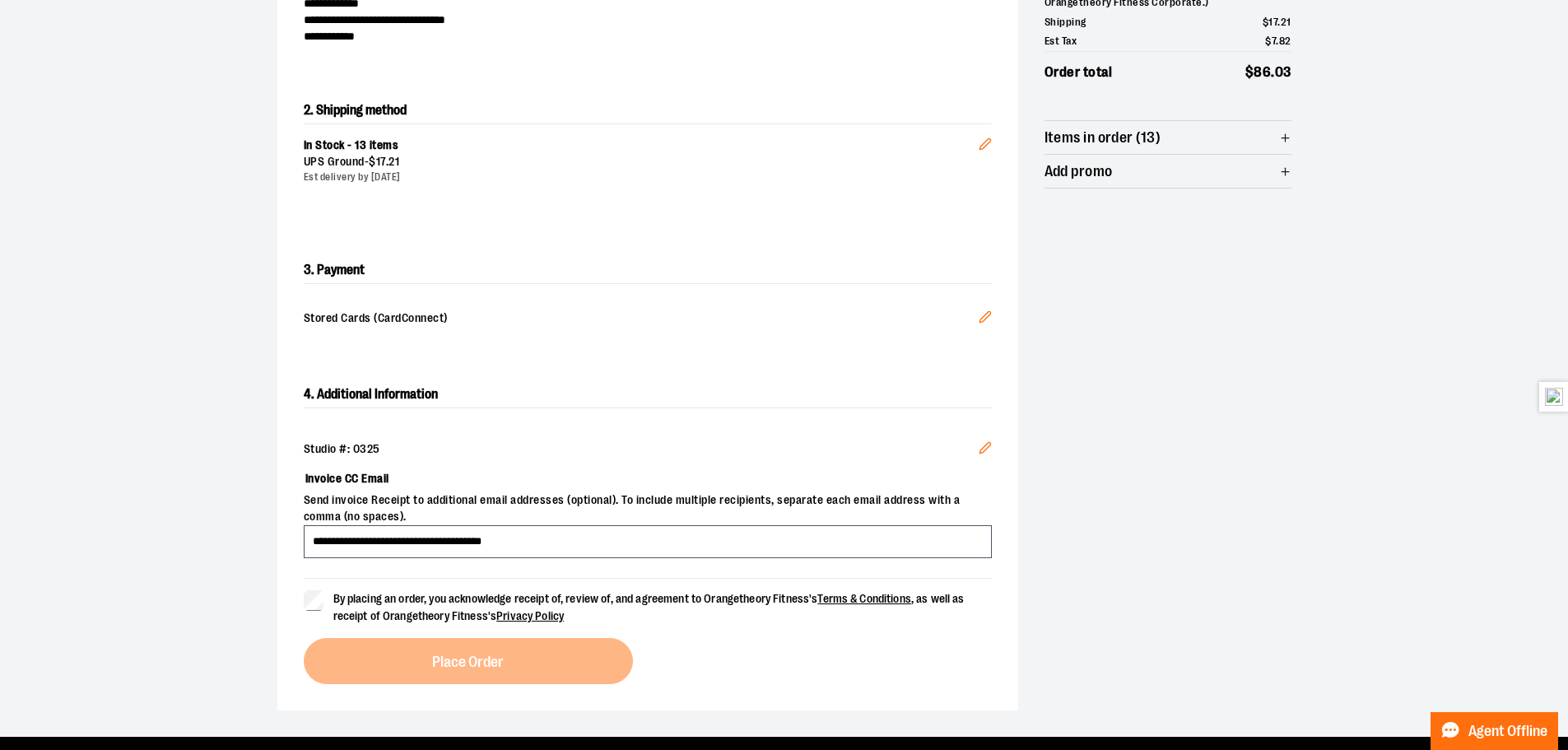
click at [1239, 442] on div "**********" at bounding box center [784, 303] width 1014 height 815
click at [325, 604] on label "By placing an order, you acknowledge receipt of, review of, and agreement to Or…" at bounding box center [648, 607] width 688 height 35
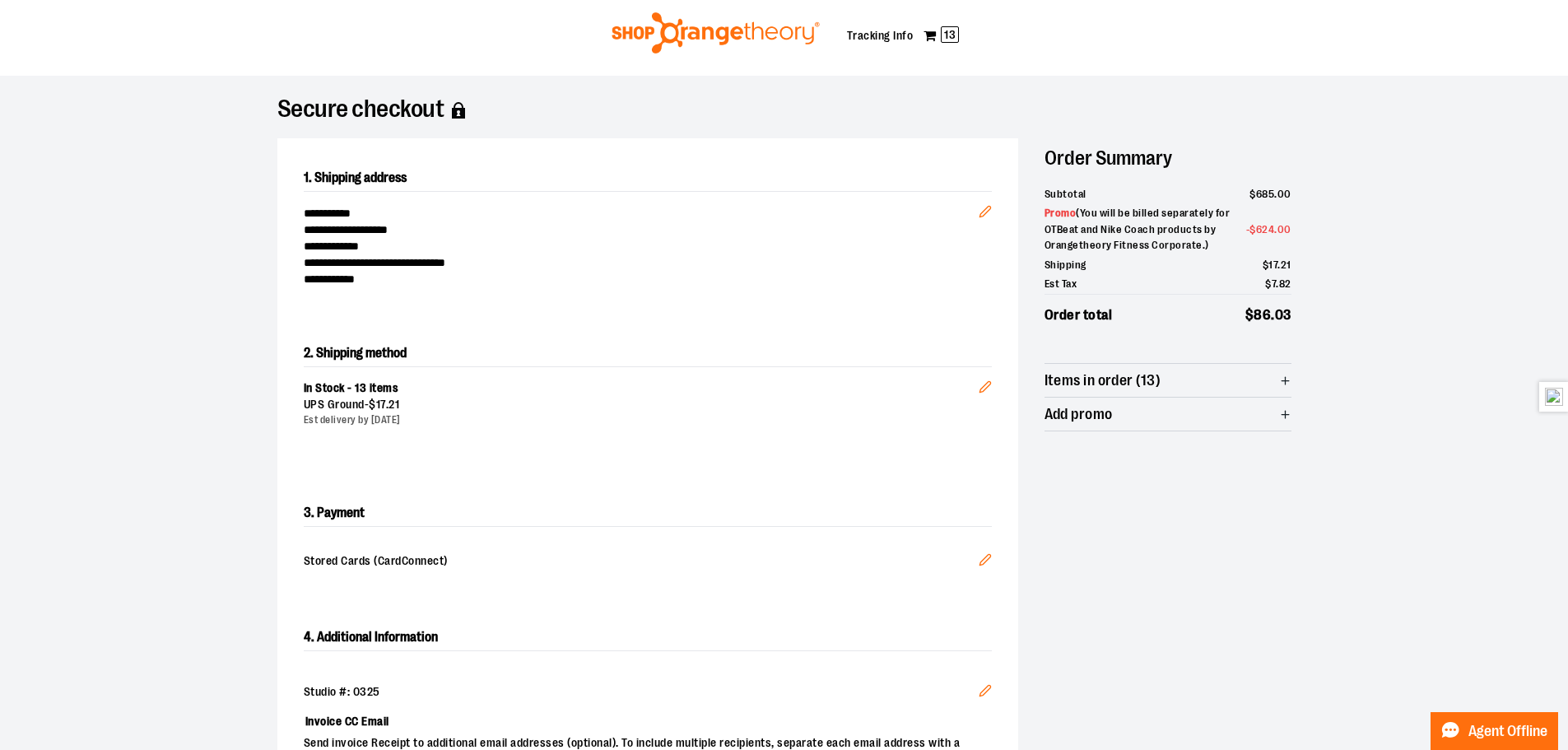
scroll to position [34, 0]
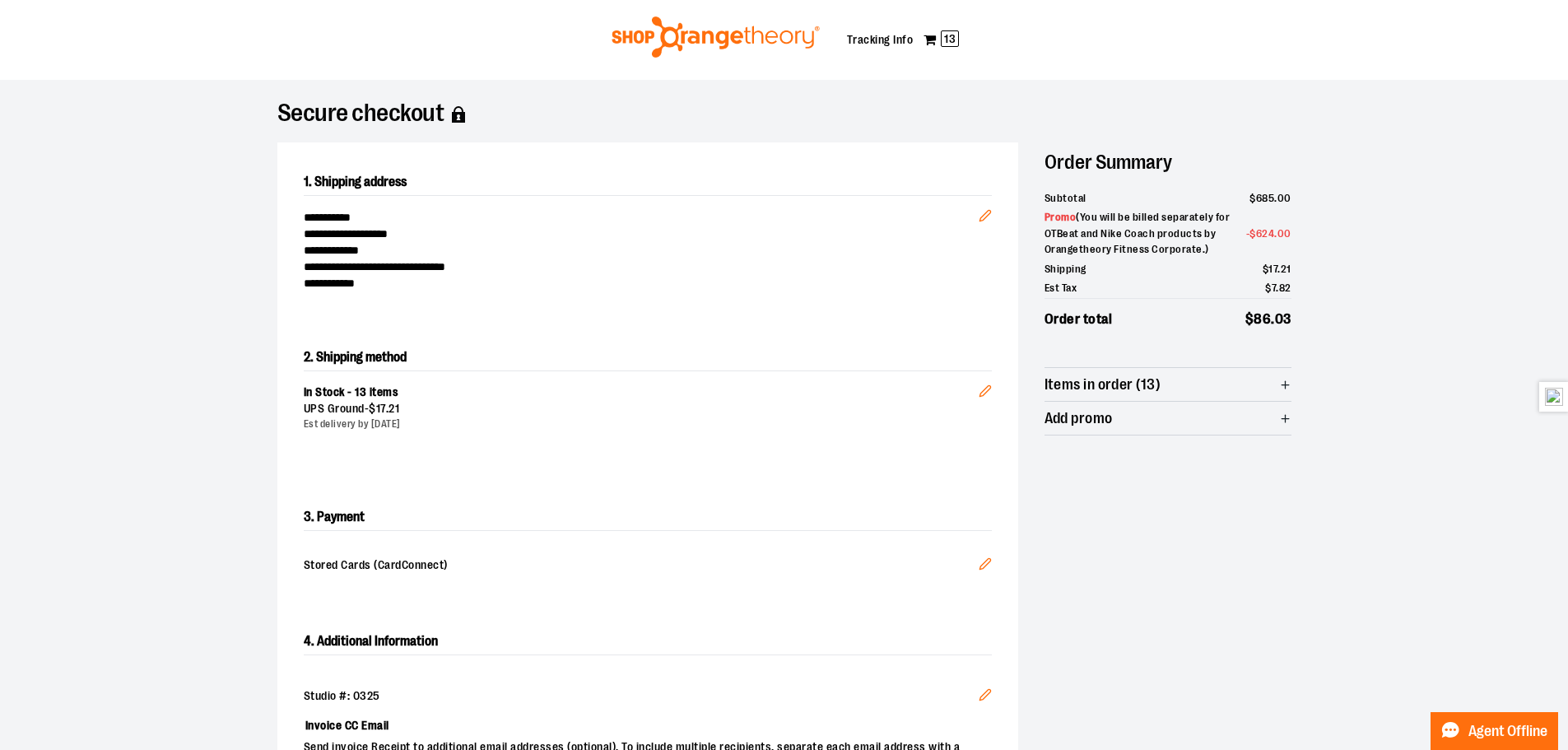
click at [651, 384] on div "In Stock - 13 items" at bounding box center [641, 392] width 675 height 16
click at [983, 392] on icon "Edit" at bounding box center [985, 391] width 13 height 13
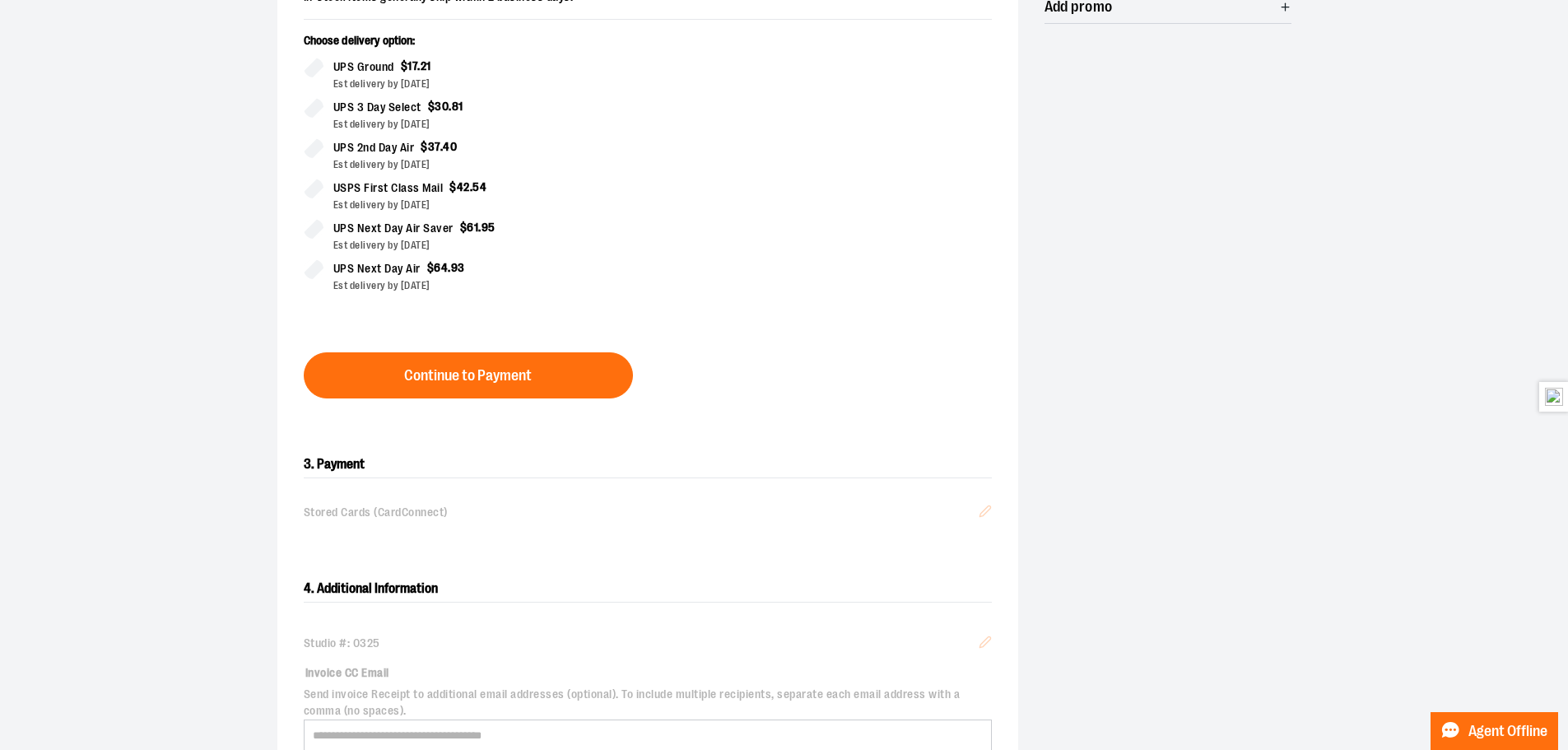
scroll to position [116, 0]
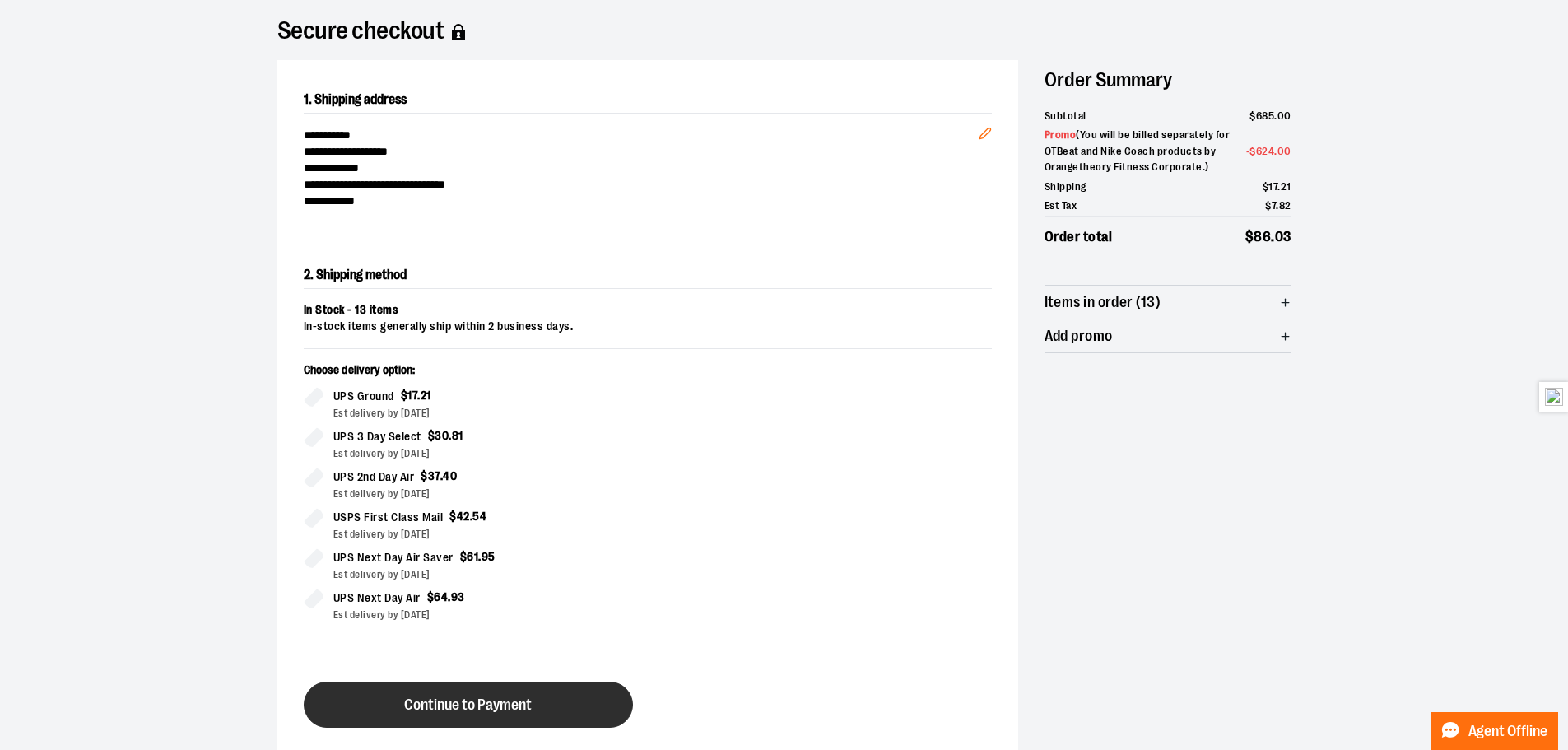
click at [553, 705] on button "Continue to Payment" at bounding box center [468, 705] width 329 height 46
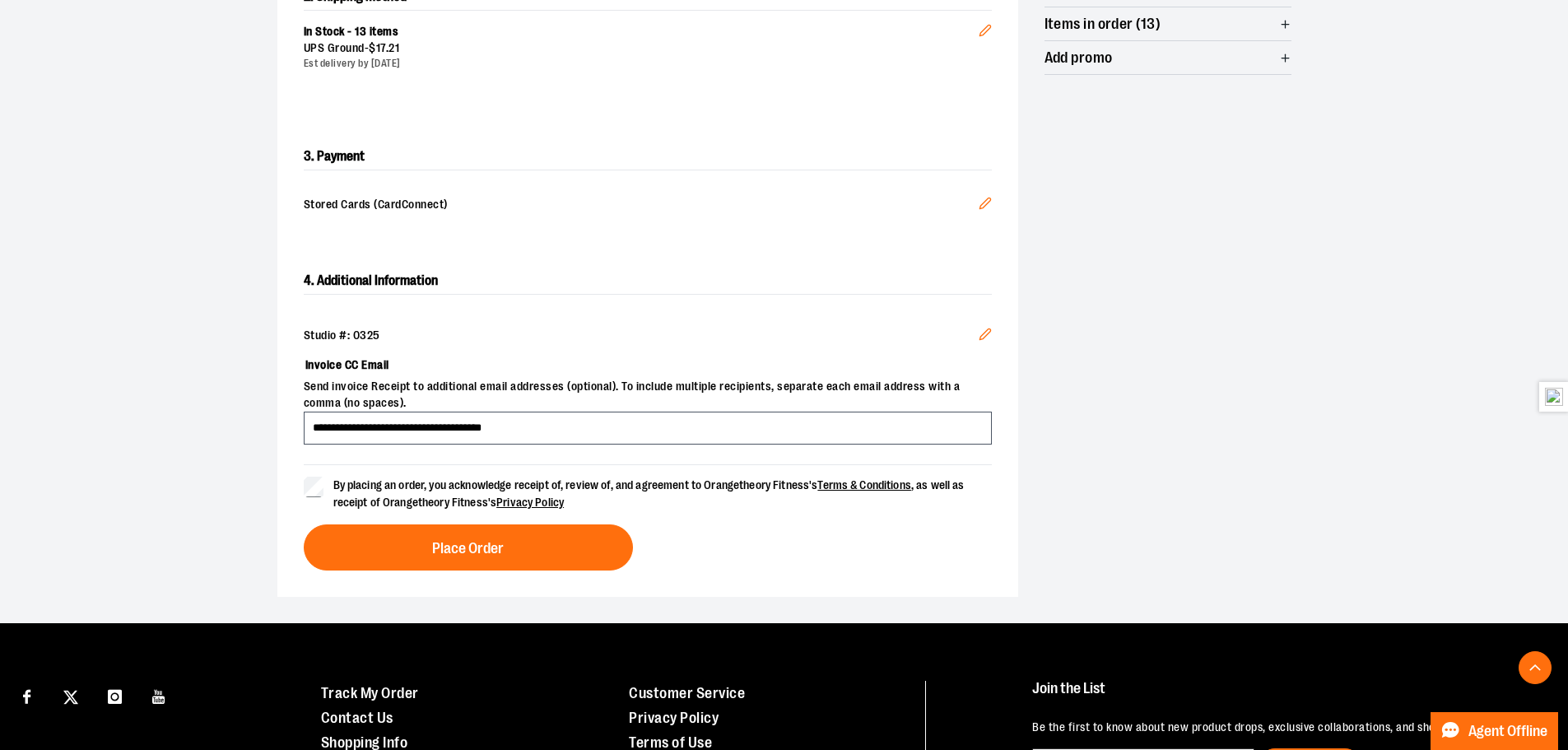
scroll to position [589, 0]
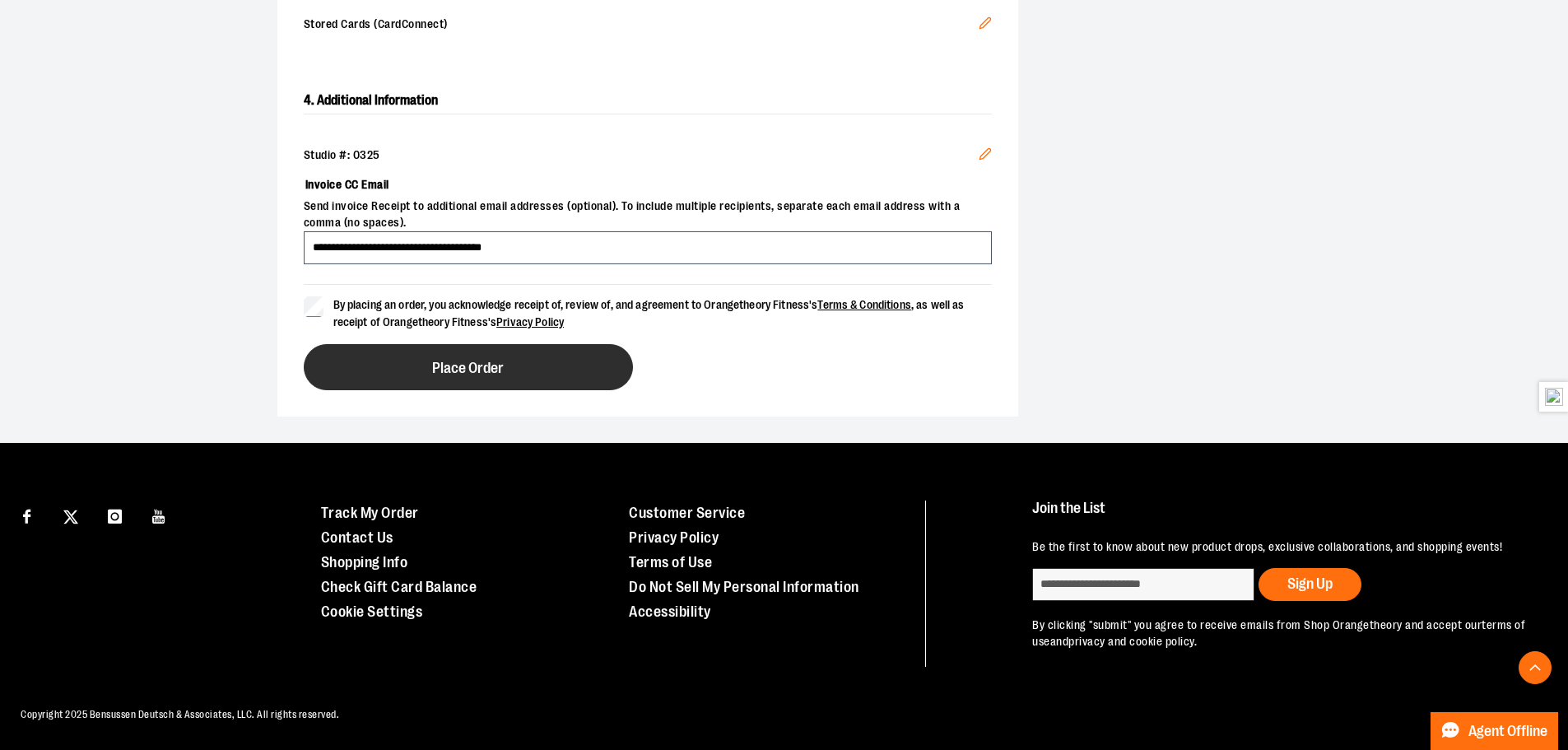
click at [549, 368] on button "Place Order" at bounding box center [468, 367] width 329 height 46
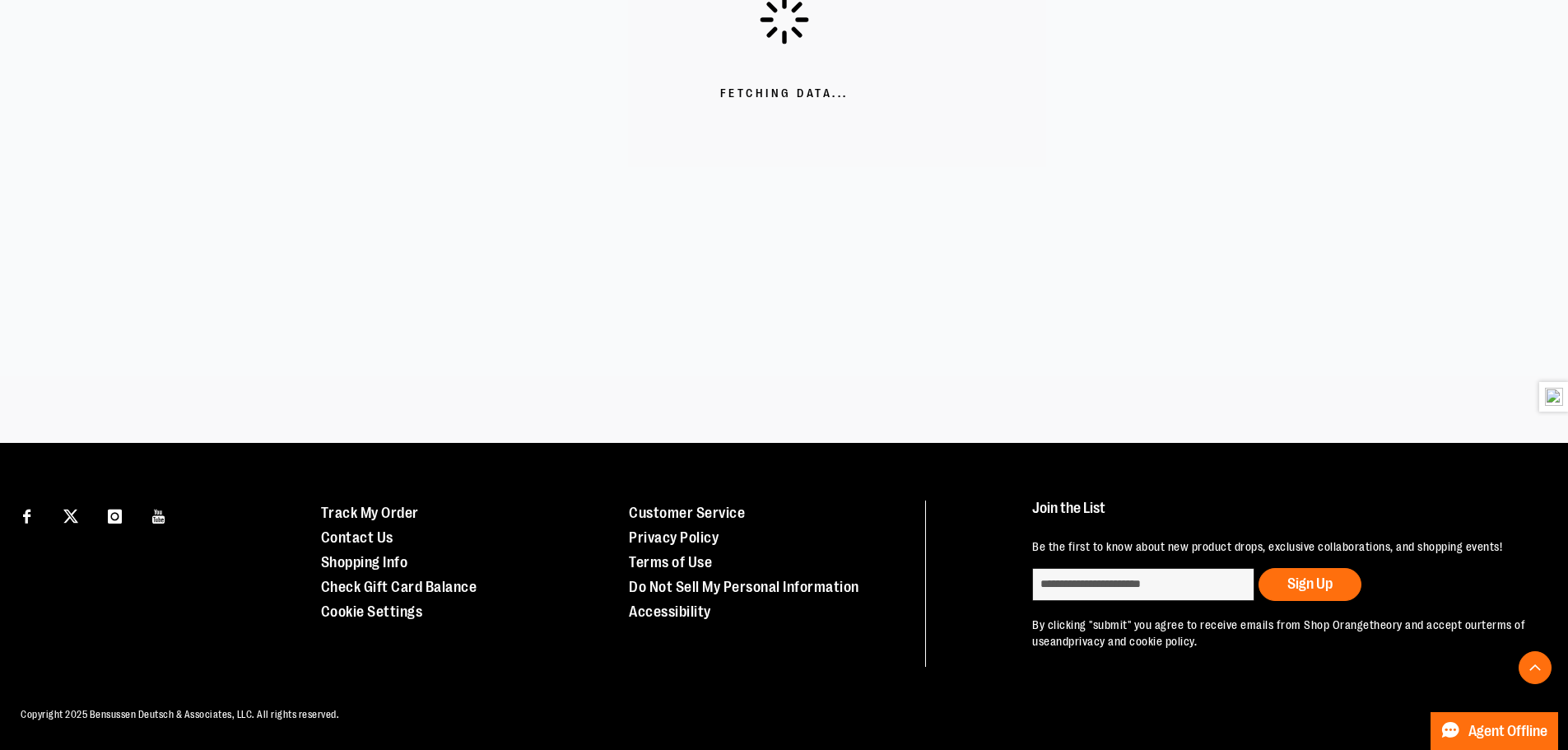
scroll to position [477, 0]
